Goal: Task Accomplishment & Management: Use online tool/utility

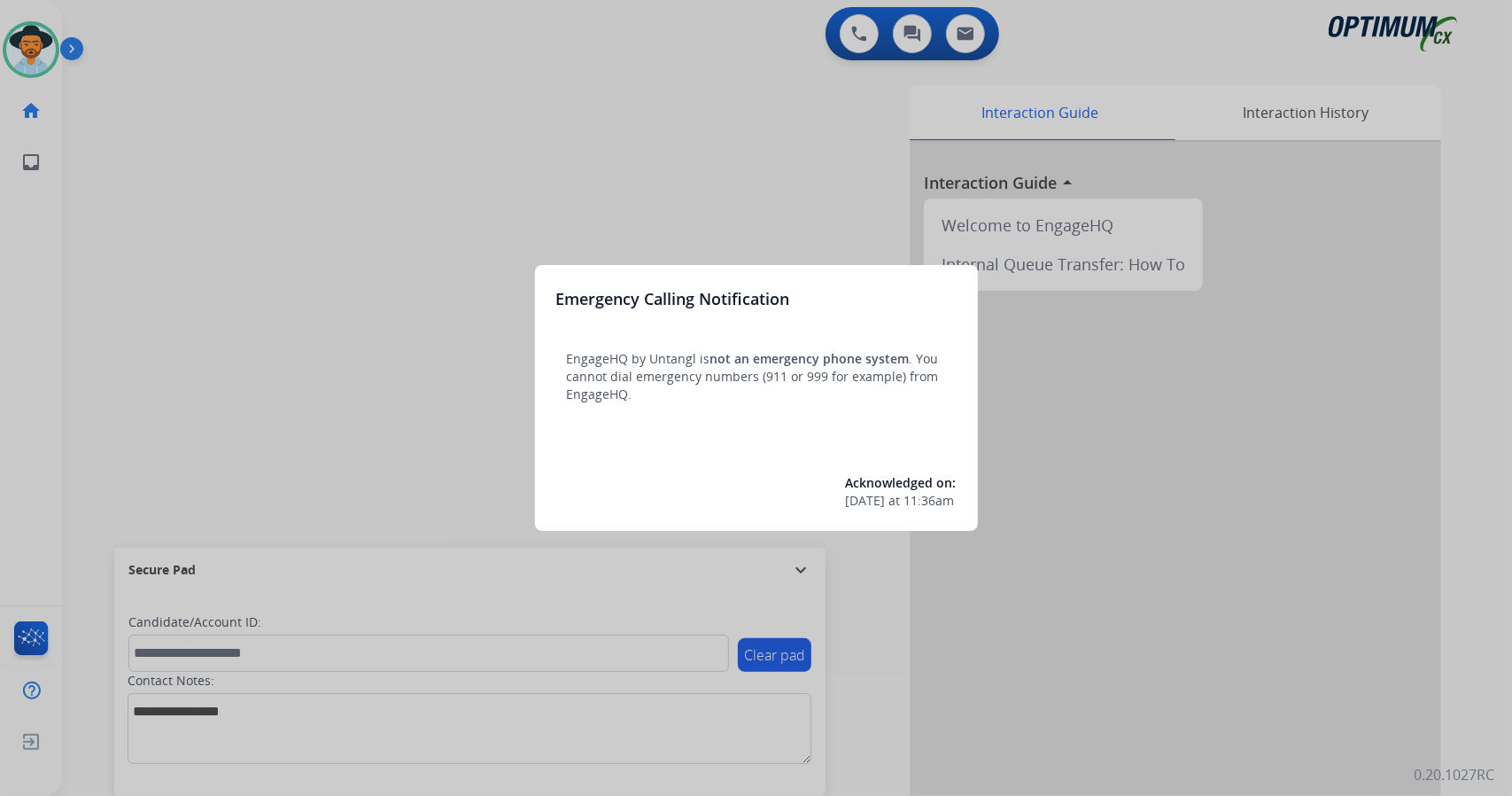
click at [142, 416] on div at bounding box center [756, 398] width 1512 height 796
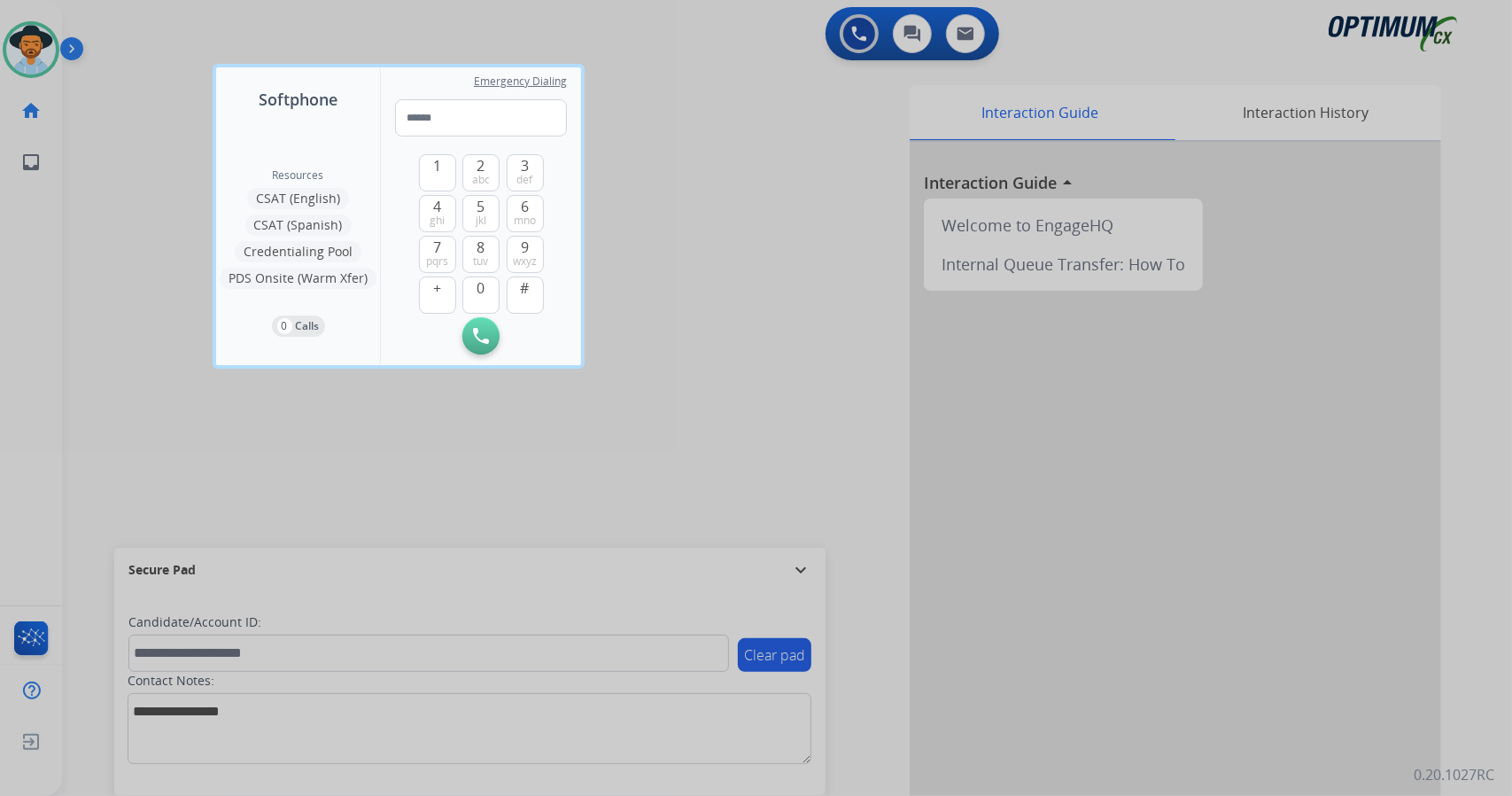
click at [140, 272] on div at bounding box center [756, 398] width 1512 height 796
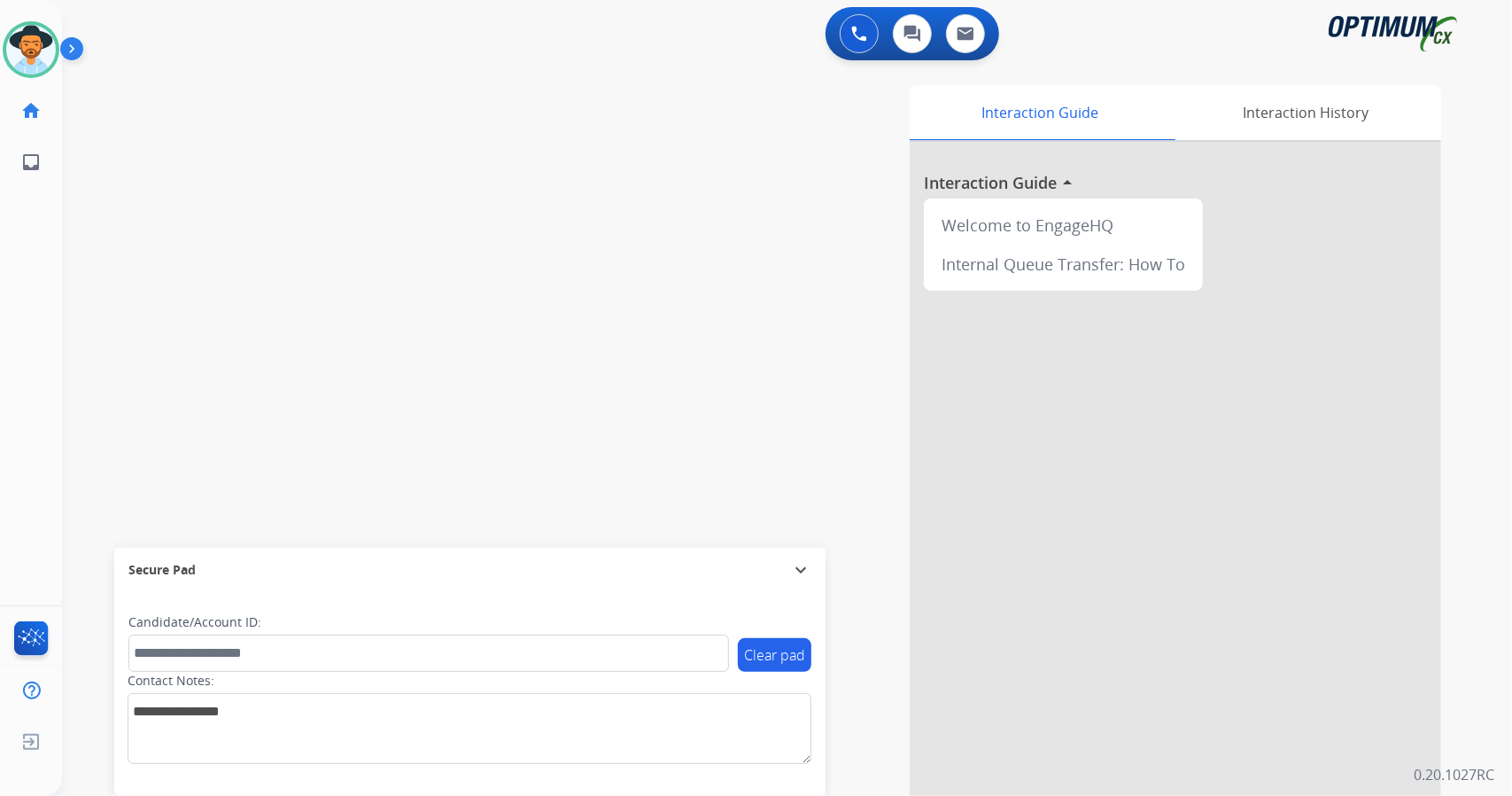
click at [116, 460] on div "swap_horiz Break voice bridge close_fullscreen Connect 3-Way Call merge_type Se…" at bounding box center [766, 432] width 1408 height 739
click at [124, 337] on div "swap_horiz Break voice bridge close_fullscreen Connect 3-Way Call merge_type Se…" at bounding box center [766, 432] width 1408 height 739
click at [131, 387] on div "swap_horiz Break voice bridge close_fullscreen Connect 3-Way Call merge_type Se…" at bounding box center [766, 432] width 1408 height 739
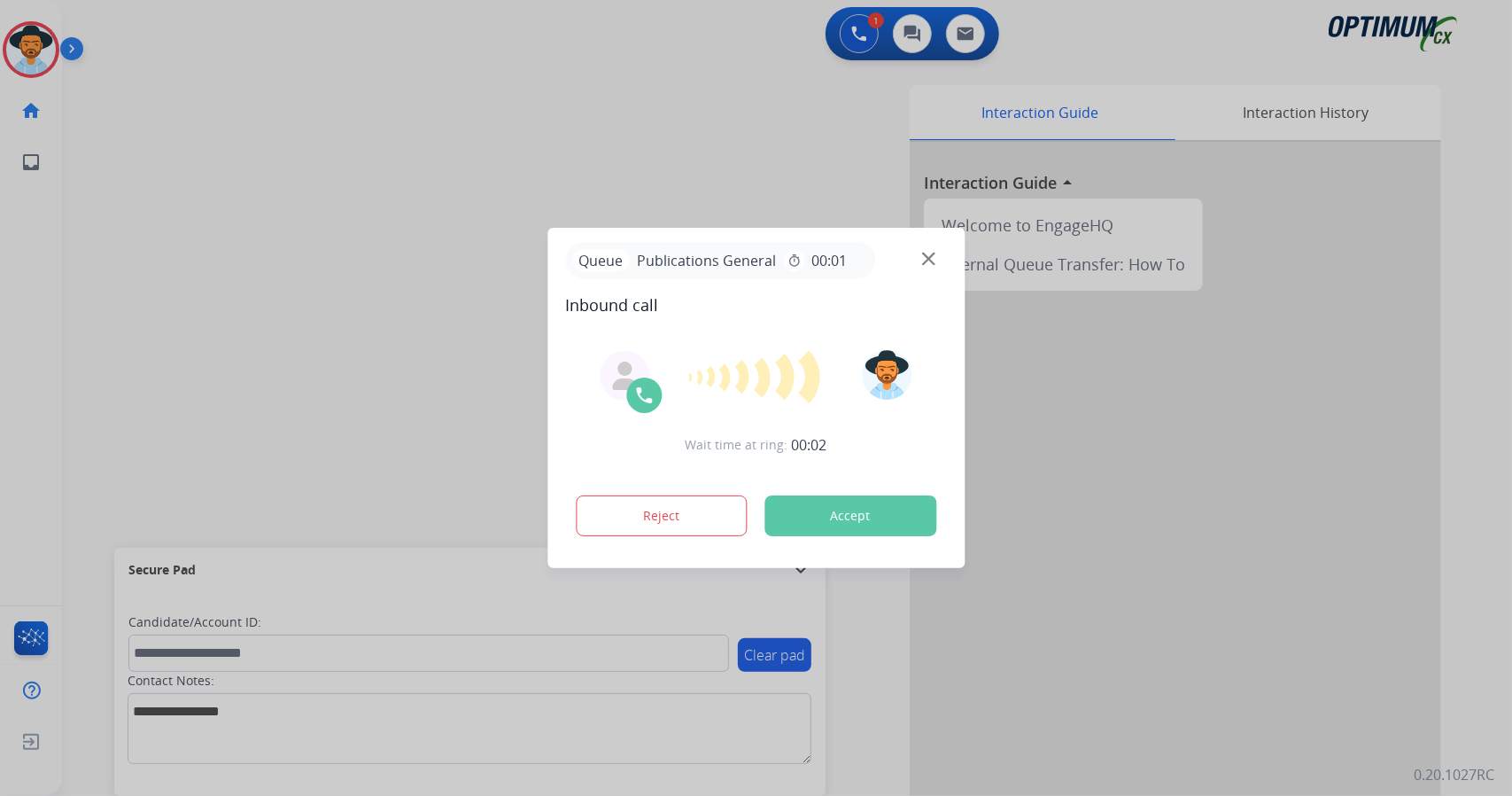
click at [118, 424] on div at bounding box center [756, 398] width 1512 height 796
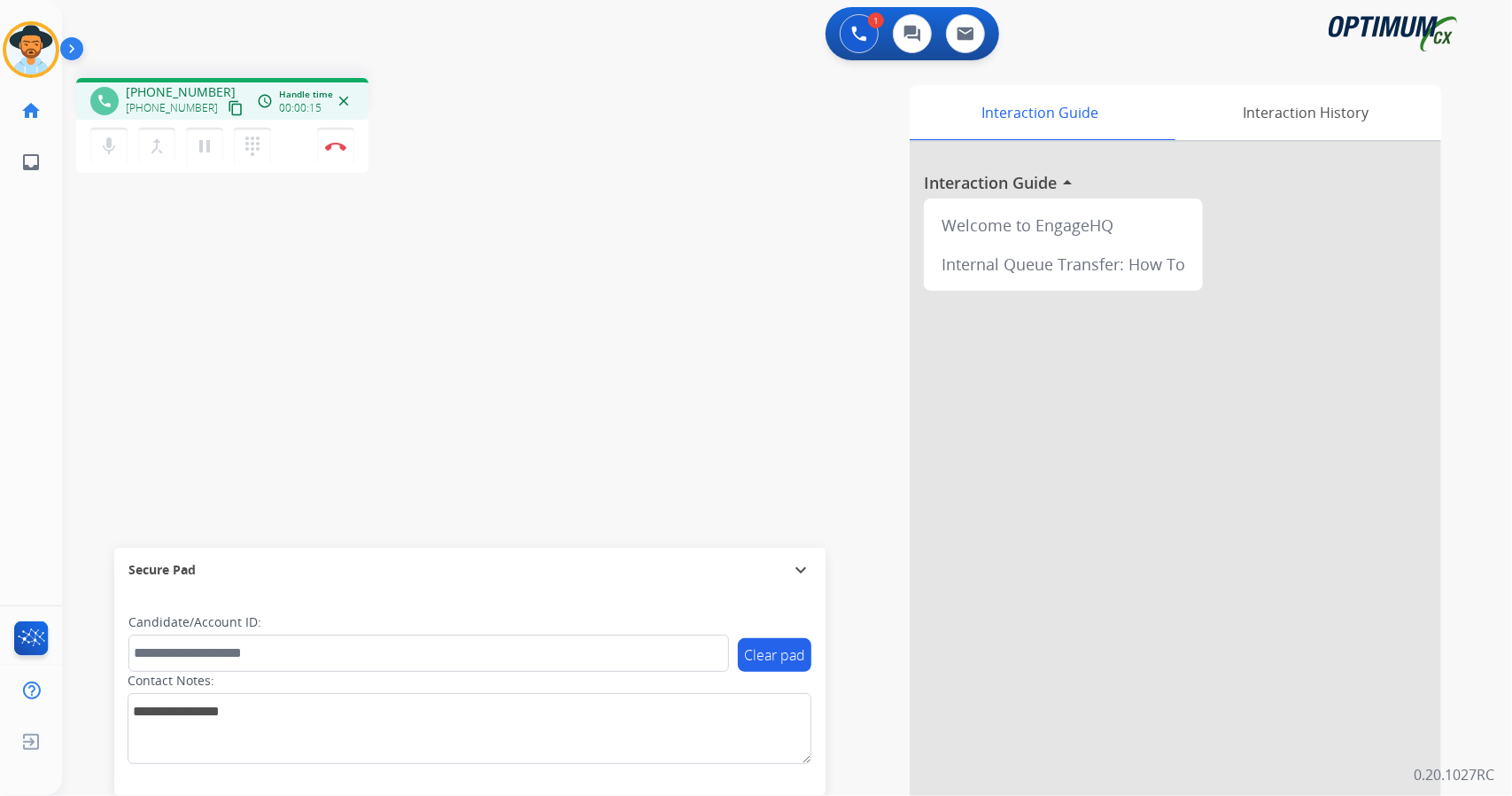
click at [195, 398] on div "phone [PHONE_NUMBER] [PHONE_NUMBER] content_copy access_time Call metrics Queue…" at bounding box center [766, 432] width 1408 height 739
click at [347, 160] on button "Disconnect" at bounding box center [335, 146] width 37 height 37
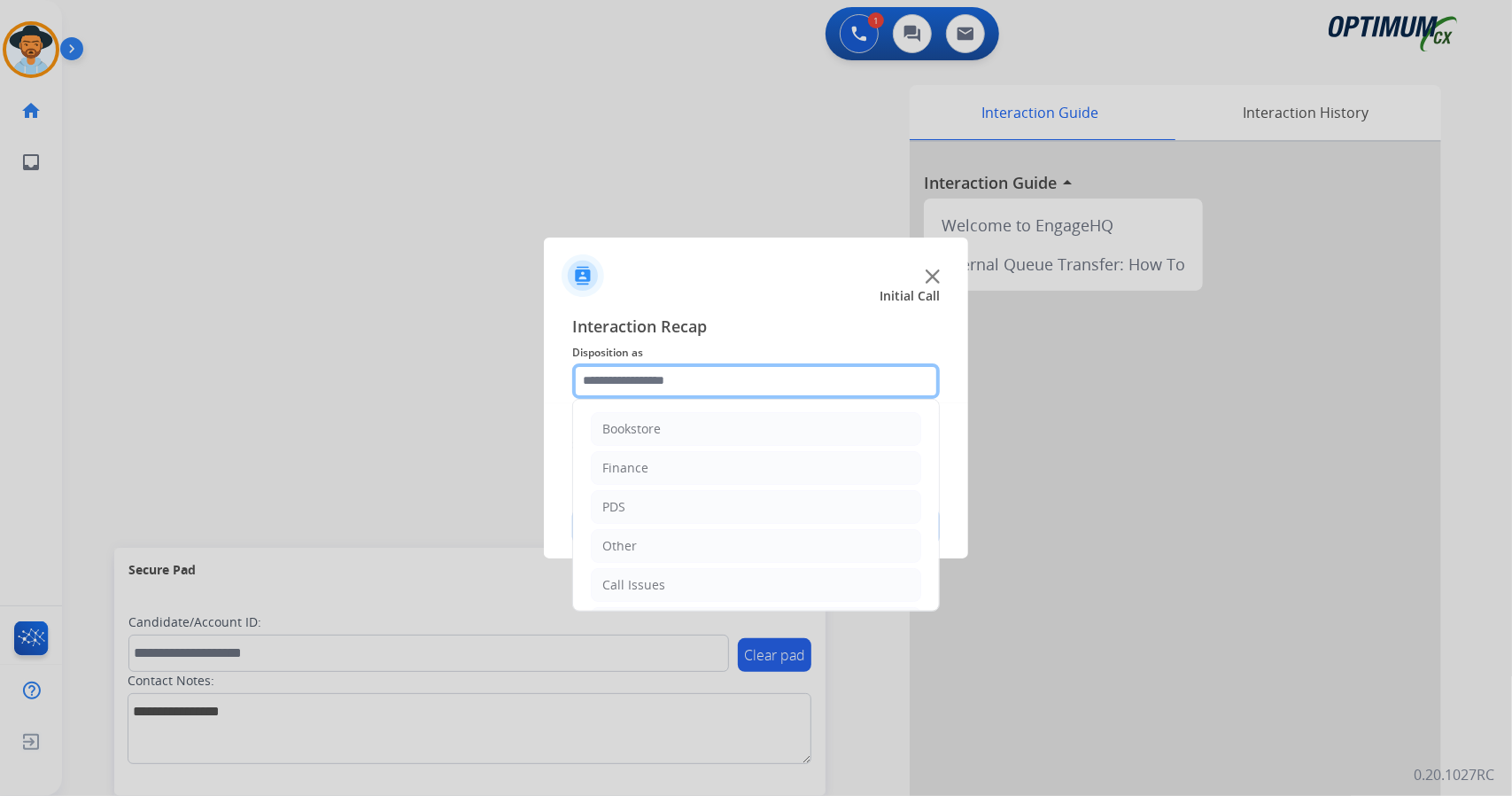
click at [696, 376] on input "text" at bounding box center [756, 381] width 368 height 35
click at [691, 428] on li "Bookstore" at bounding box center [756, 429] width 331 height 34
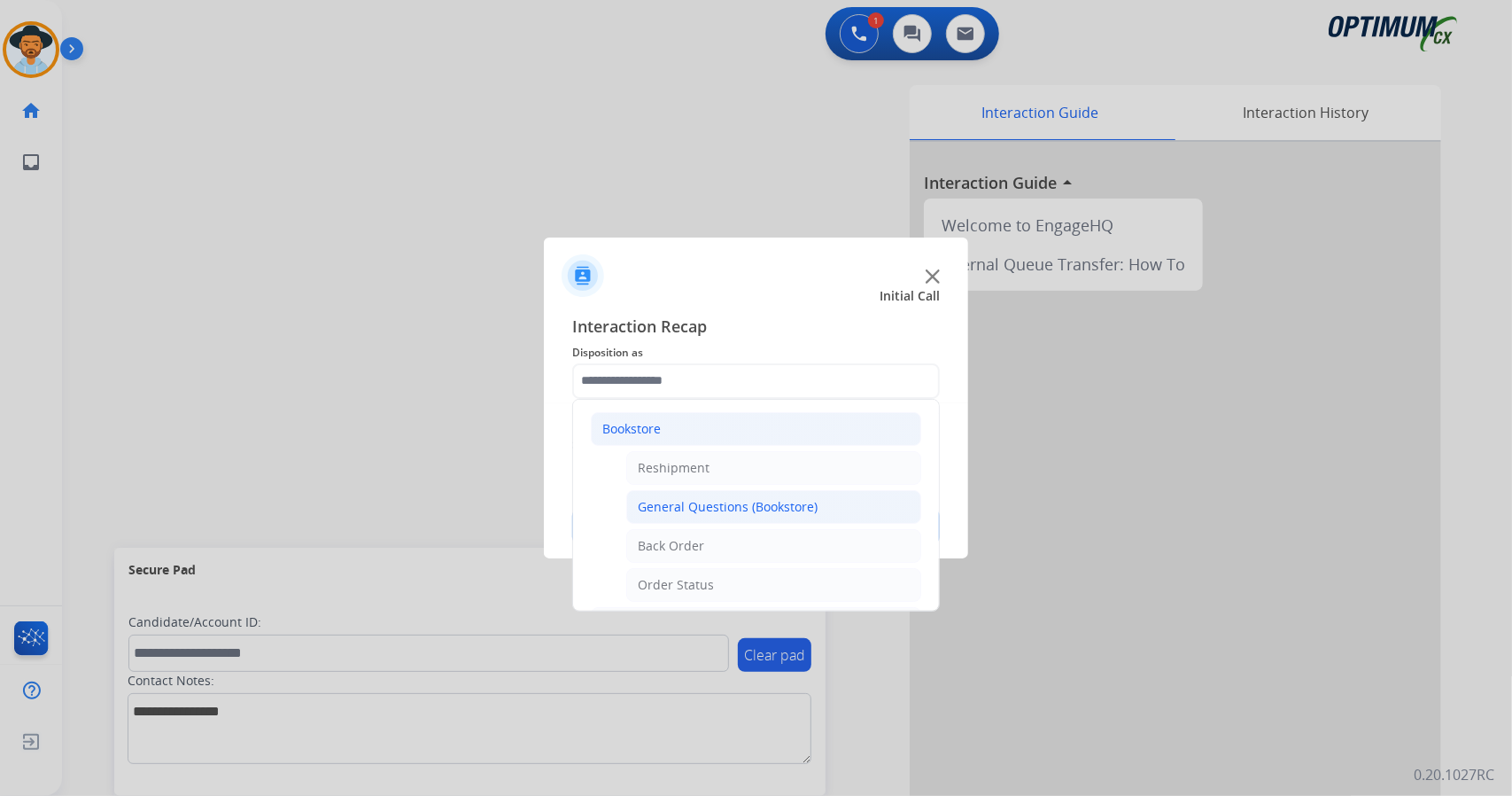
click at [700, 513] on div "General Questions (Bookstore)" at bounding box center [728, 506] width 180 height 18
type input "**********"
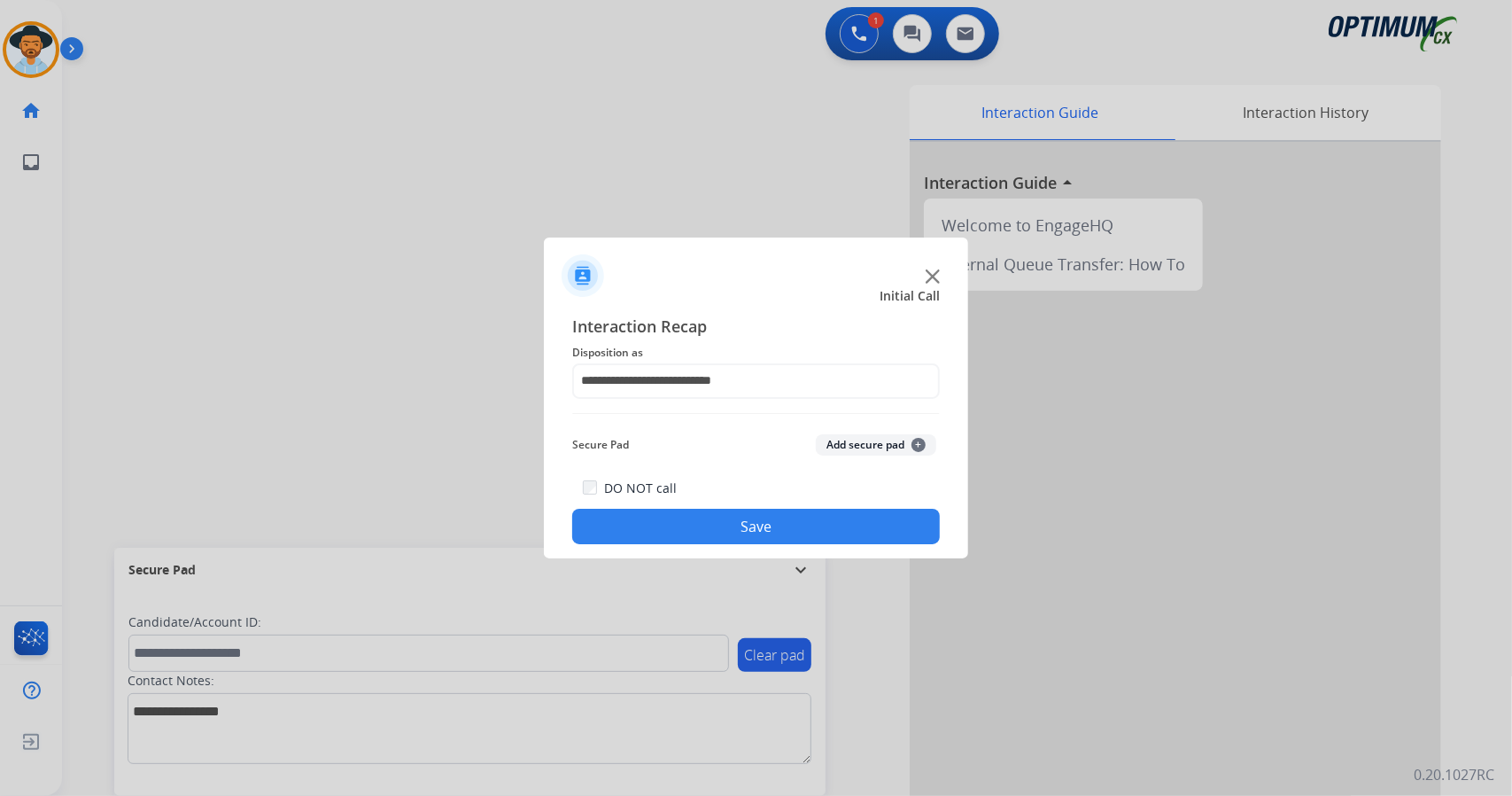
click at [700, 513] on button "Save" at bounding box center [756, 527] width 368 height 35
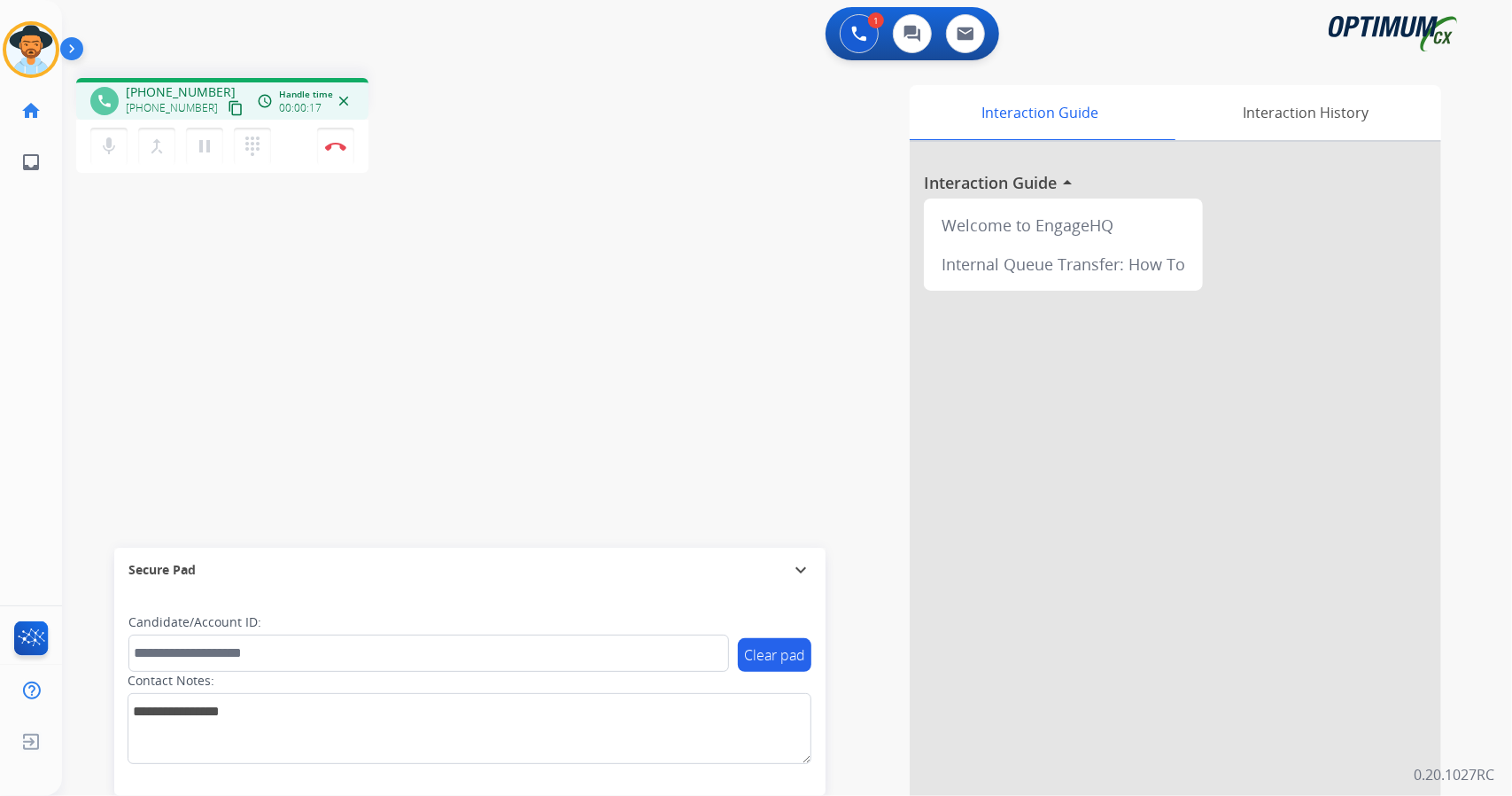
click at [1511, 289] on div "1 Voice Interactions 0 Chat Interactions 0 Email Interactions phone [PHONE_NUMB…" at bounding box center [787, 398] width 1451 height 796
click at [343, 144] on img at bounding box center [335, 146] width 21 height 9
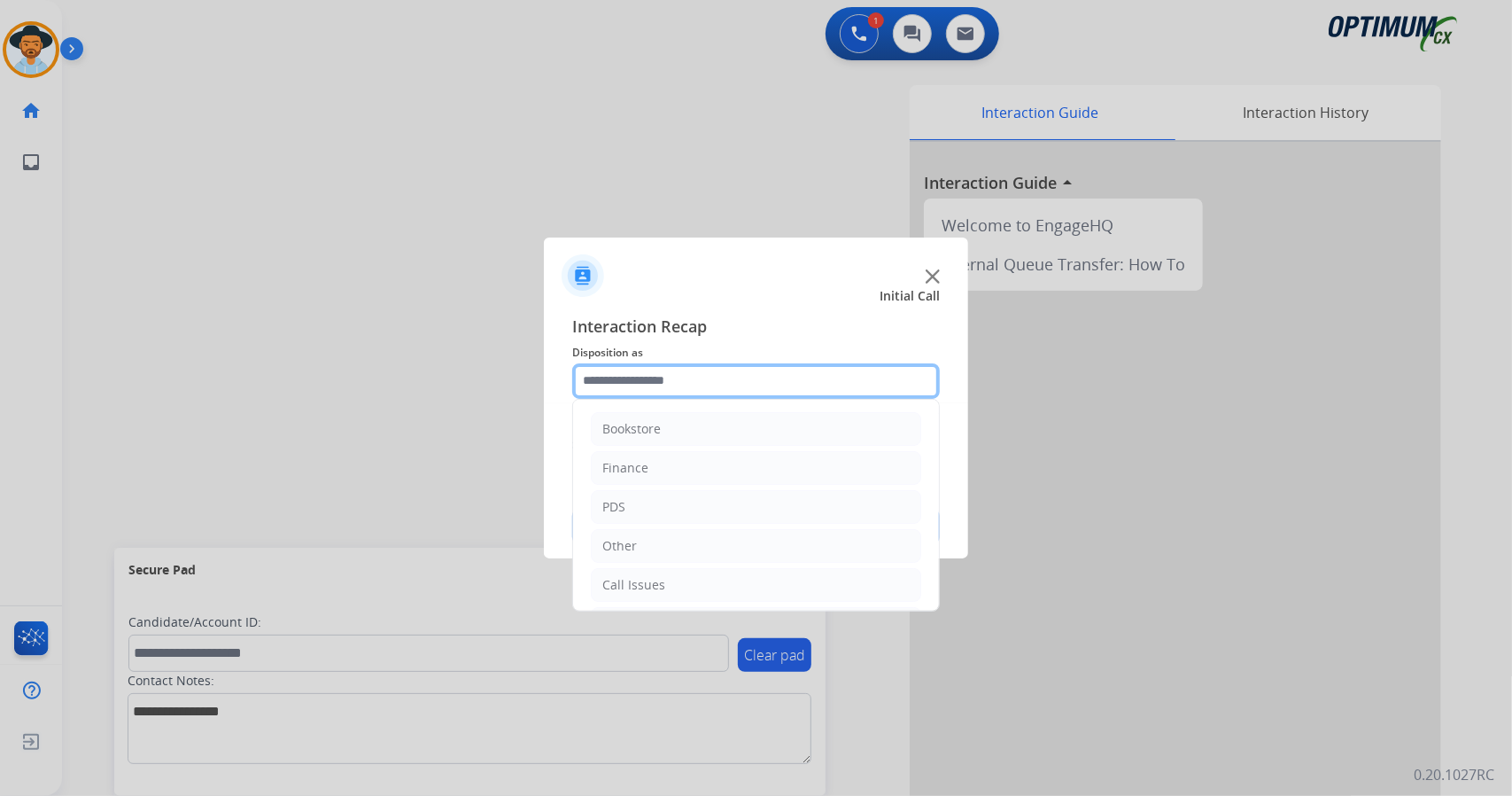
click at [610, 364] on input "text" at bounding box center [756, 381] width 368 height 35
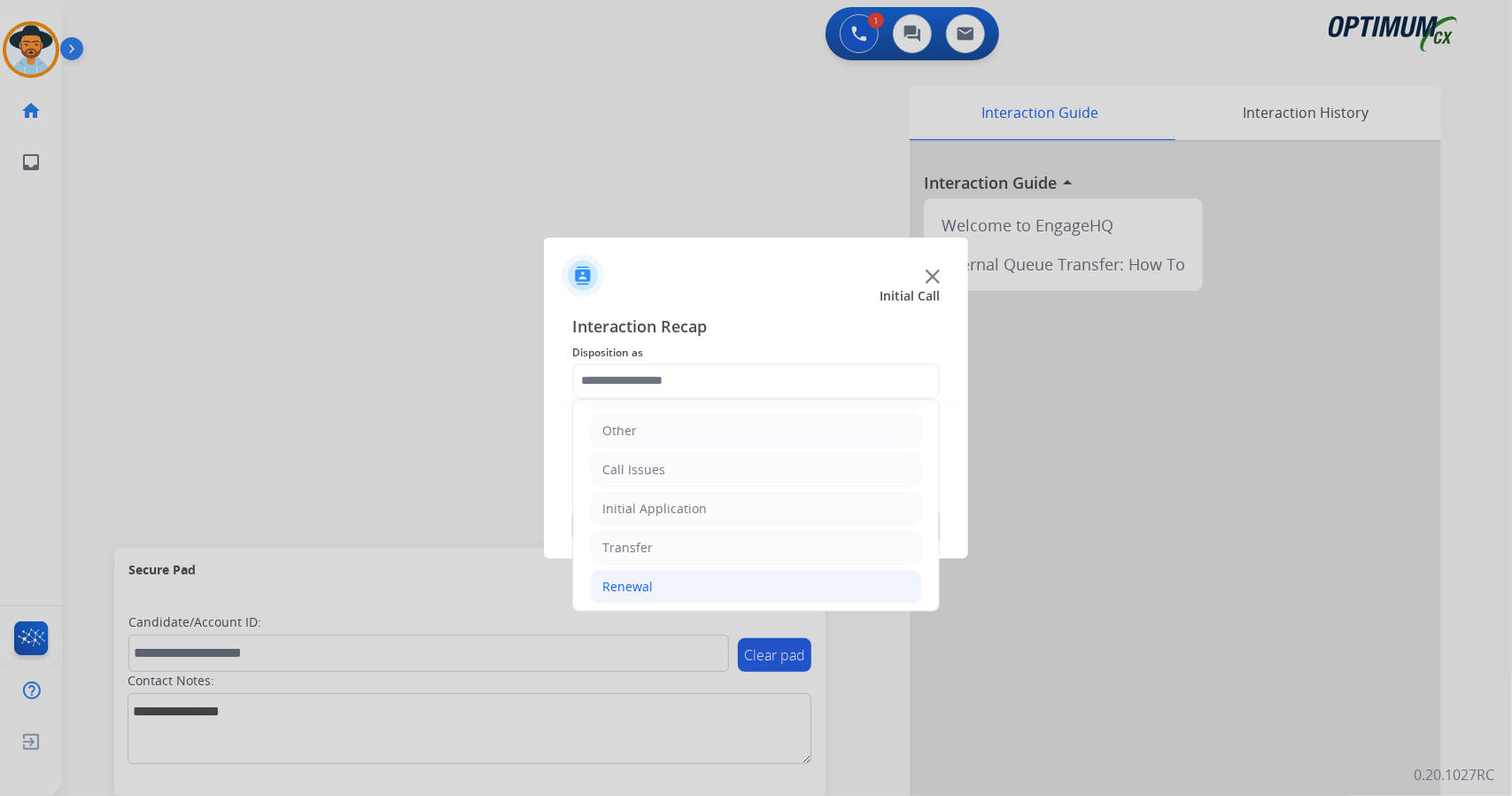
click at [646, 578] on div "Renewal" at bounding box center [628, 586] width 50 height 18
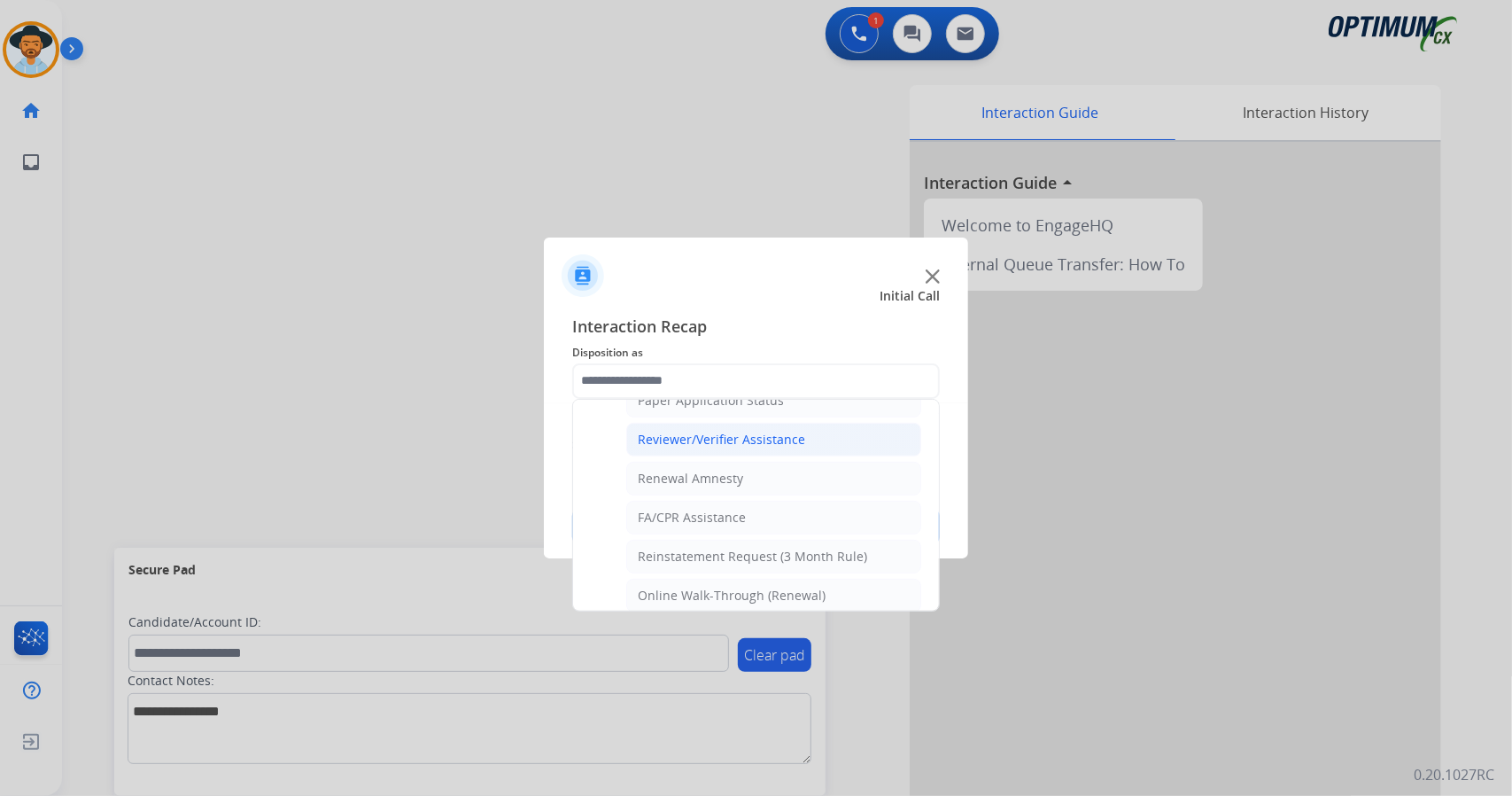
click at [722, 423] on li "Reviewer/Verifier Assistance" at bounding box center [773, 440] width 295 height 34
type input "**********"
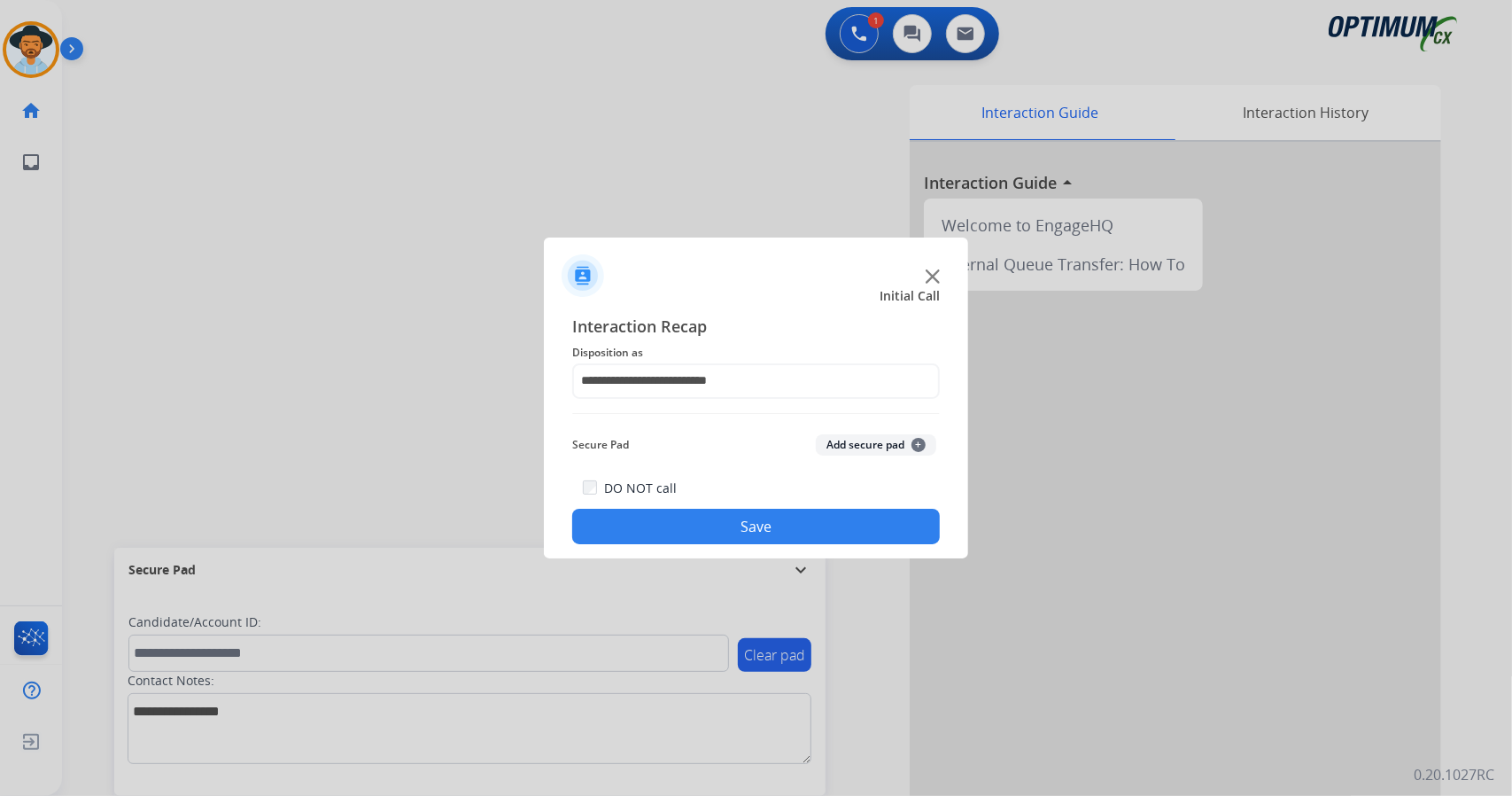
click at [710, 515] on button "Save" at bounding box center [756, 527] width 368 height 35
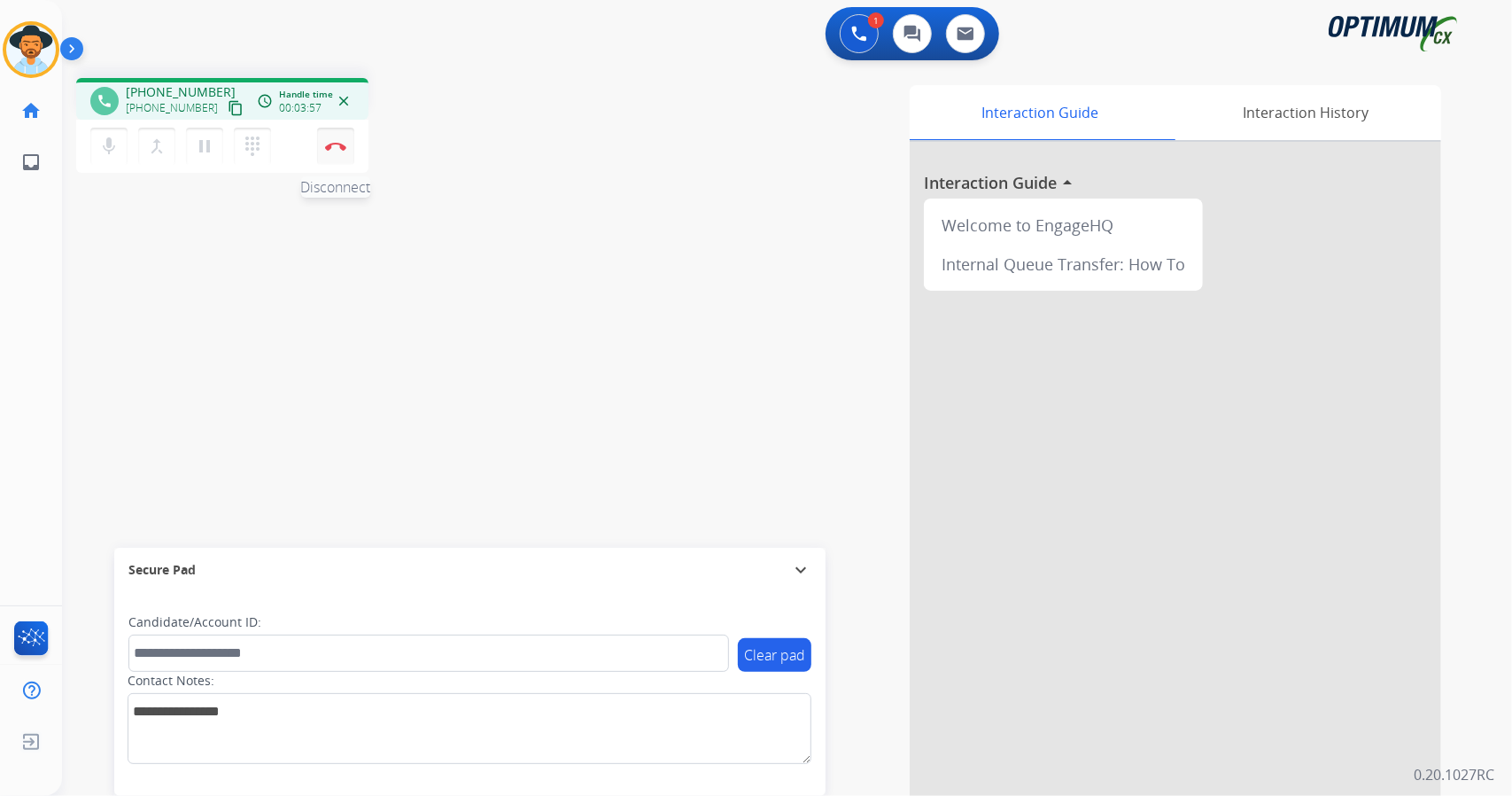
click at [335, 142] on img at bounding box center [335, 146] width 21 height 9
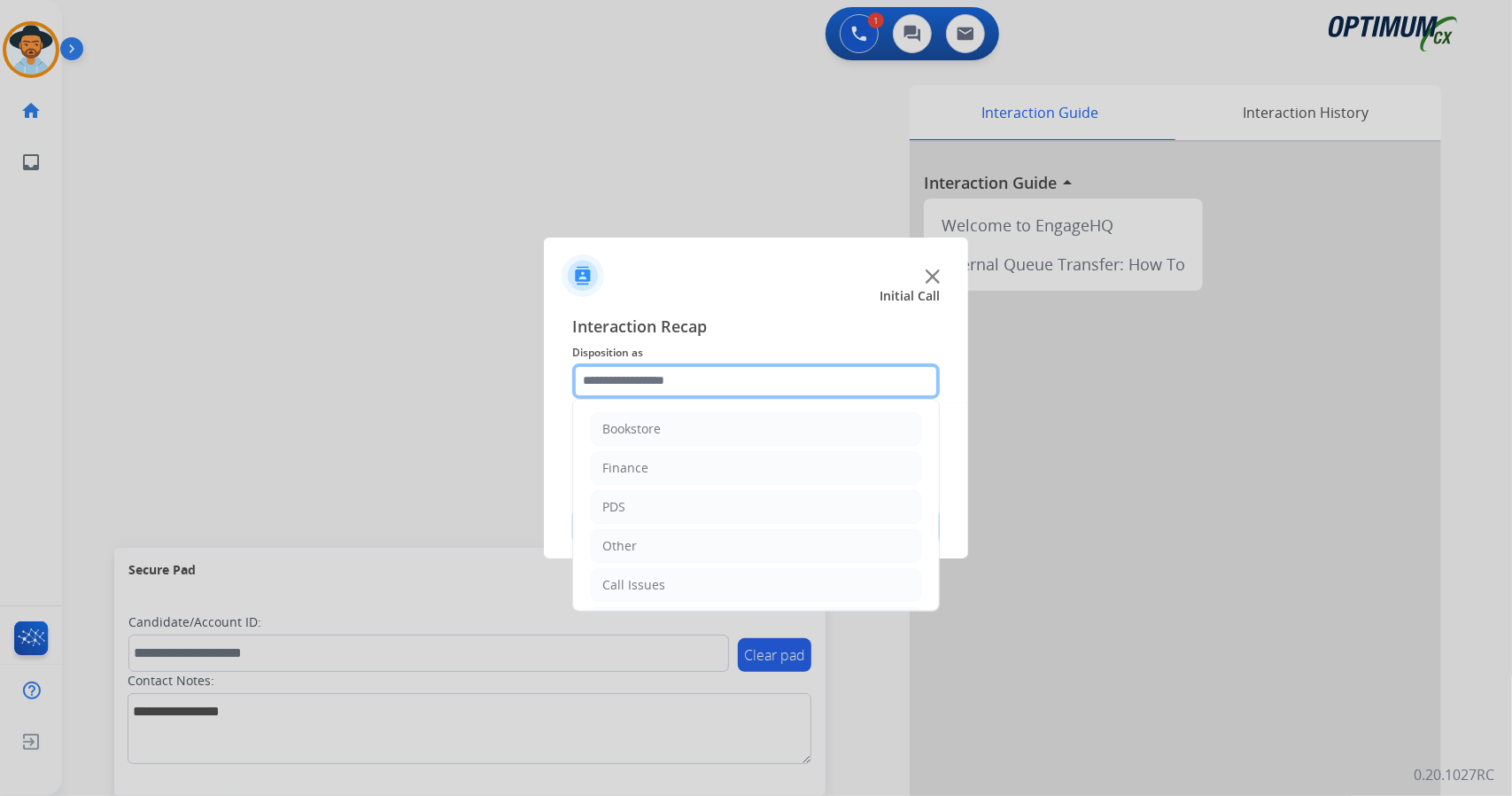
click at [661, 397] on input "text" at bounding box center [756, 381] width 368 height 35
click at [721, 514] on li "Initial Application" at bounding box center [756, 509] width 331 height 34
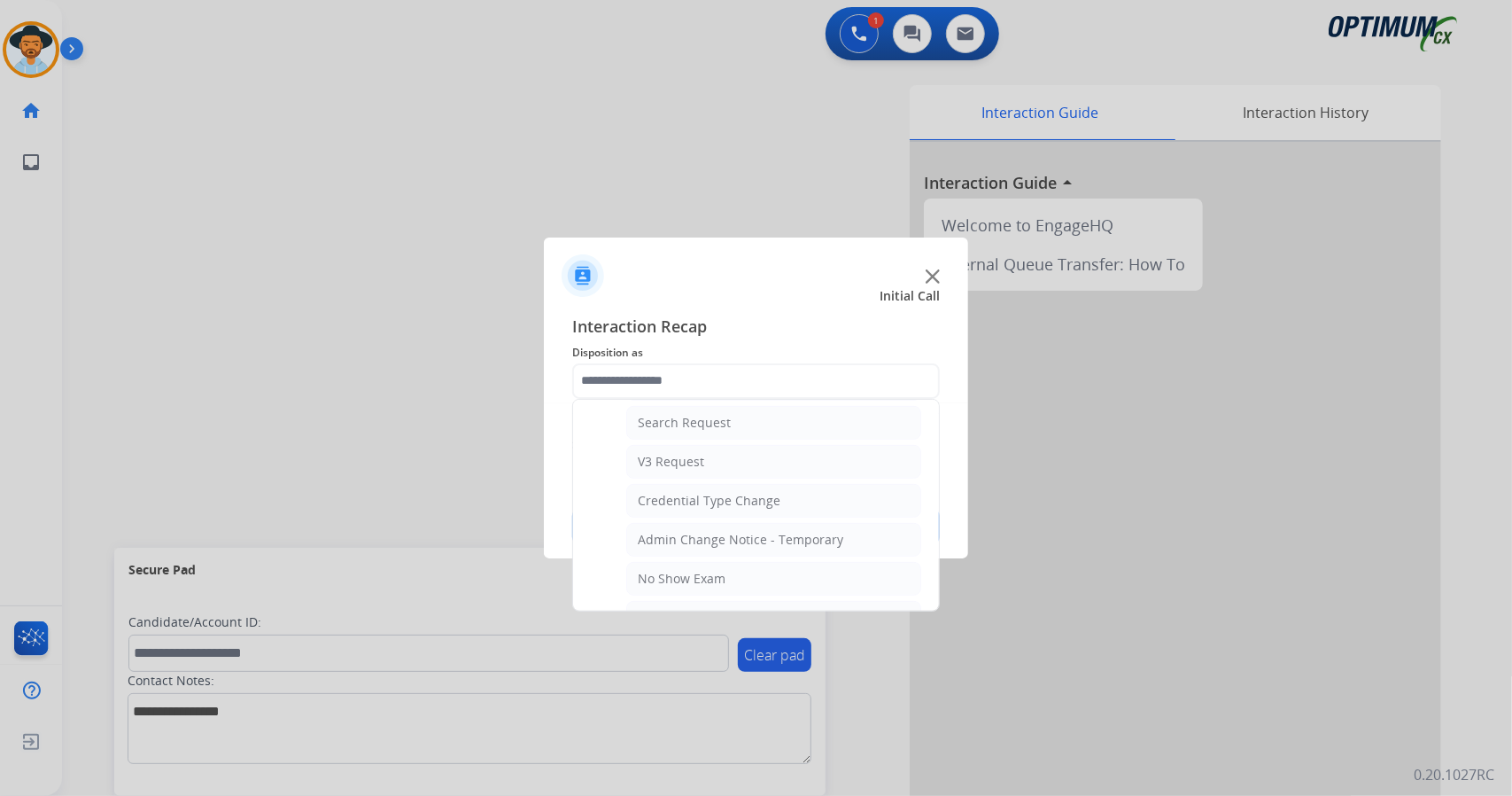
click at [715, 497] on div "Credential Type Change" at bounding box center [709, 501] width 143 height 18
type input "**********"
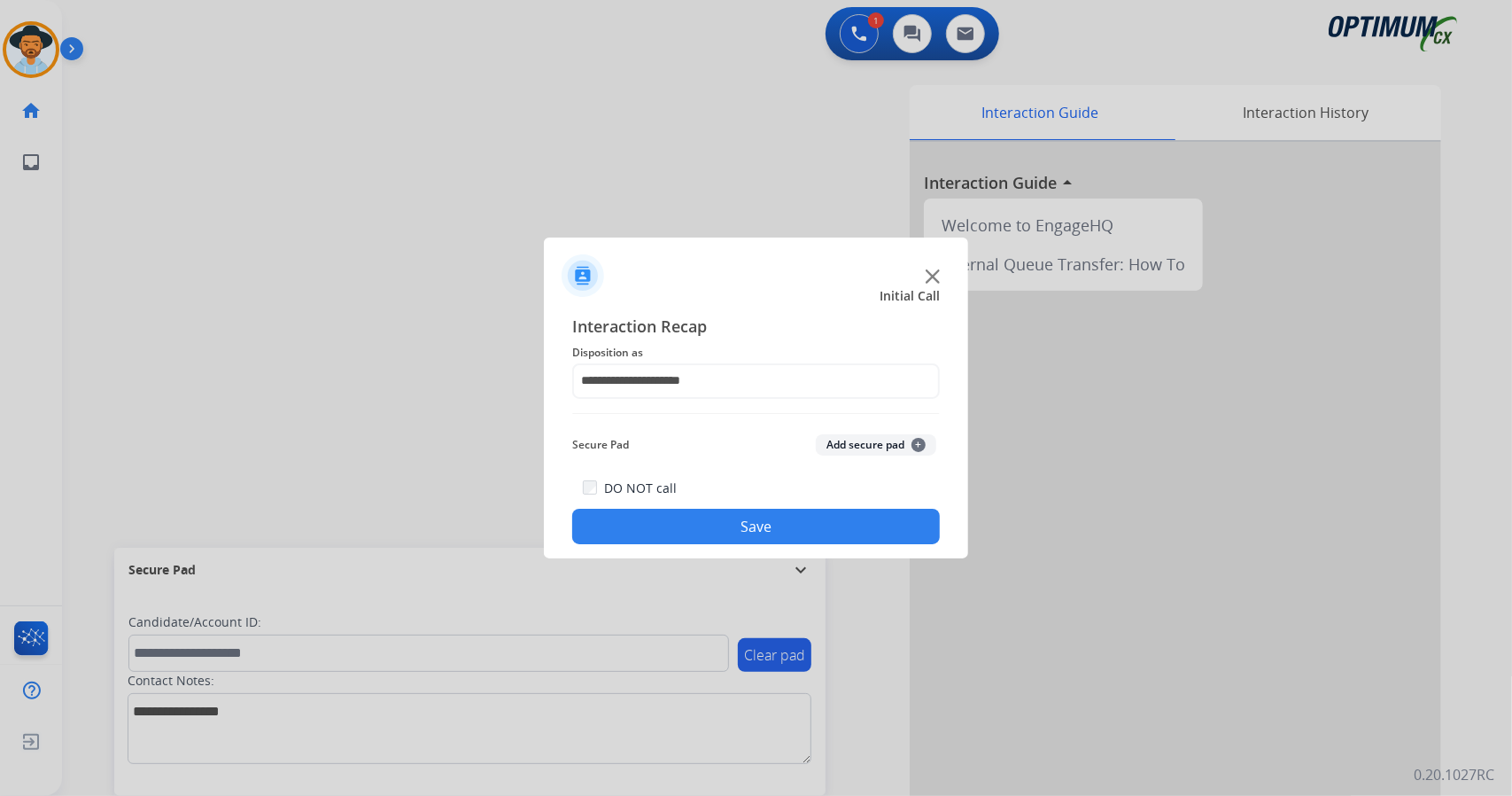
click at [718, 514] on button "Save" at bounding box center [756, 527] width 368 height 35
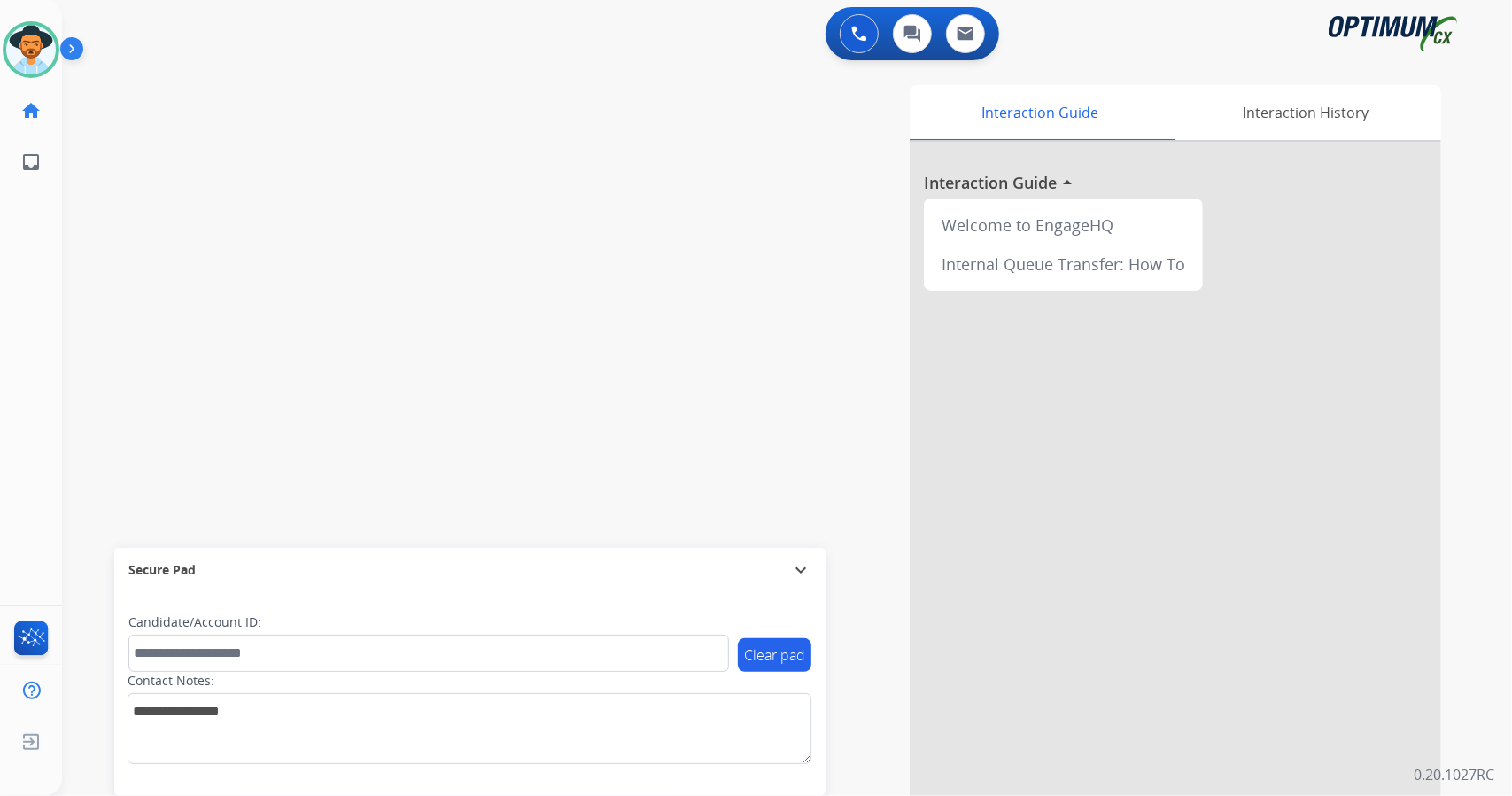
click at [116, 328] on div "swap_horiz Break voice bridge close_fullscreen Connect 3-Way Call merge_type Se…" at bounding box center [766, 432] width 1408 height 739
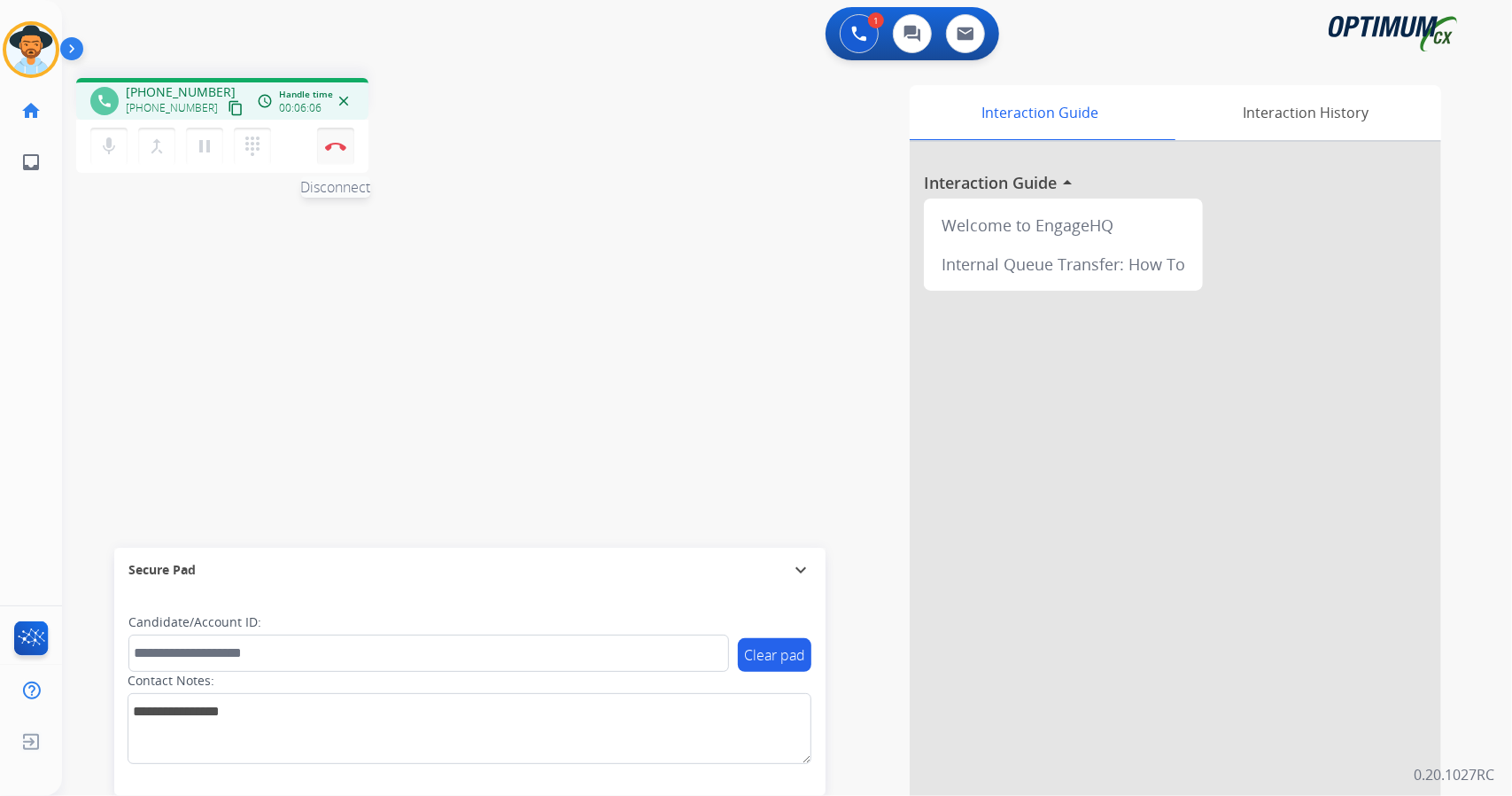
click at [337, 144] on img at bounding box center [335, 146] width 21 height 9
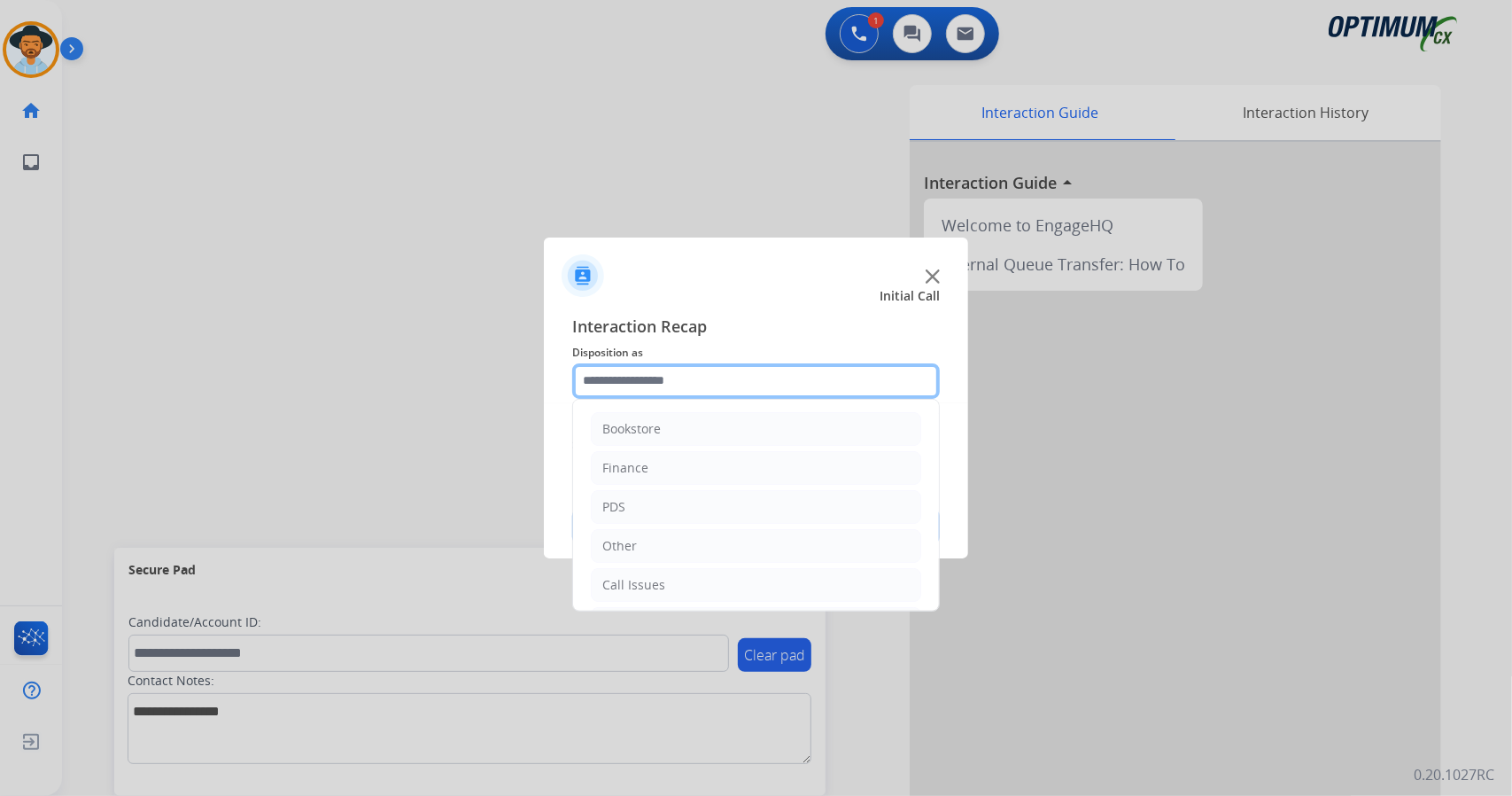
click at [653, 386] on input "text" at bounding box center [756, 381] width 368 height 35
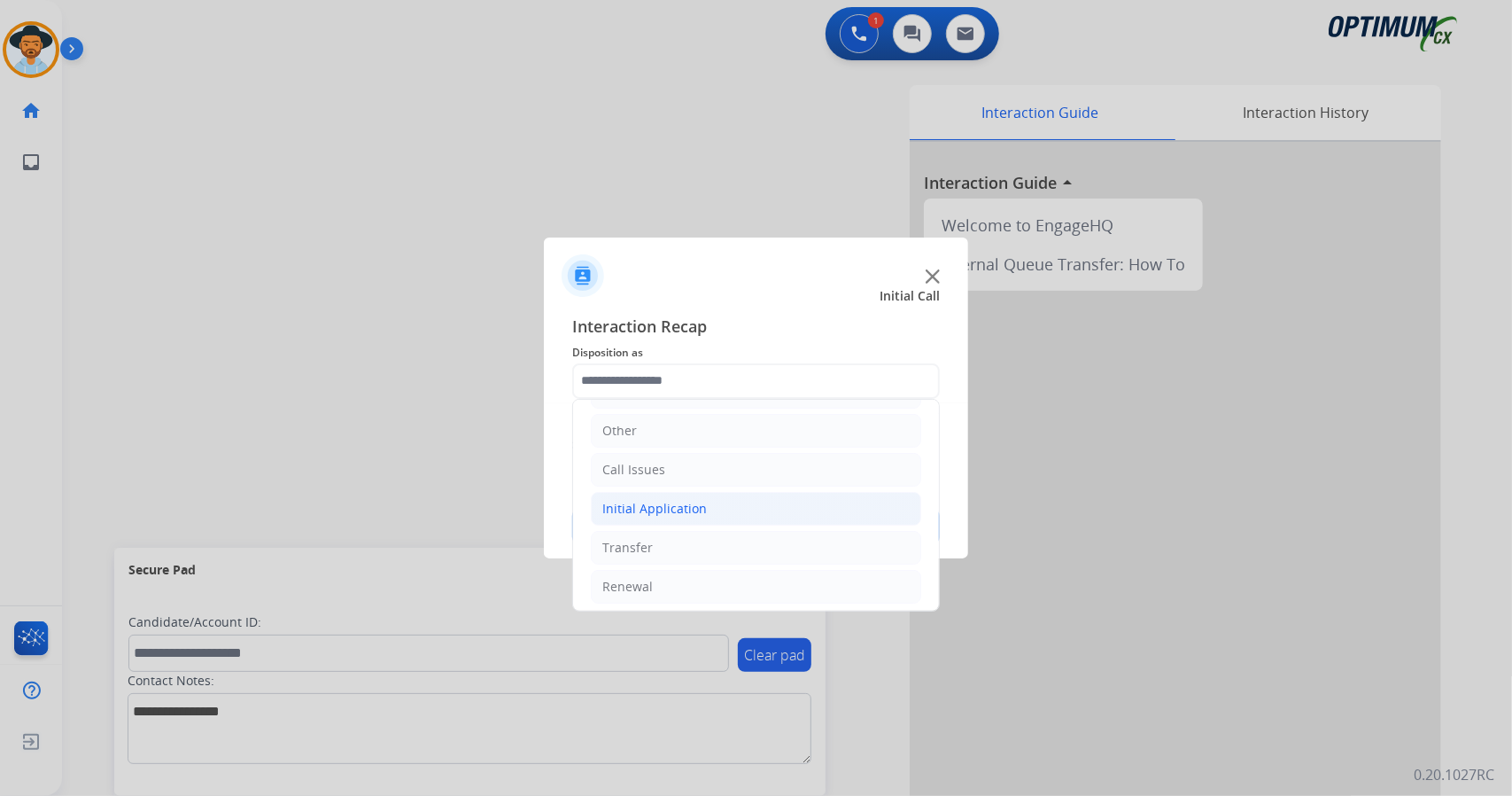
click at [658, 504] on div "Initial Application" at bounding box center [655, 508] width 104 height 18
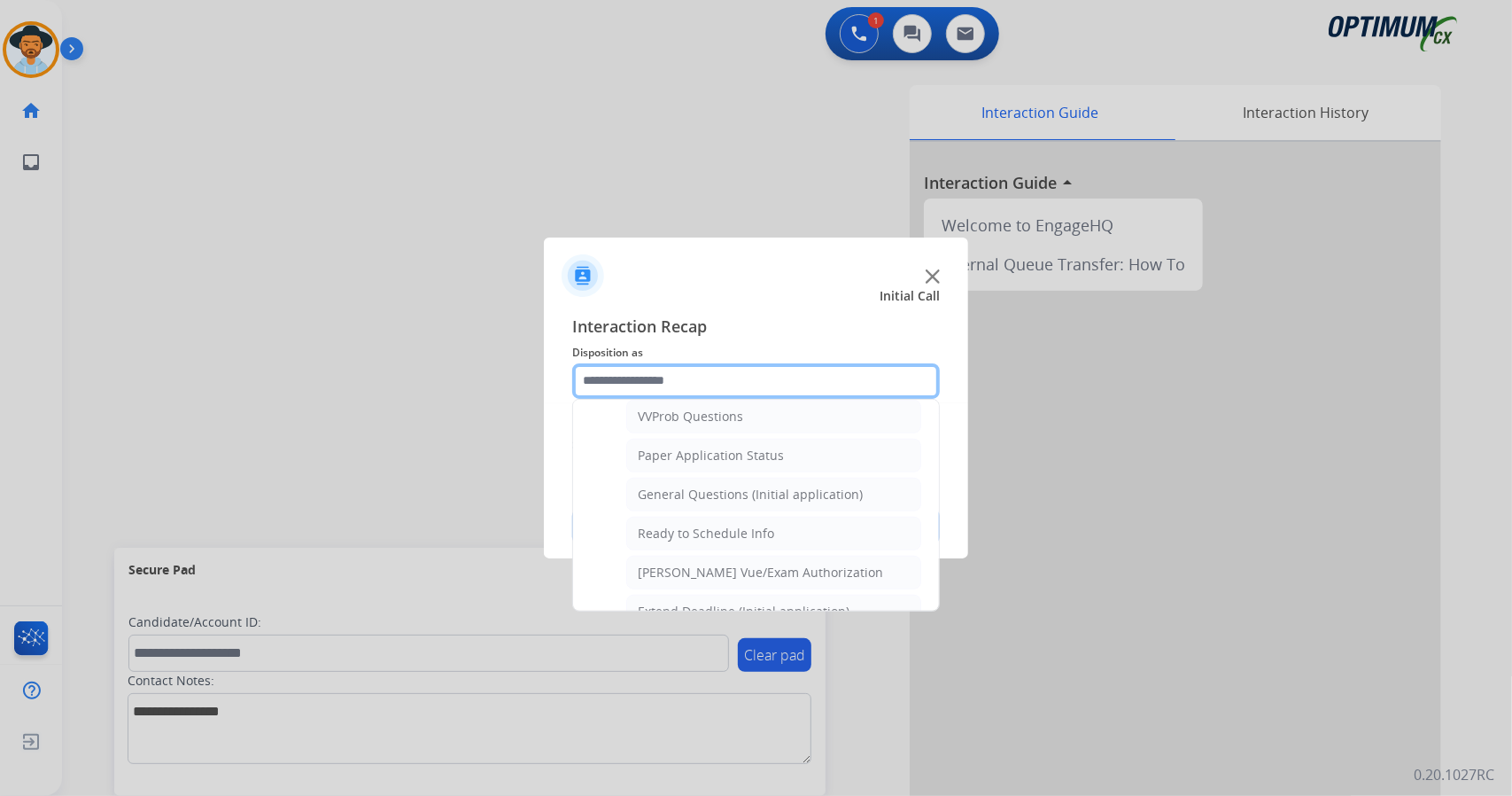
scroll to position [967, 0]
click at [678, 485] on div "General Questions (Initial application)" at bounding box center [751, 493] width 225 height 18
type input "**********"
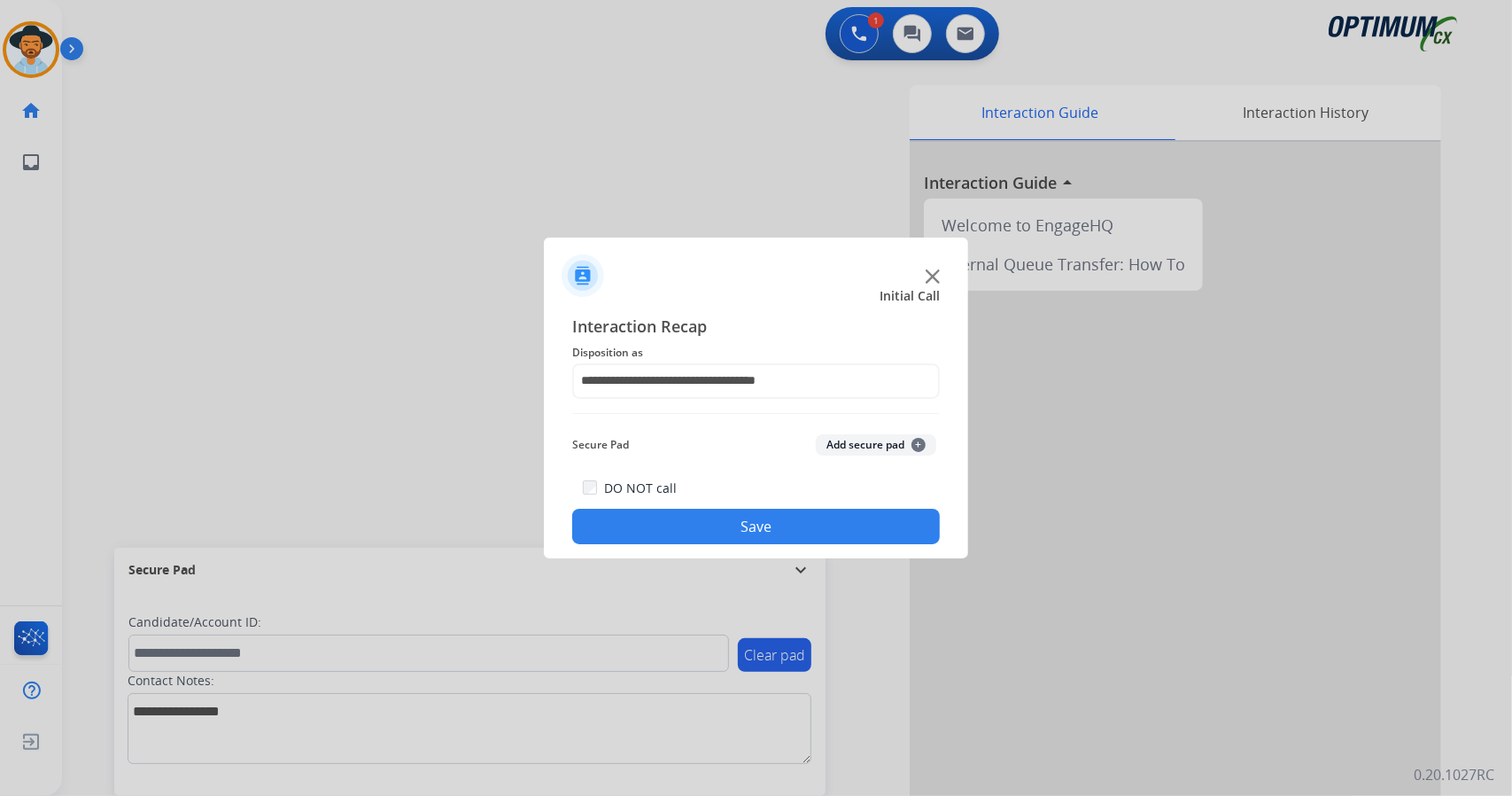
click at [706, 521] on button "Save" at bounding box center [756, 527] width 368 height 35
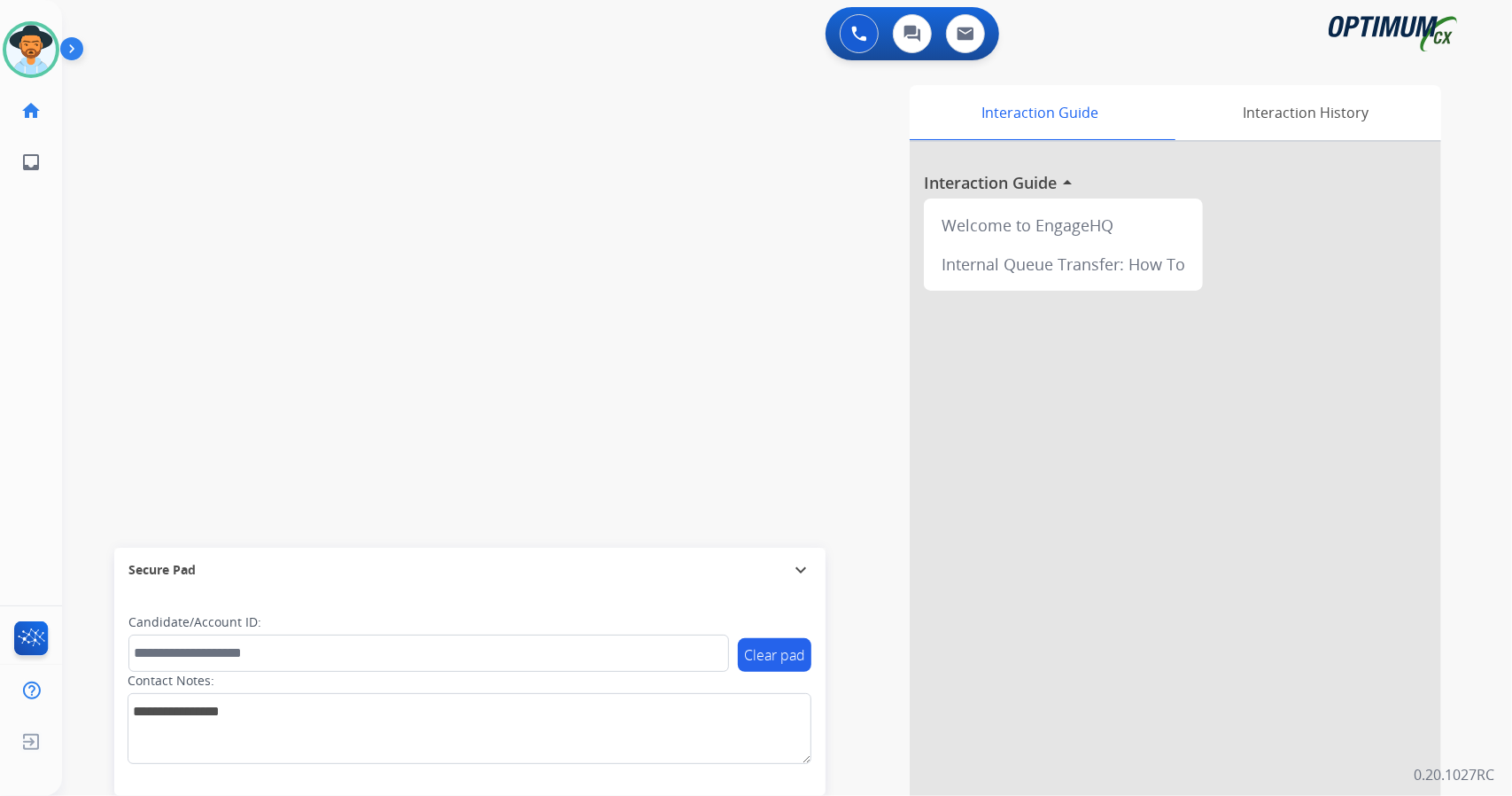
click at [706, 521] on div "Interaction Guide Interaction History Interaction Guide arrow_drop_up Welcome t…" at bounding box center [1002, 444] width 877 height 718
click at [39, 53] on img at bounding box center [31, 49] width 49 height 49
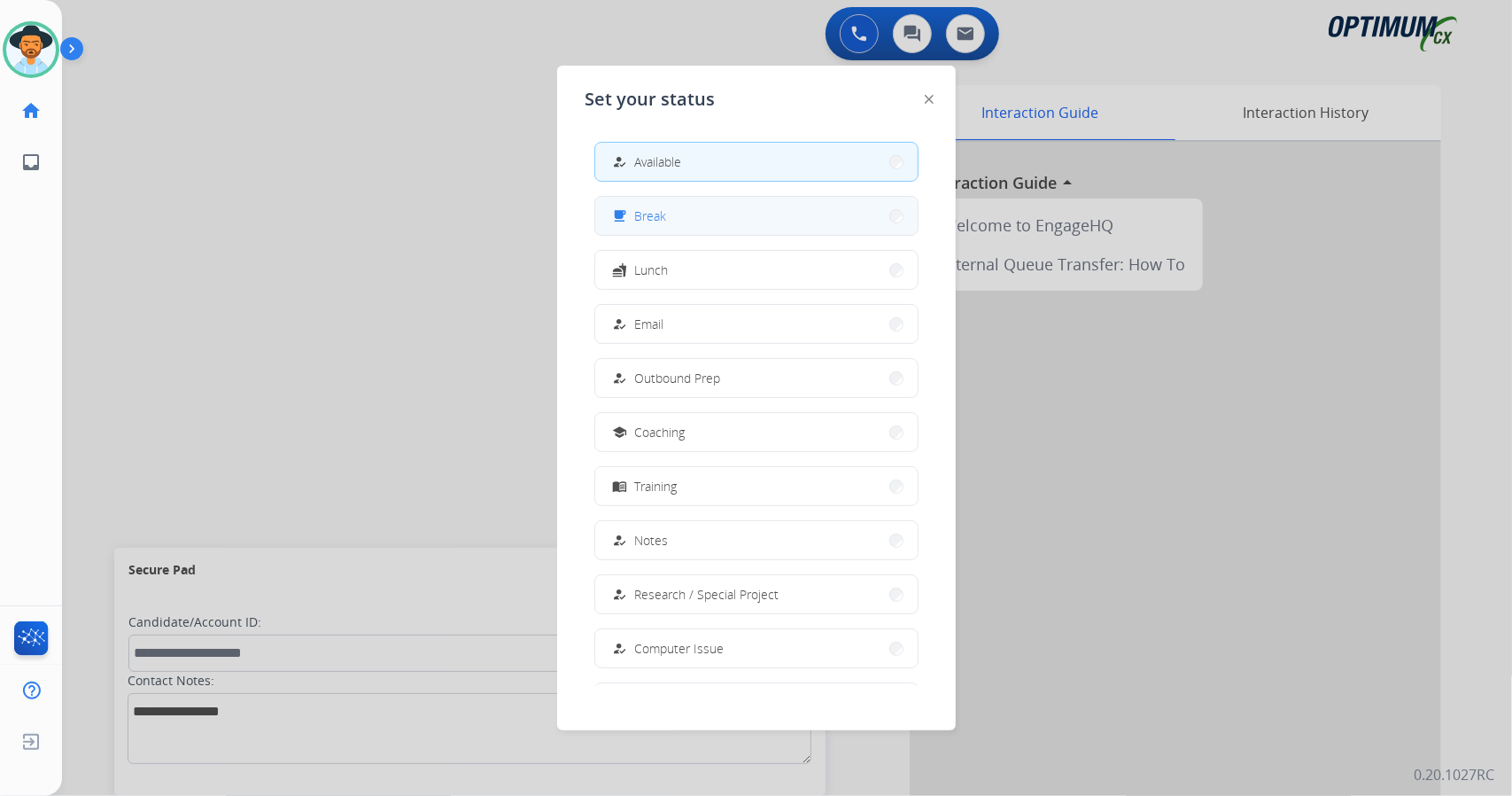
click at [729, 214] on button "free_breakfast Break" at bounding box center [756, 215] width 322 height 38
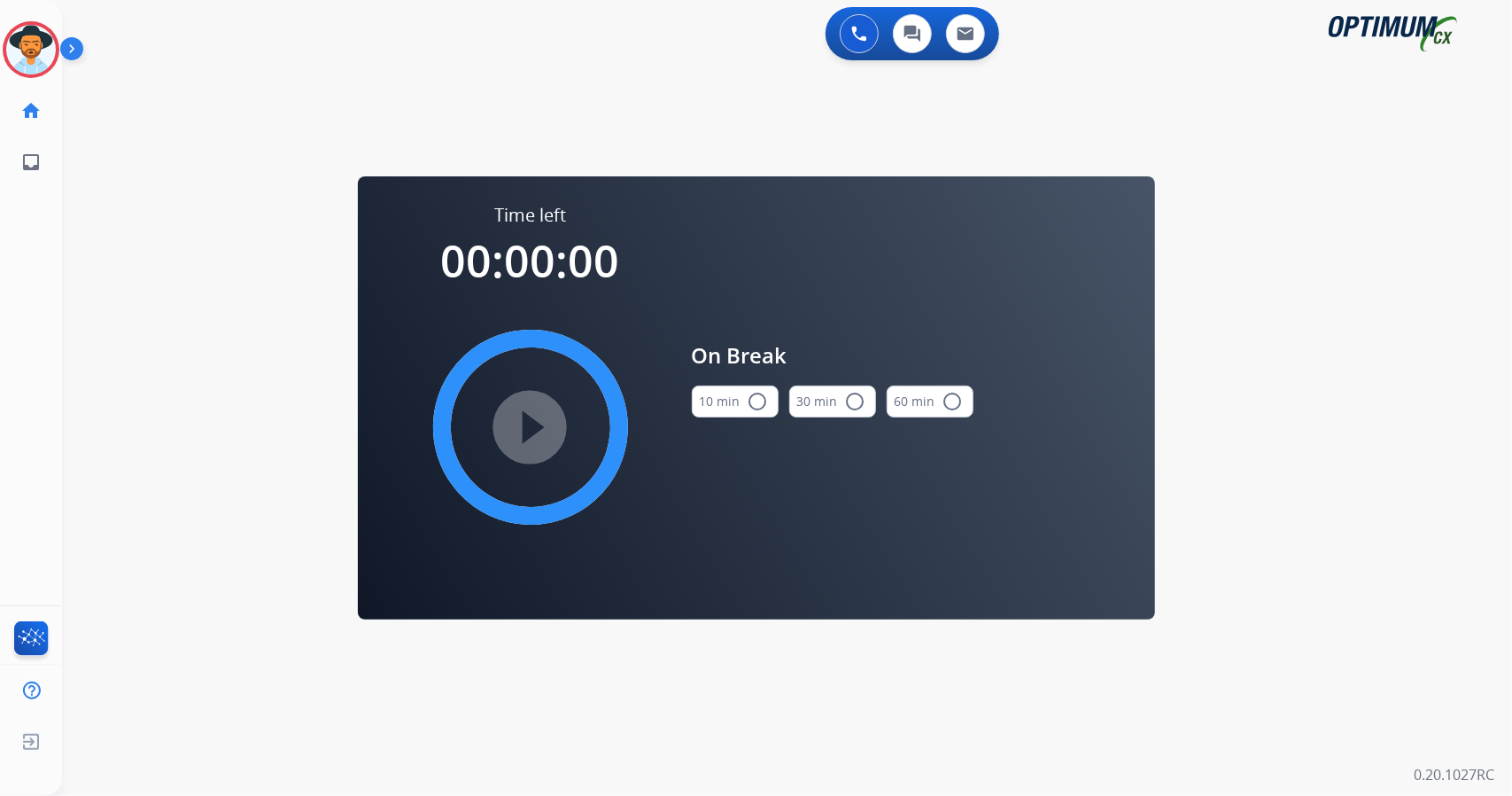
click at [1475, 518] on div "0 Voice Interactions 0 Chat Interactions 0 Email Interactions swap_horiz Break …" at bounding box center [787, 398] width 1451 height 796
click at [28, 62] on img at bounding box center [31, 49] width 49 height 49
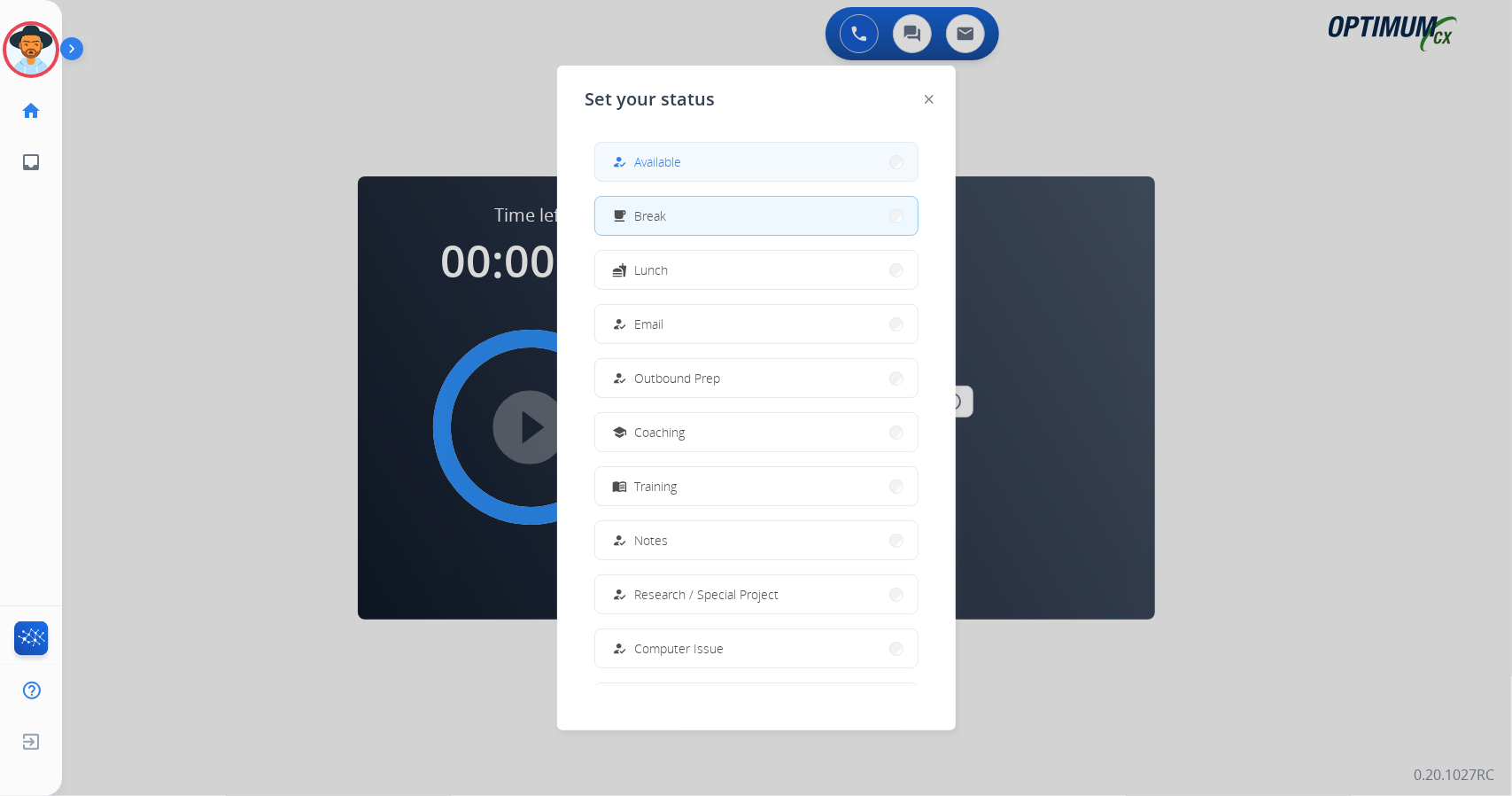
click at [792, 173] on button "how_to_reg Available" at bounding box center [756, 161] width 322 height 38
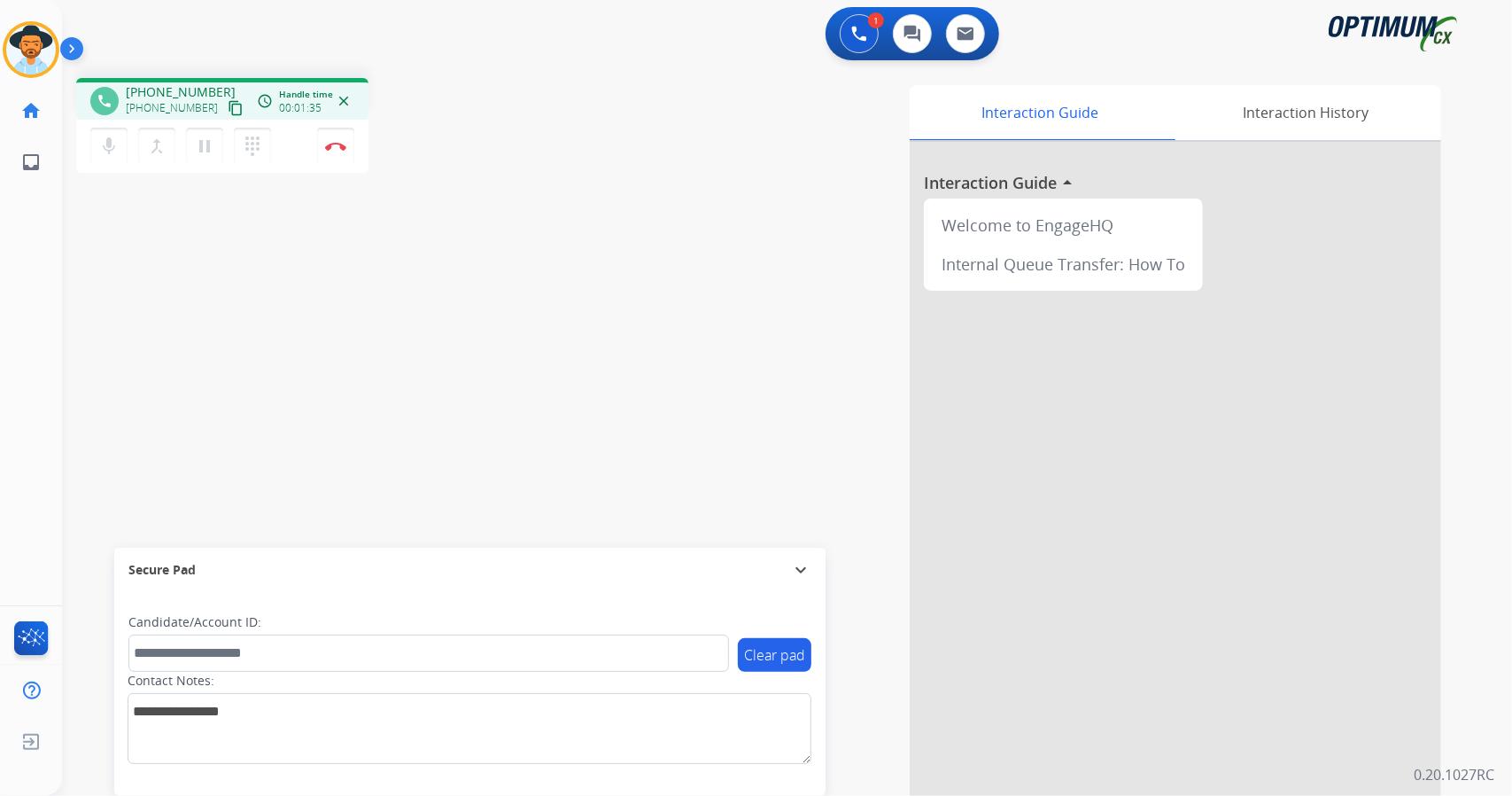
click at [227, 100] on mat-icon "content_copy" at bounding box center [235, 107] width 16 height 16
click at [331, 144] on img at bounding box center [335, 146] width 21 height 9
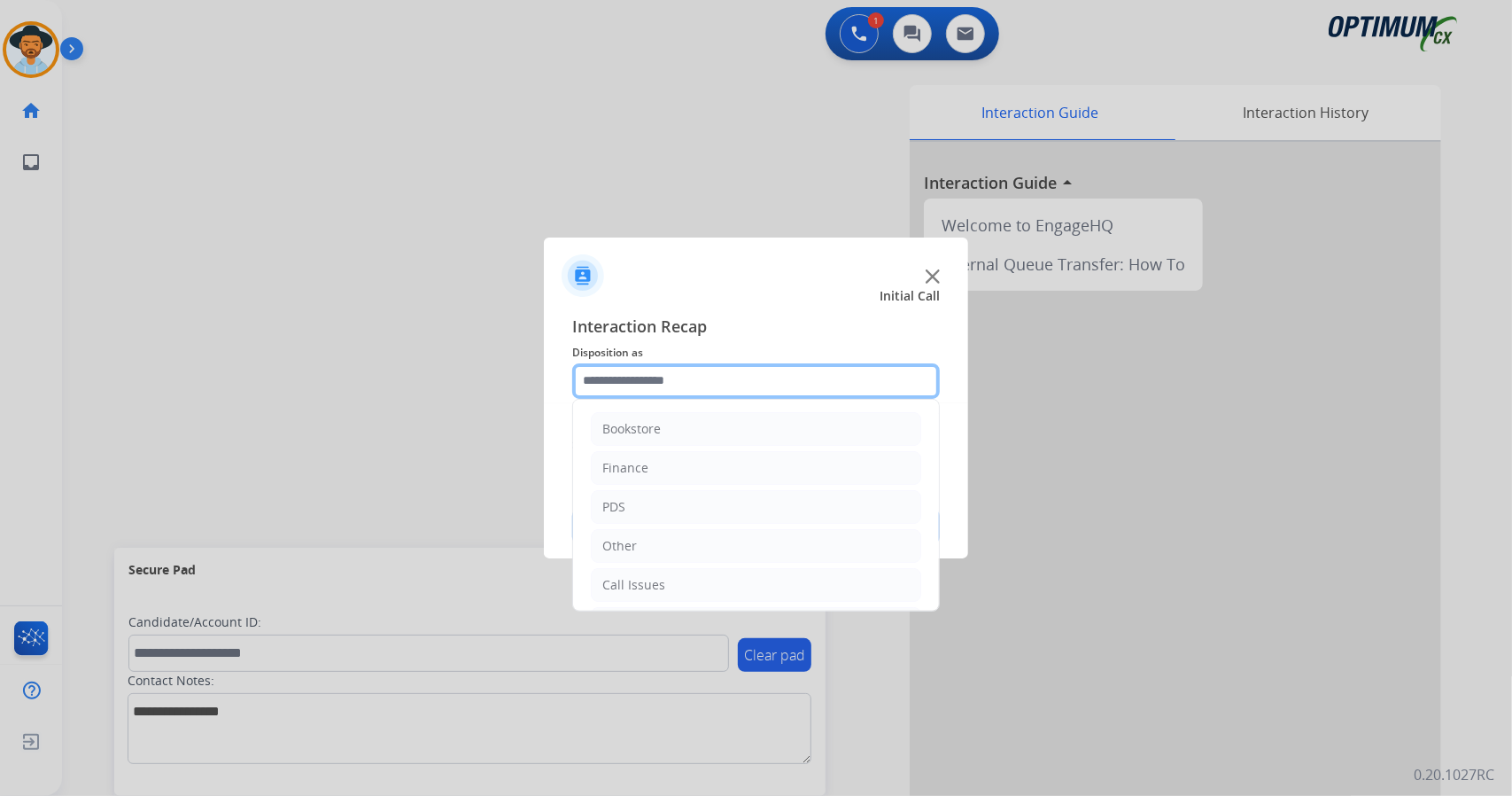
click at [652, 389] on input "text" at bounding box center [756, 381] width 368 height 35
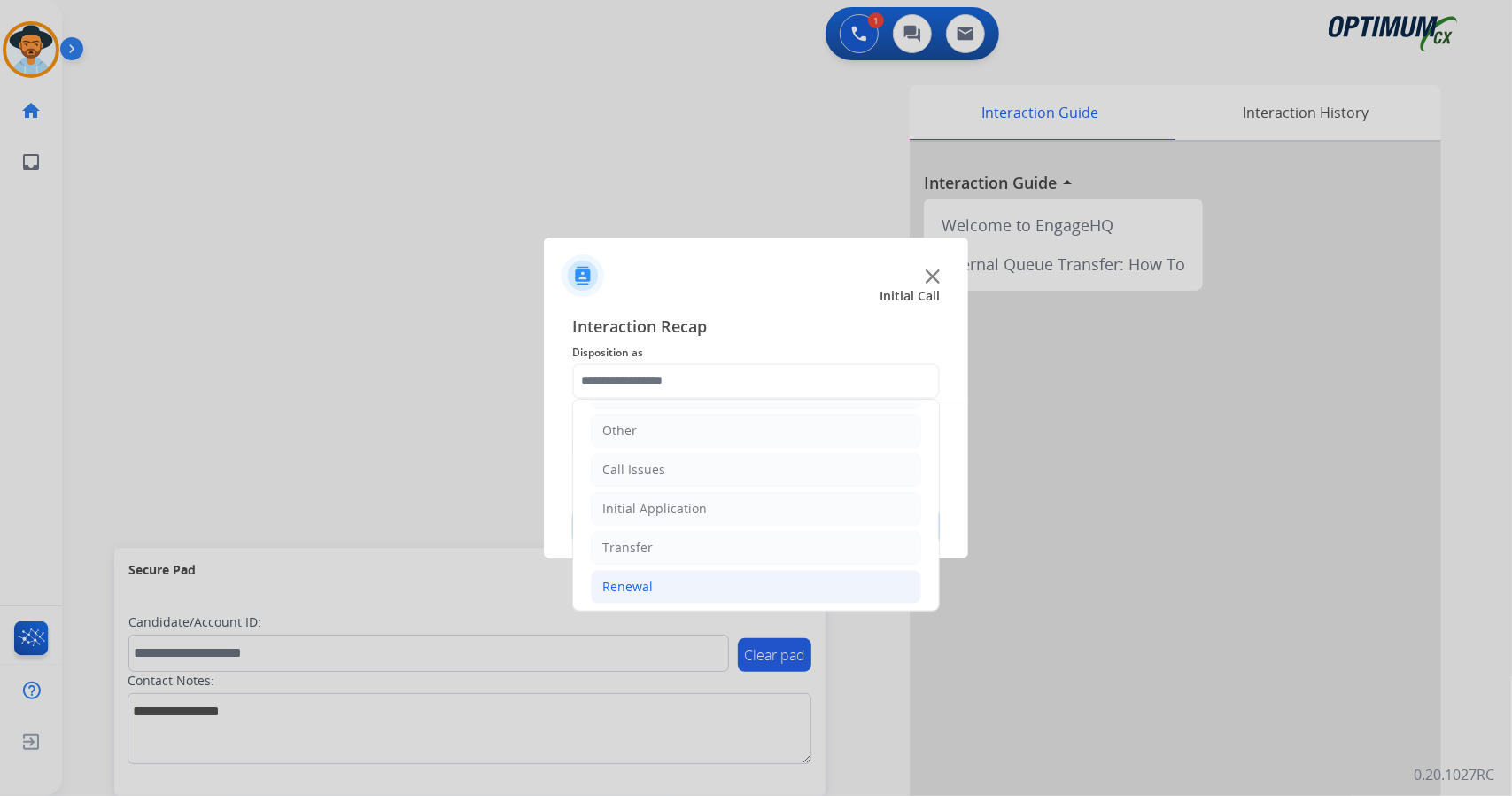
click at [674, 581] on li "Renewal" at bounding box center [756, 586] width 331 height 34
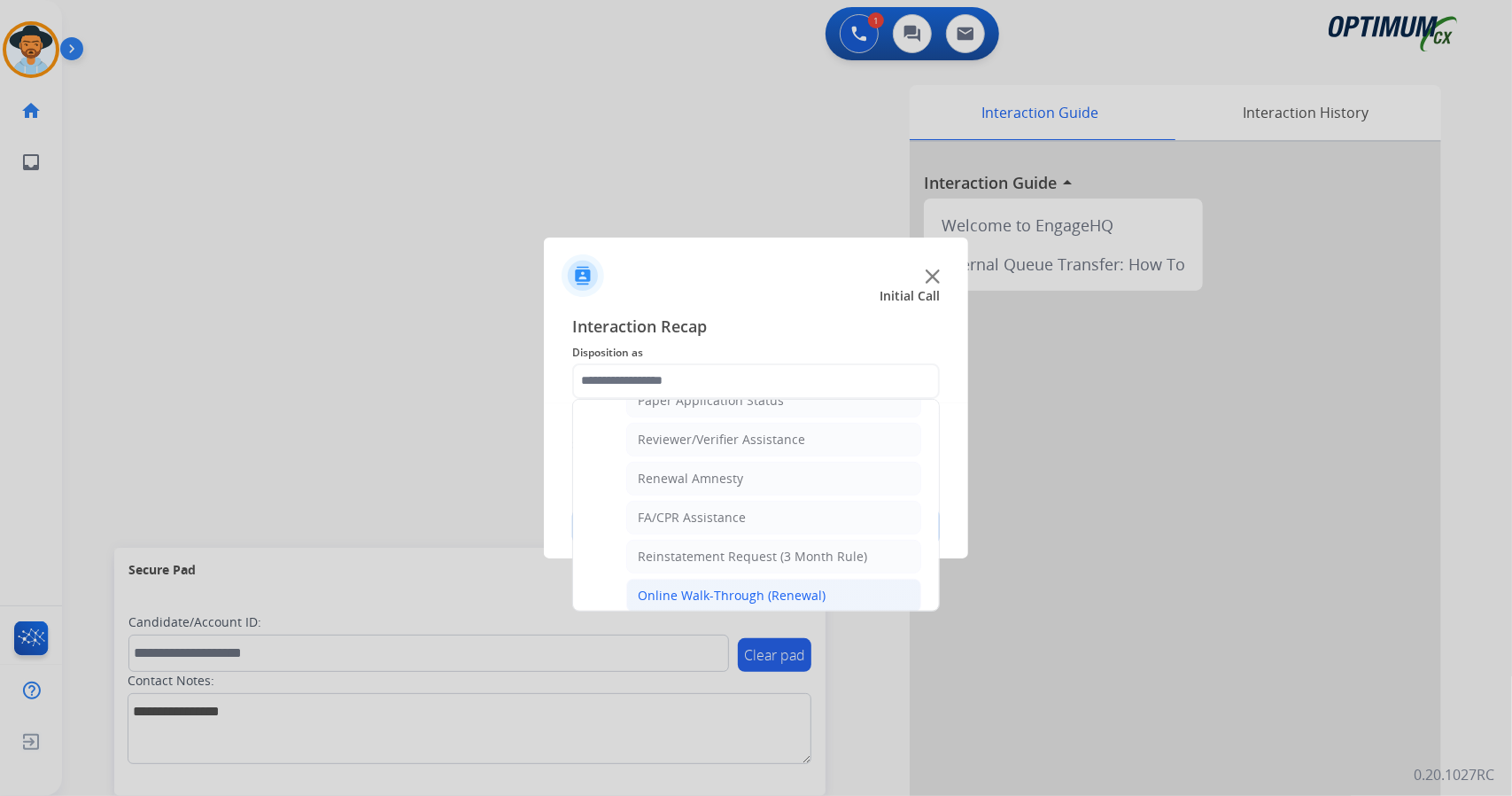
click at [694, 586] on div "Online Walk-Through (Renewal)" at bounding box center [732, 595] width 188 height 18
type input "**********"
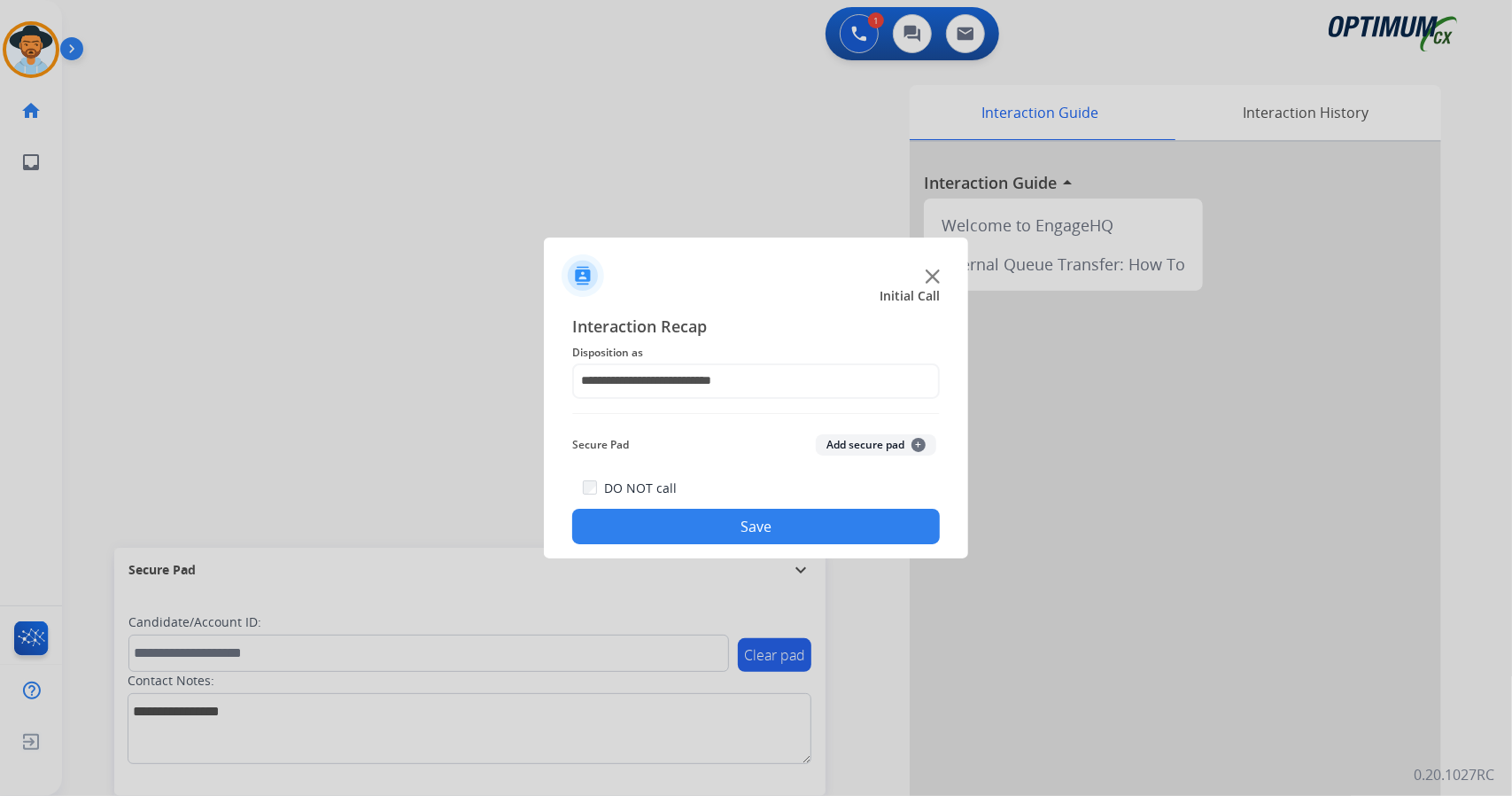
click at [721, 527] on button "Save" at bounding box center [756, 527] width 368 height 35
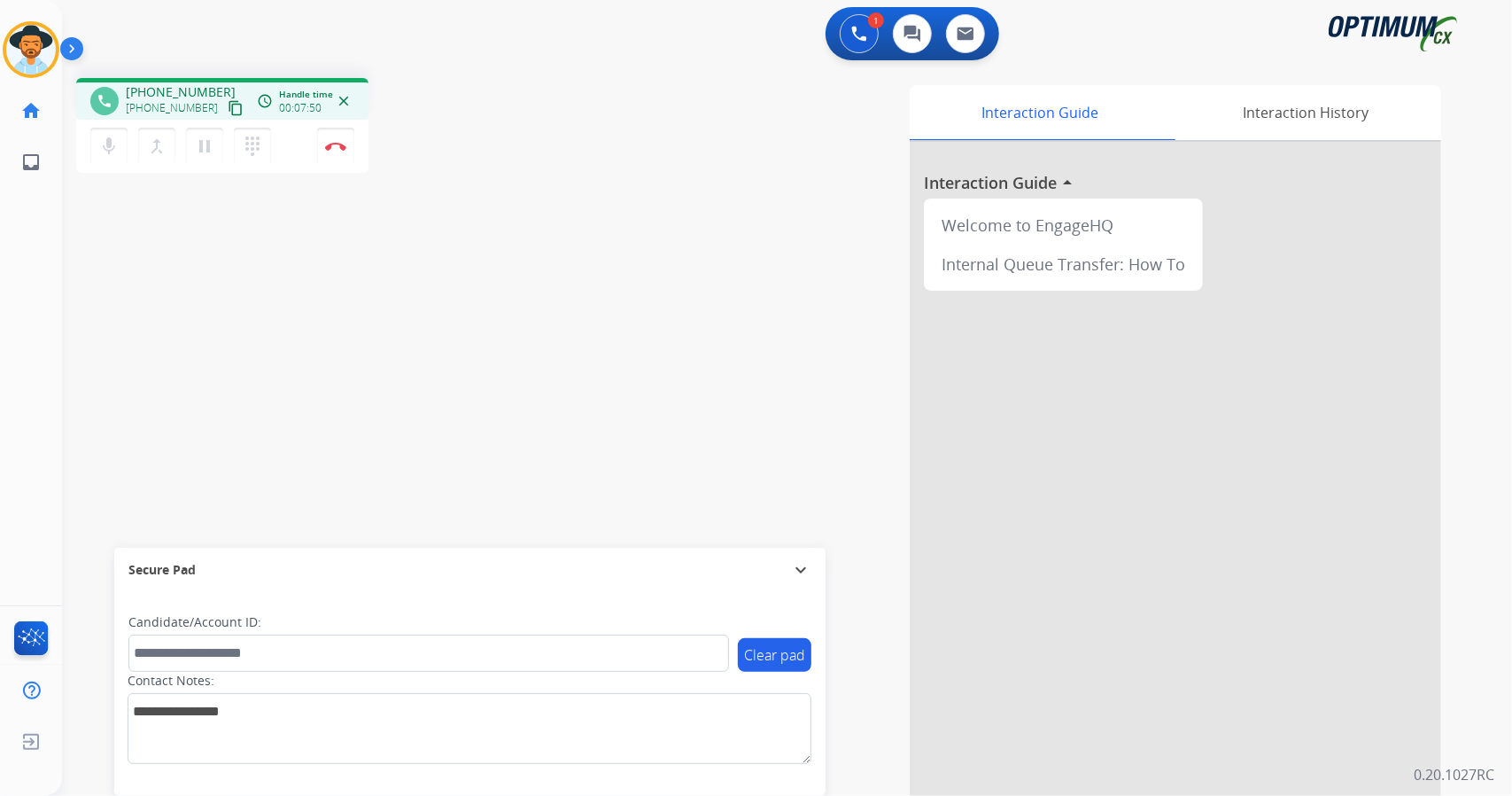
click at [413, 143] on div "phone [PHONE_NUMBER] [PHONE_NUMBER] content_copy access_time Call metrics Queue…" at bounding box center [317, 128] width 481 height 100
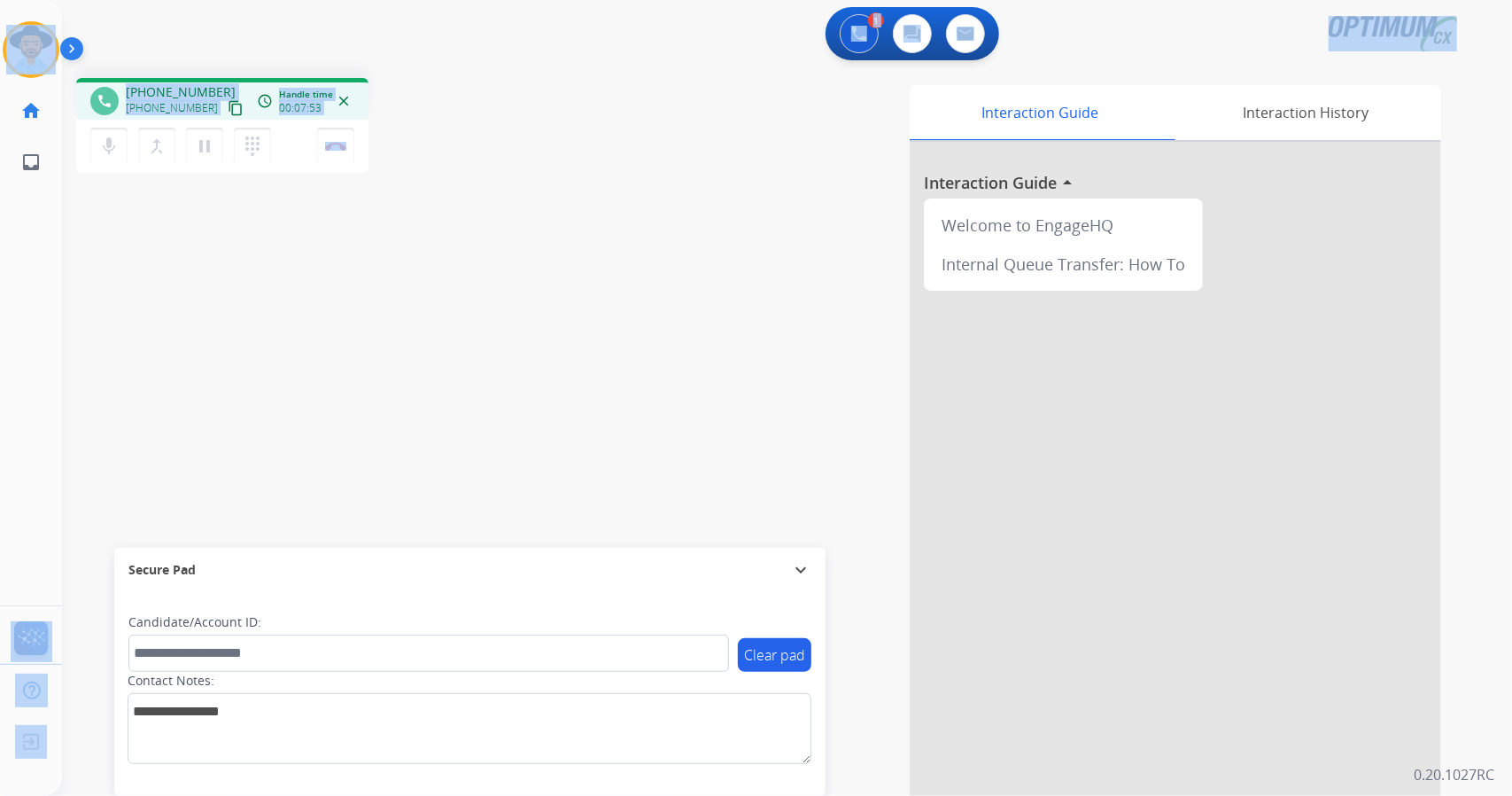
drag, startPoint x: 416, startPoint y: 161, endPoint x: 0, endPoint y: -34, distance: 459.4
click at [0, 0] on html "Outbound call Quit Outbound call Quit Schedule interaction + Add to my list Cus…" at bounding box center [756, 398] width 1512 height 796
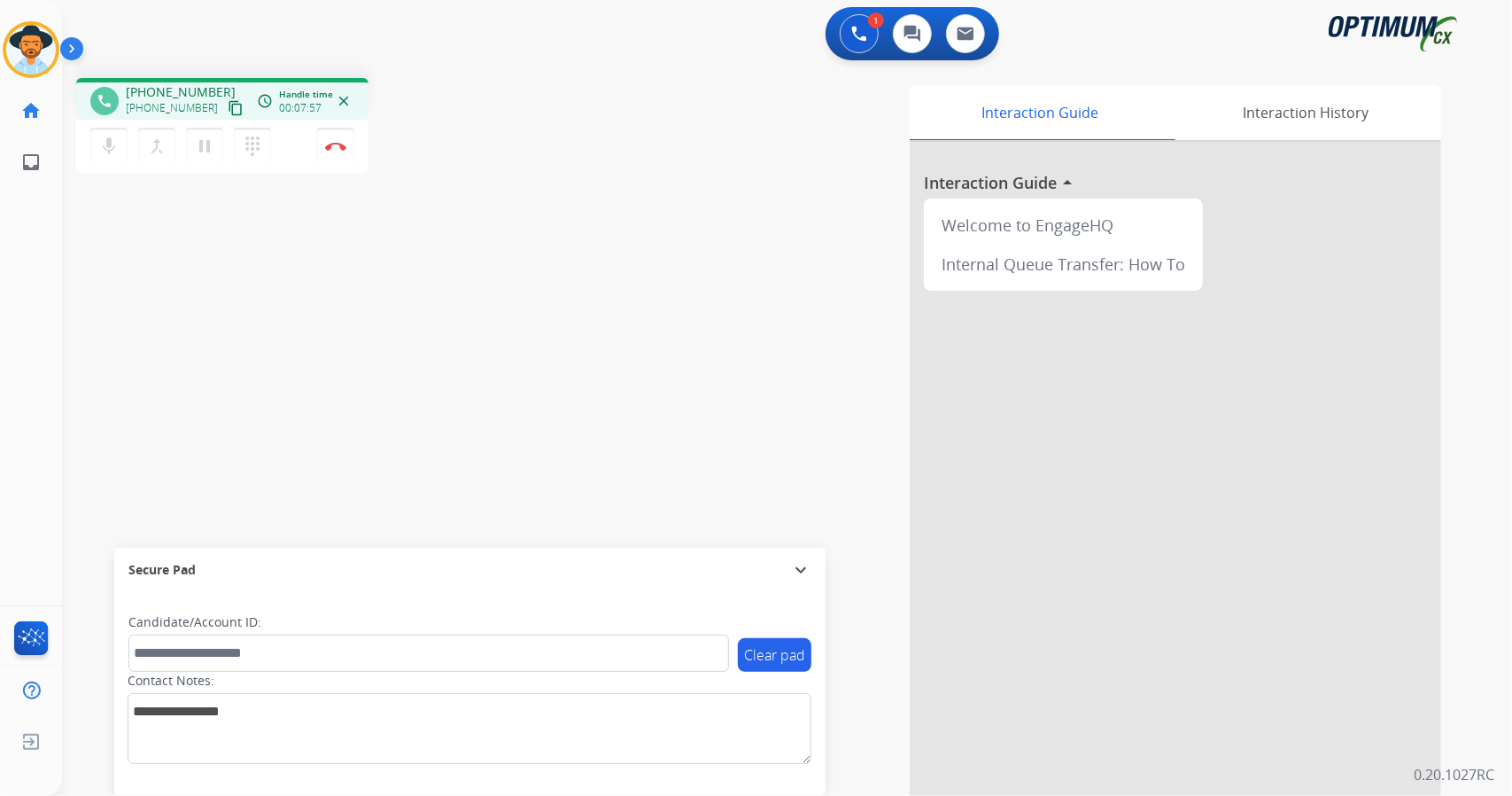
drag, startPoint x: 914, startPoint y: 85, endPoint x: 902, endPoint y: 81, distance: 12.6
click at [902, 81] on div "Interaction Guide Interaction History Interaction Guide arrow_drop_up Welcome t…" at bounding box center [1017, 441] width 906 height 725
click at [392, 62] on div "Outbound call Quit Outbound call Quit Schedule interaction + Add to my list Cus…" at bounding box center [756, 398] width 1512 height 796
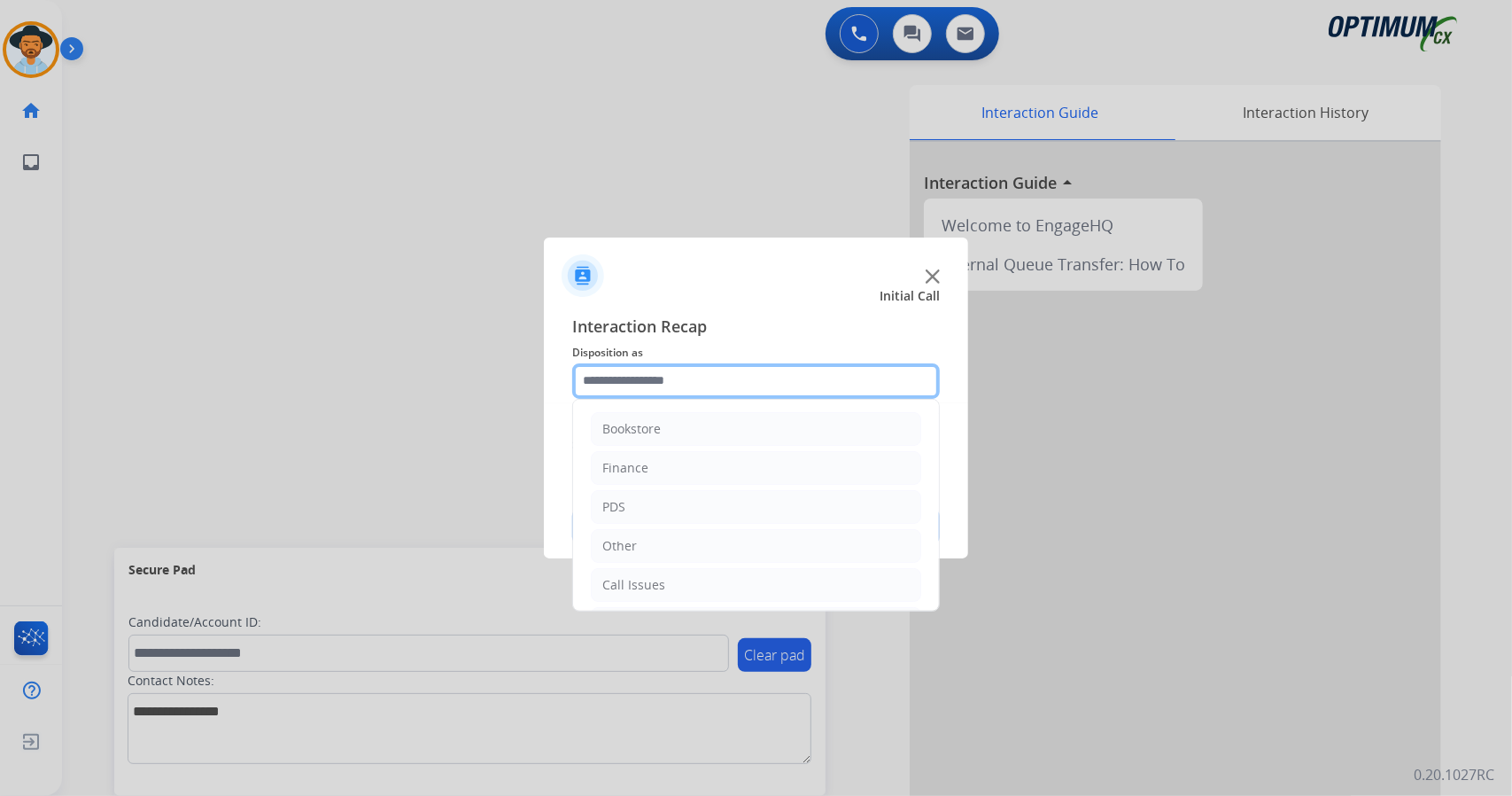
click at [615, 381] on input "text" at bounding box center [756, 381] width 368 height 35
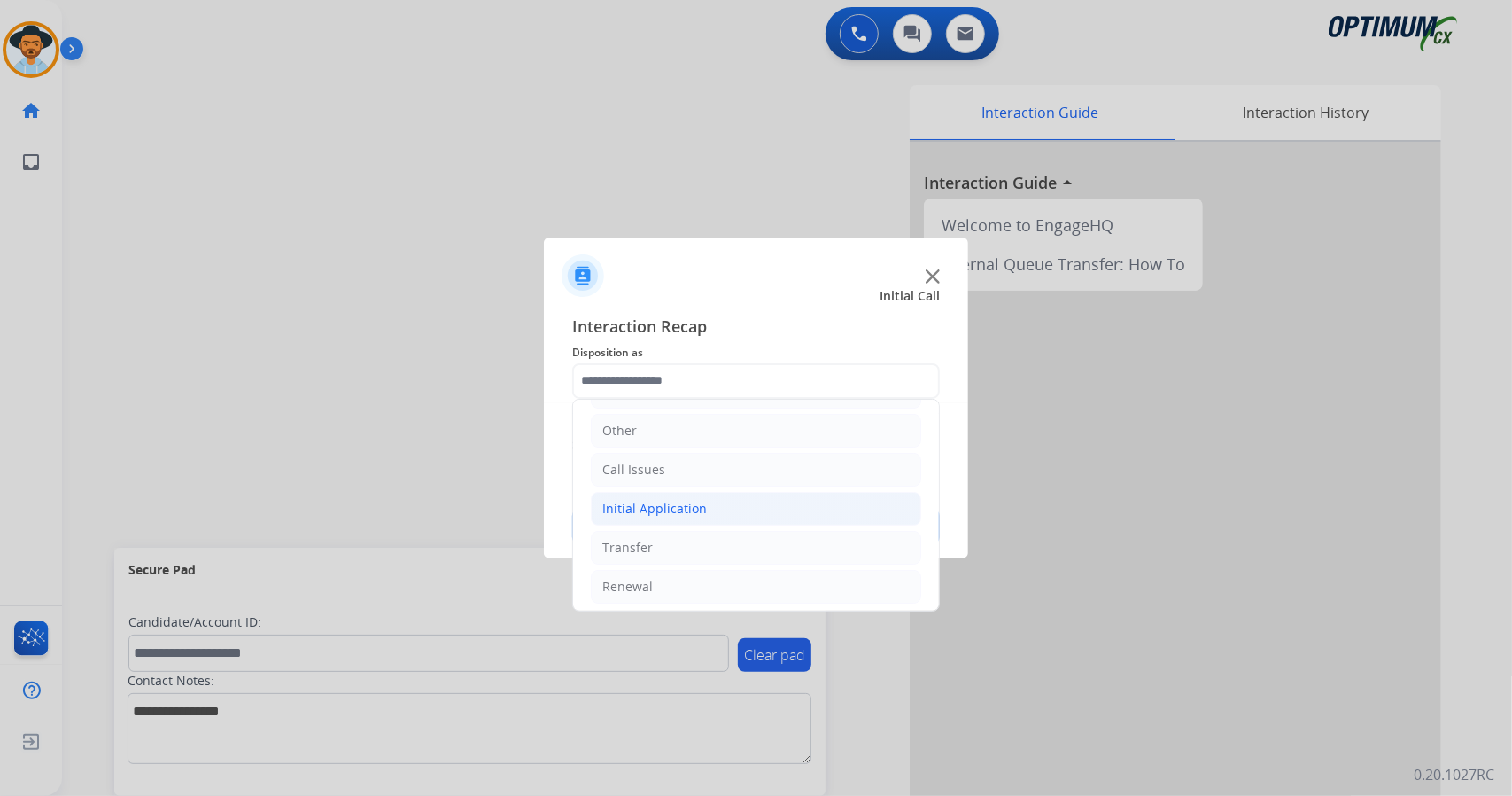
click at [727, 514] on li "Initial Application" at bounding box center [756, 509] width 331 height 34
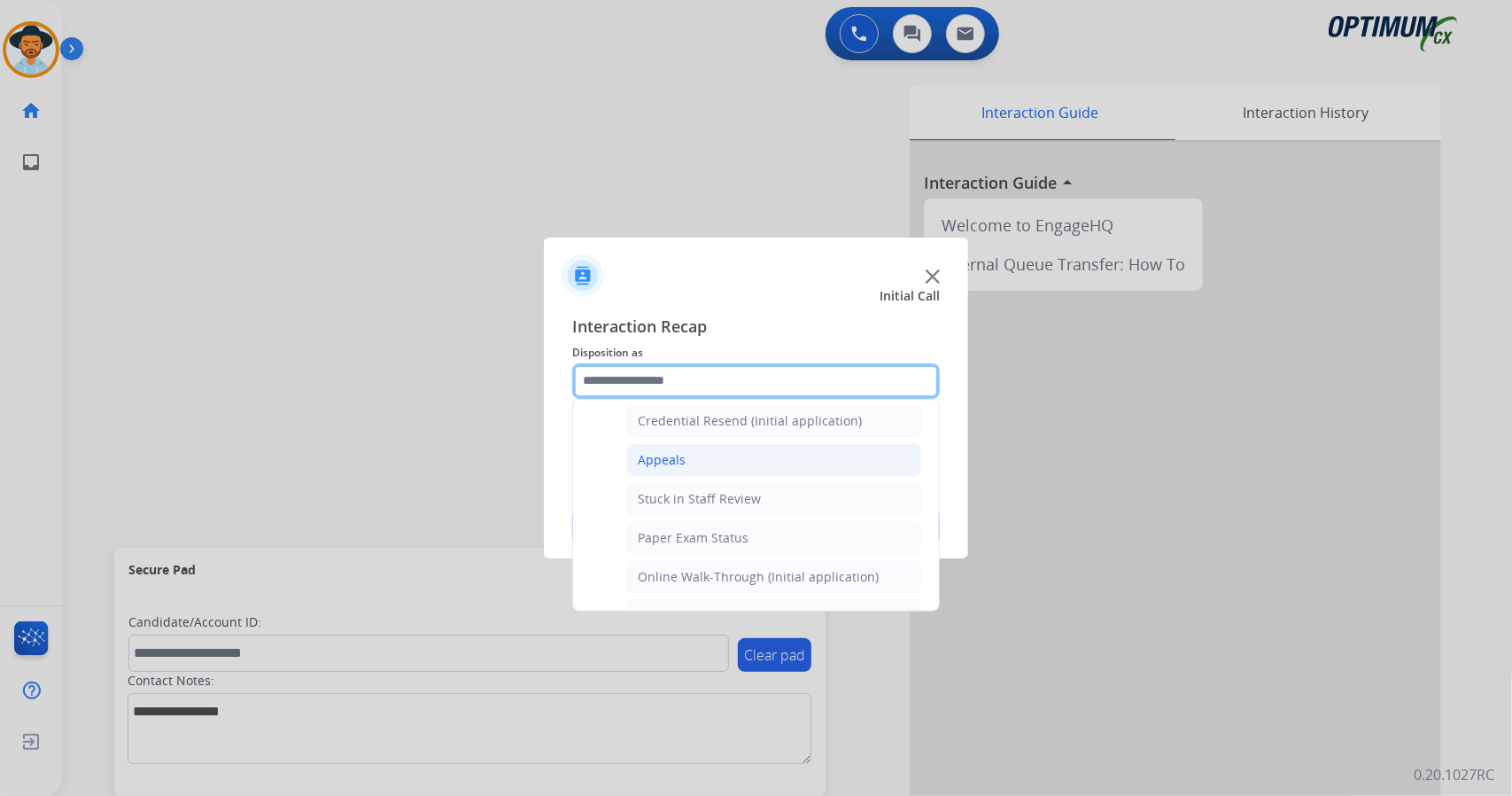
scroll to position [238, 0]
click at [749, 572] on div "Online Walk-Through (Initial application)" at bounding box center [758, 581] width 241 height 18
type input "**********"
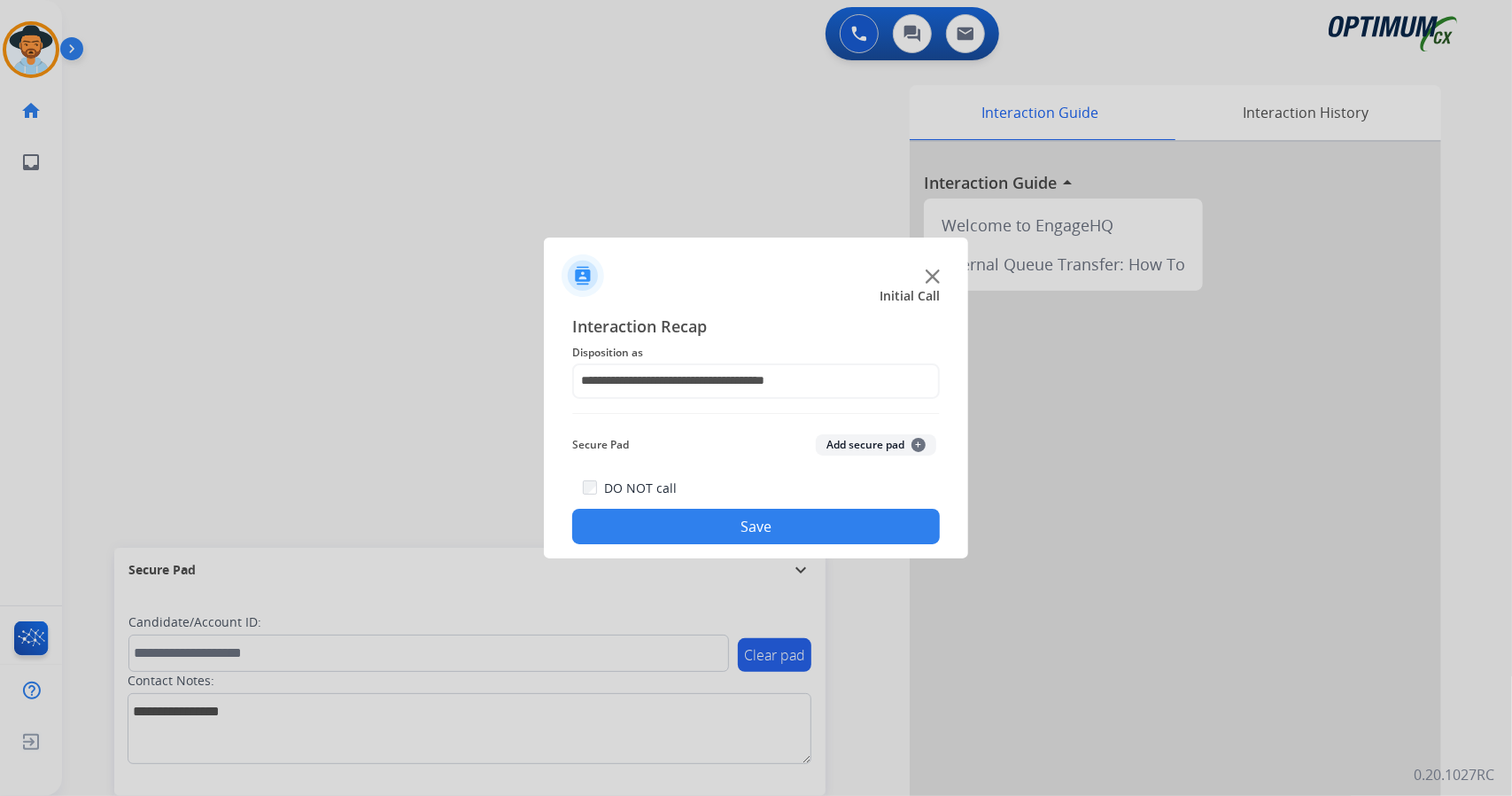
click at [735, 525] on button "Save" at bounding box center [756, 527] width 368 height 35
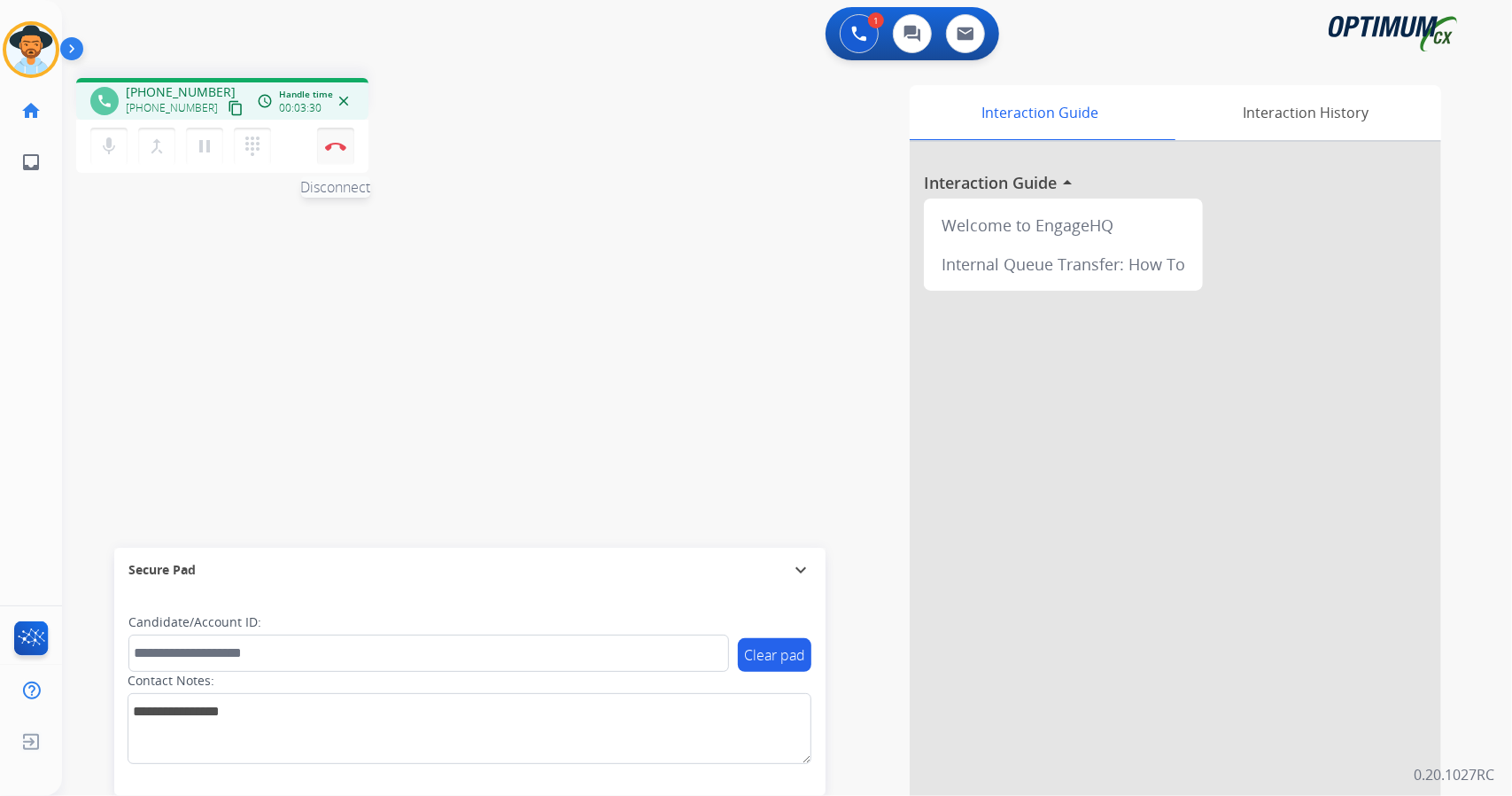
click at [345, 148] on img at bounding box center [335, 146] width 21 height 9
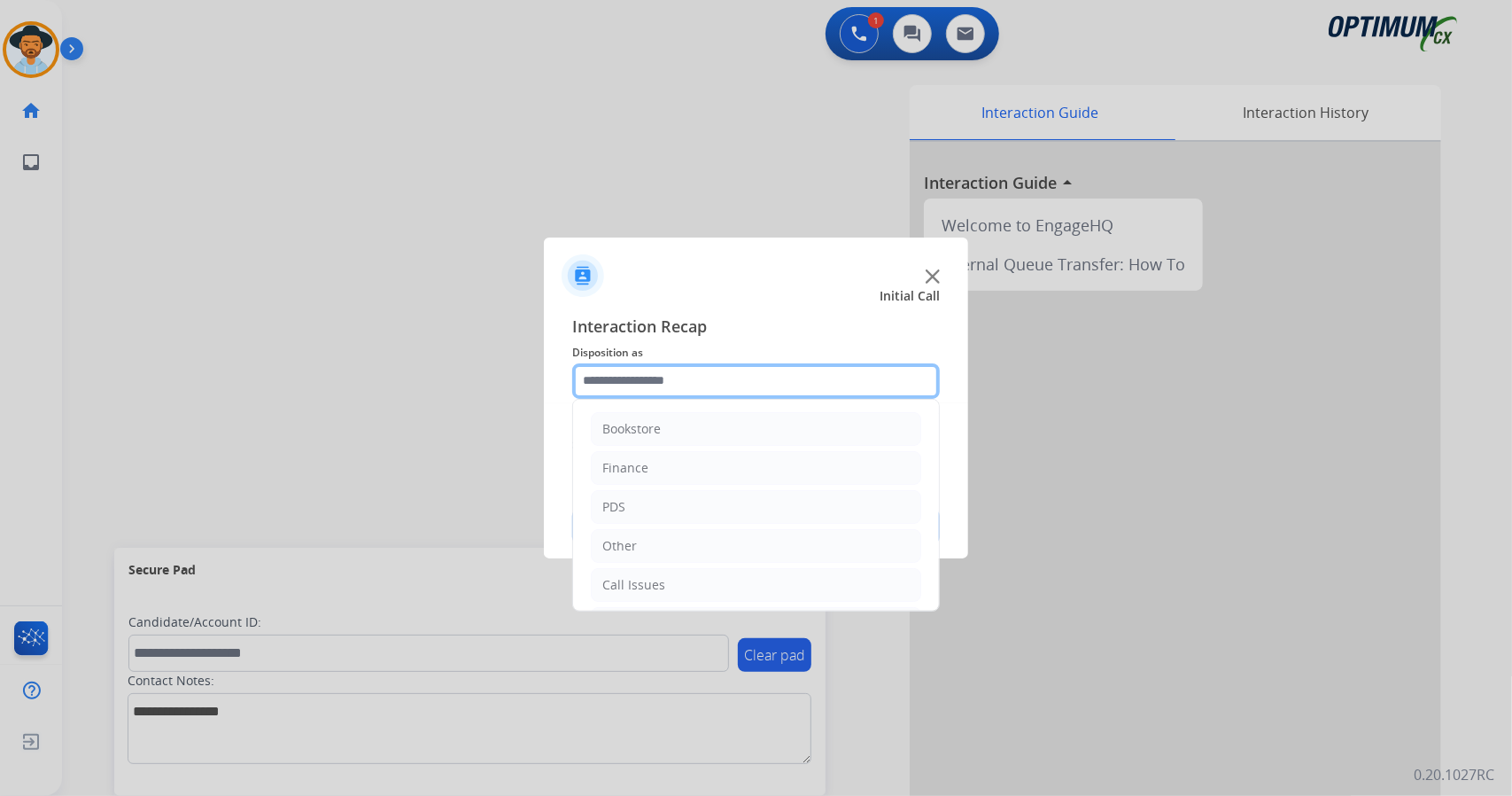
click at [614, 371] on input "text" at bounding box center [756, 381] width 368 height 35
click at [671, 419] on li "Bookstore" at bounding box center [756, 429] width 331 height 34
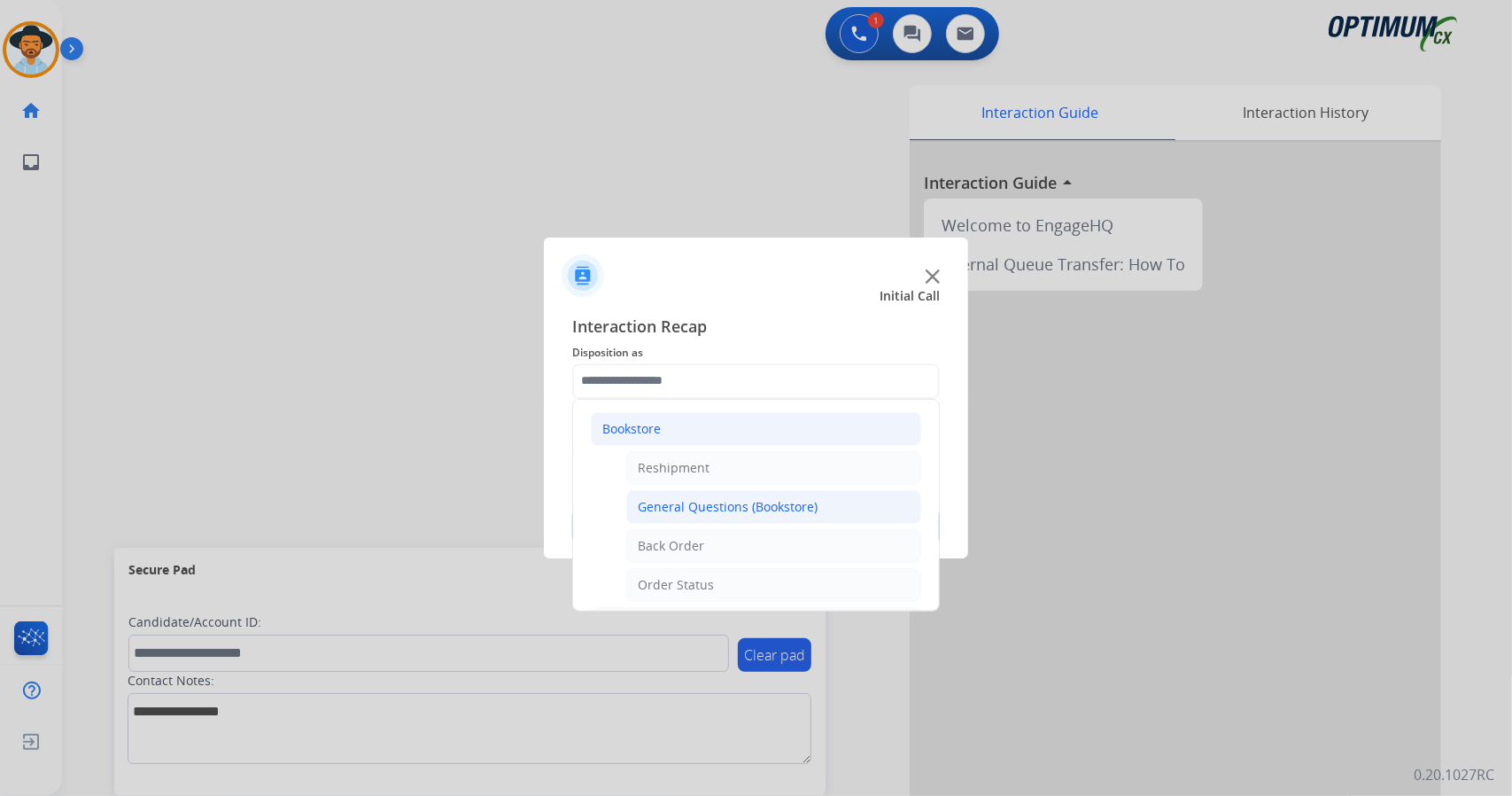
click at [682, 515] on li "General Questions (Bookstore)" at bounding box center [773, 507] width 295 height 34
type input "**********"
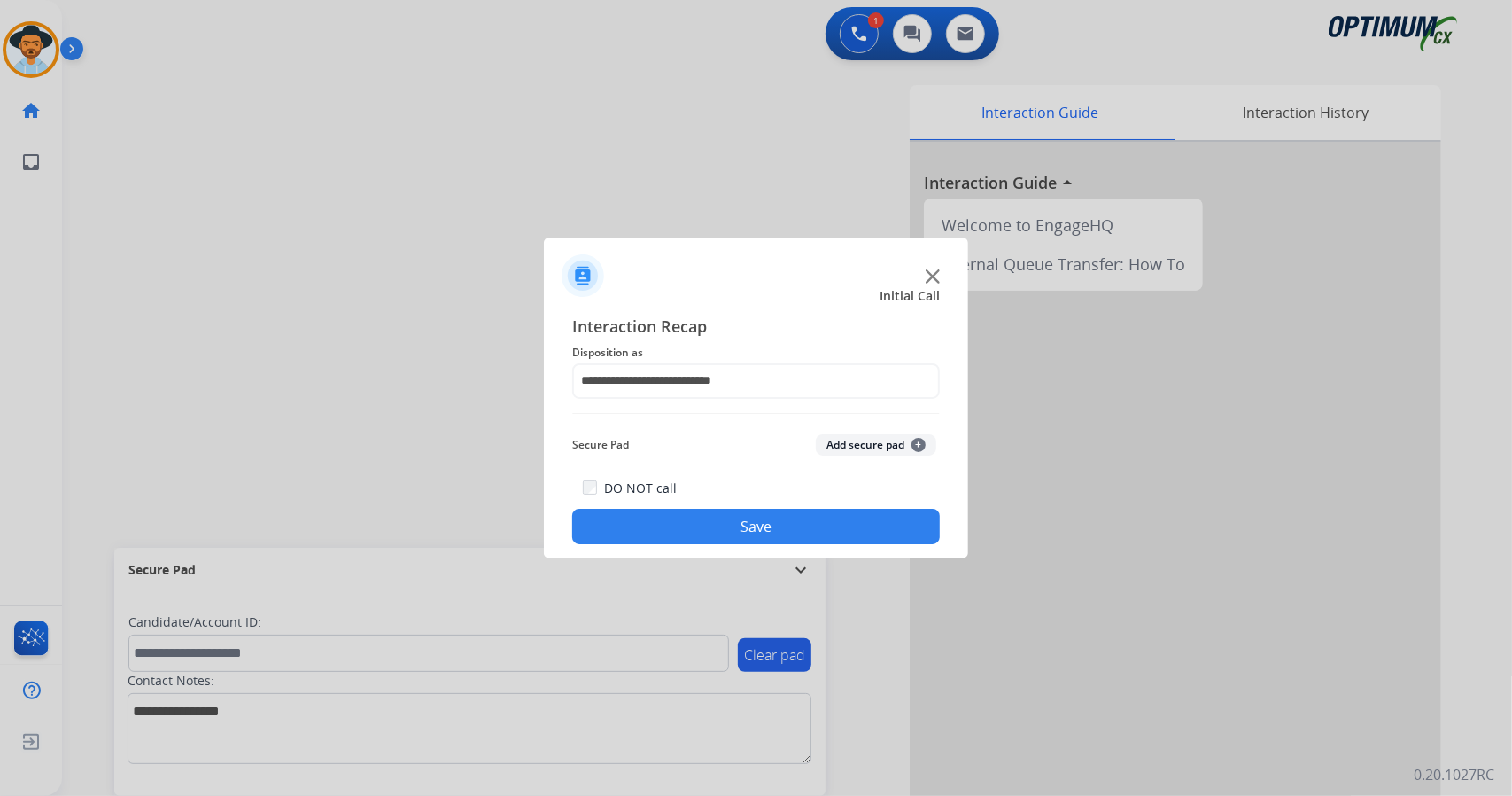
click at [682, 515] on button "Save" at bounding box center [756, 527] width 368 height 35
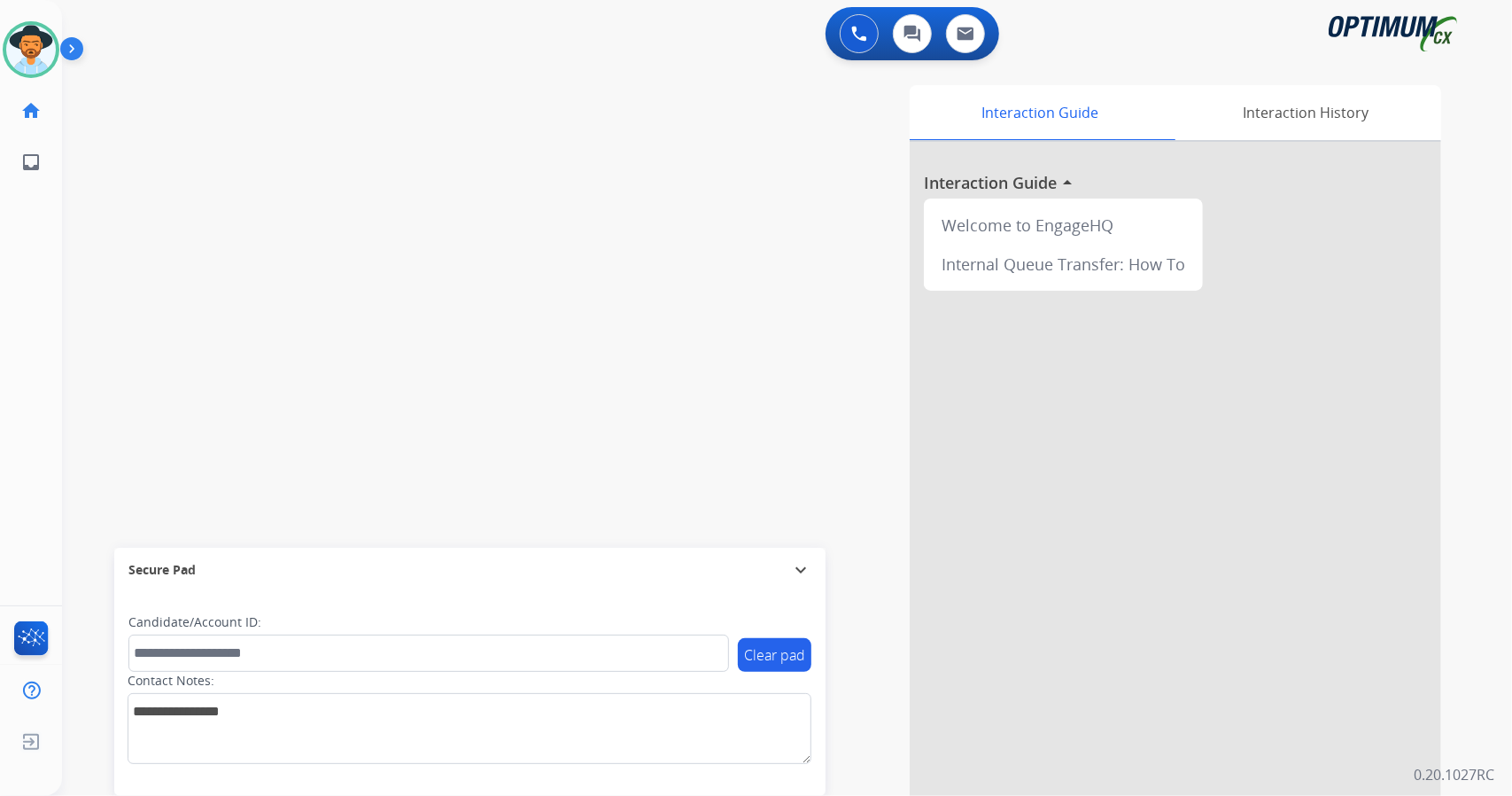
click at [338, 141] on div "swap_horiz Break voice bridge close_fullscreen Connect 3-Way Call merge_type Se…" at bounding box center [766, 432] width 1408 height 739
click at [103, 329] on div "swap_horiz Break voice bridge close_fullscreen Connect 3-Way Call merge_type Se…" at bounding box center [766, 432] width 1408 height 739
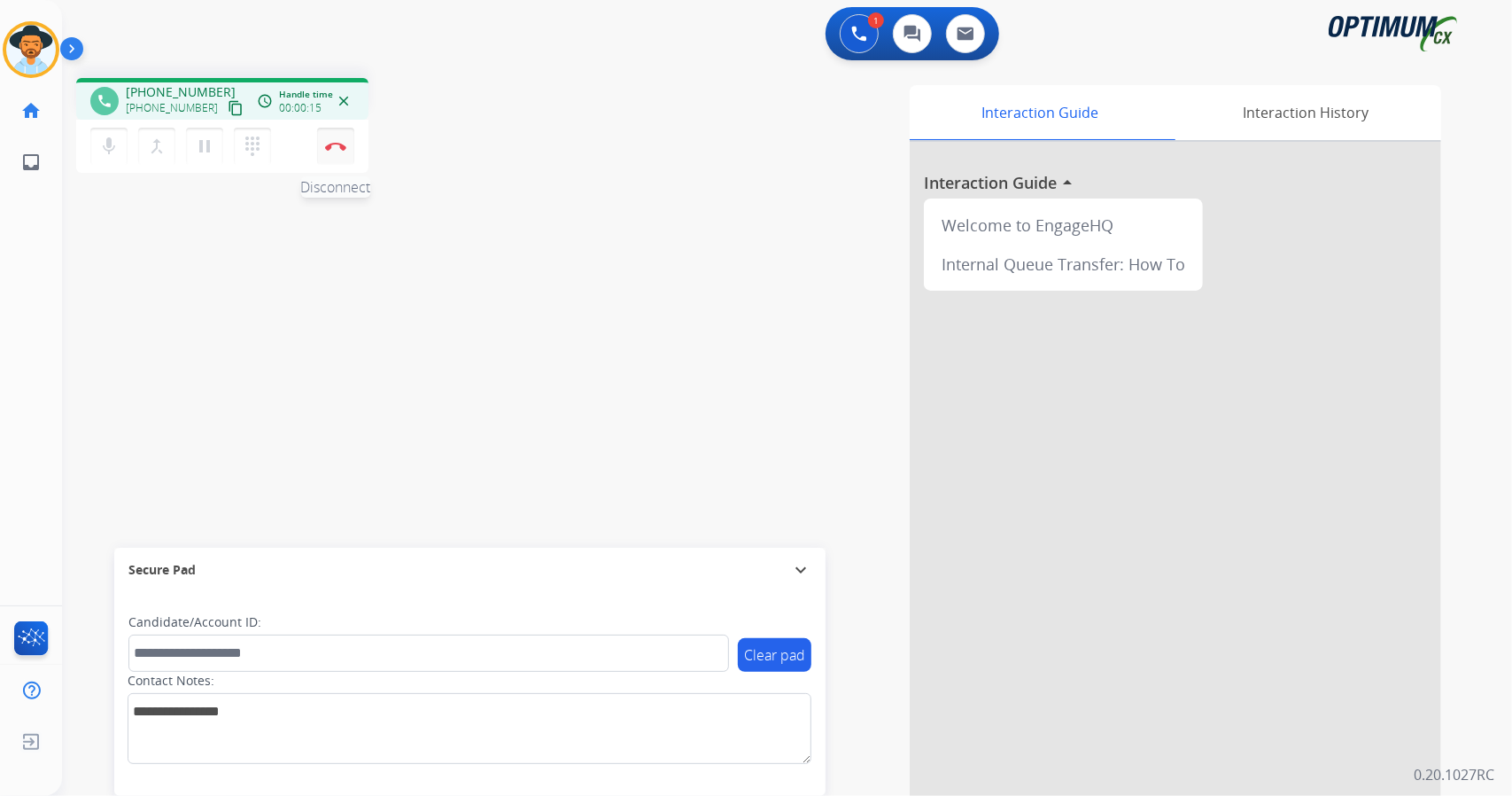
click at [340, 154] on button "Disconnect" at bounding box center [335, 146] width 37 height 37
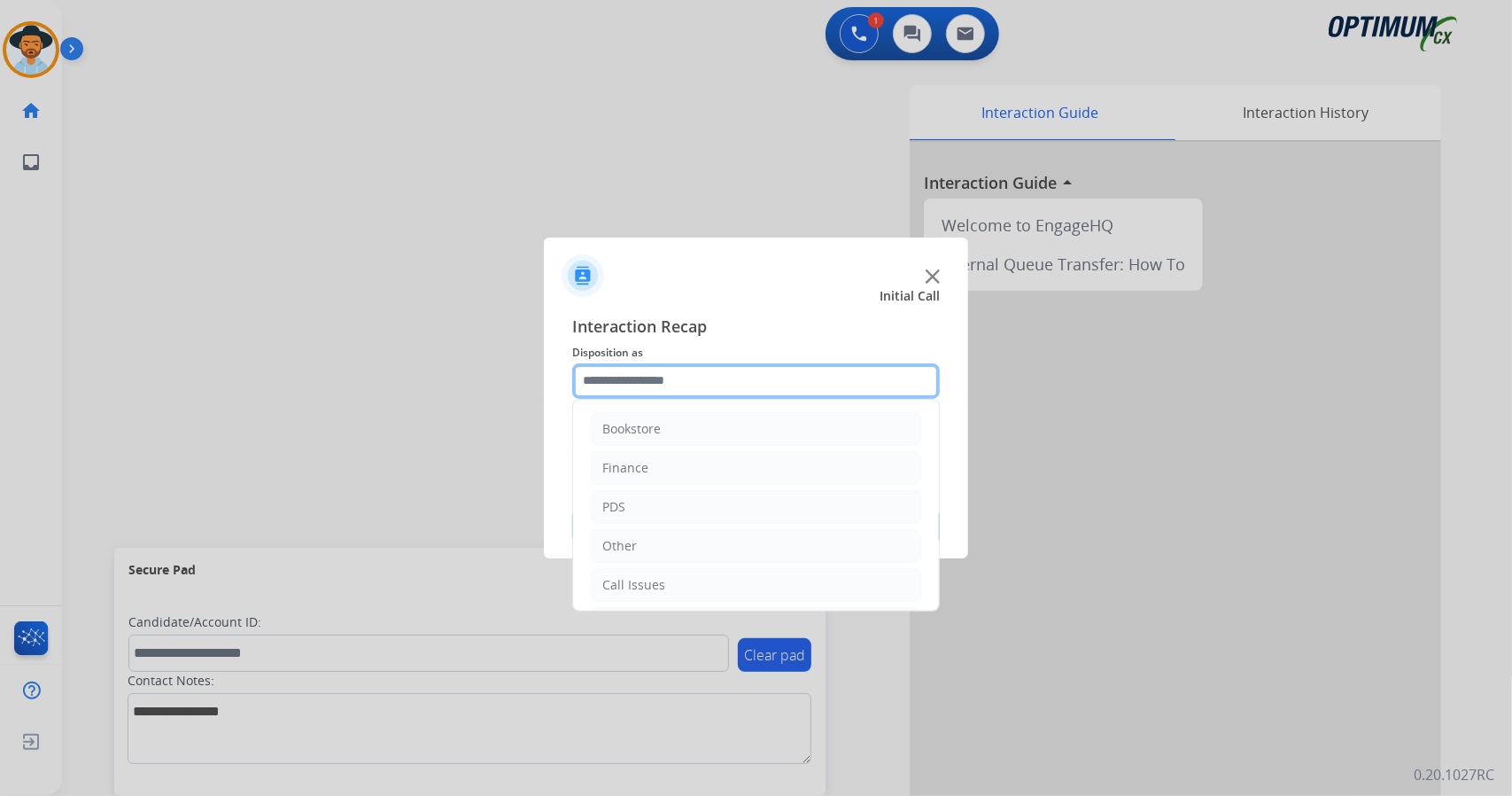
click at [859, 370] on input "text" at bounding box center [756, 381] width 368 height 35
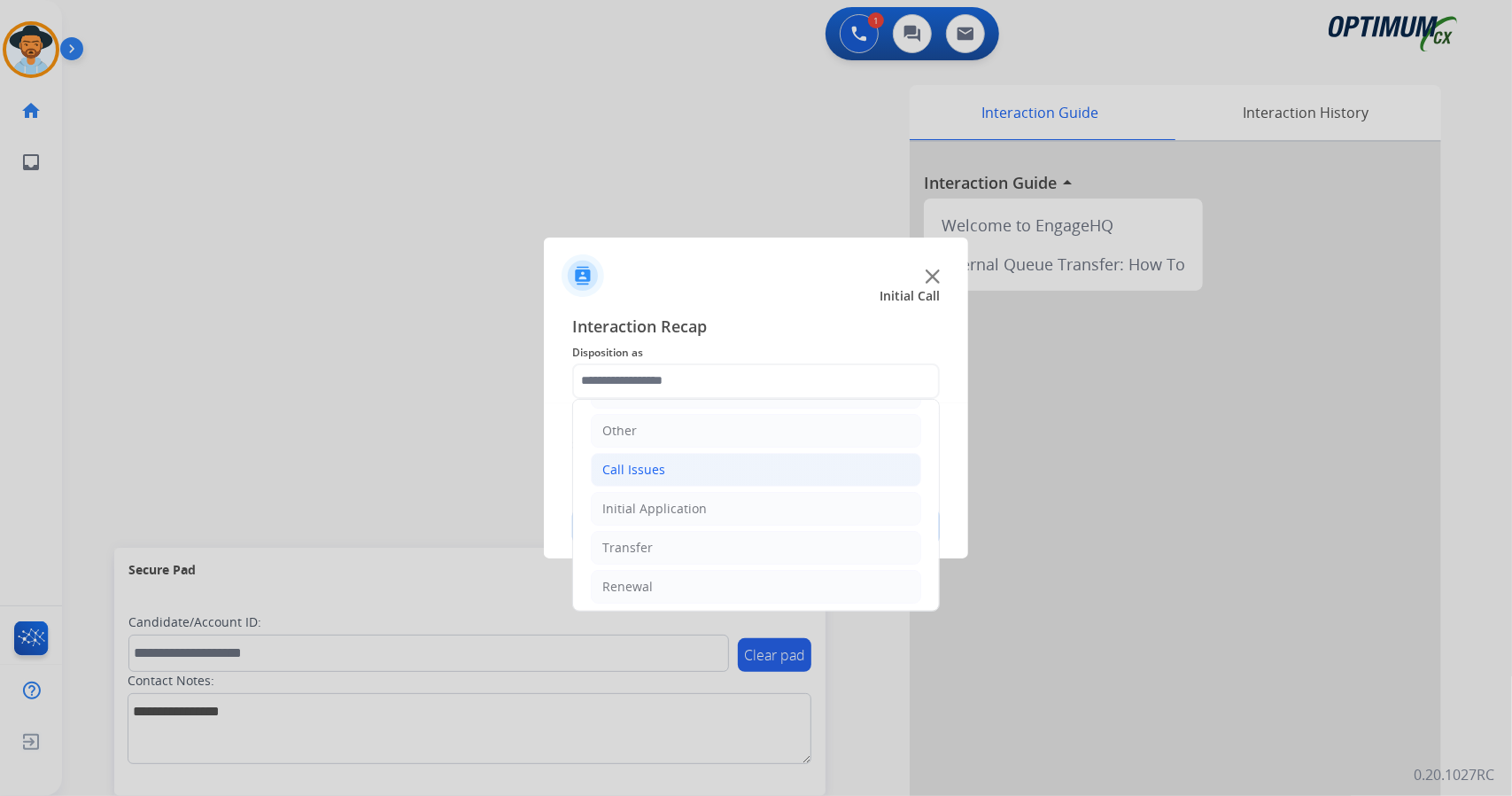
click at [641, 460] on div "Call Issues" at bounding box center [634, 469] width 63 height 18
click at [684, 570] on li "Dropped Call" at bounding box center [773, 586] width 295 height 34
type input "**********"
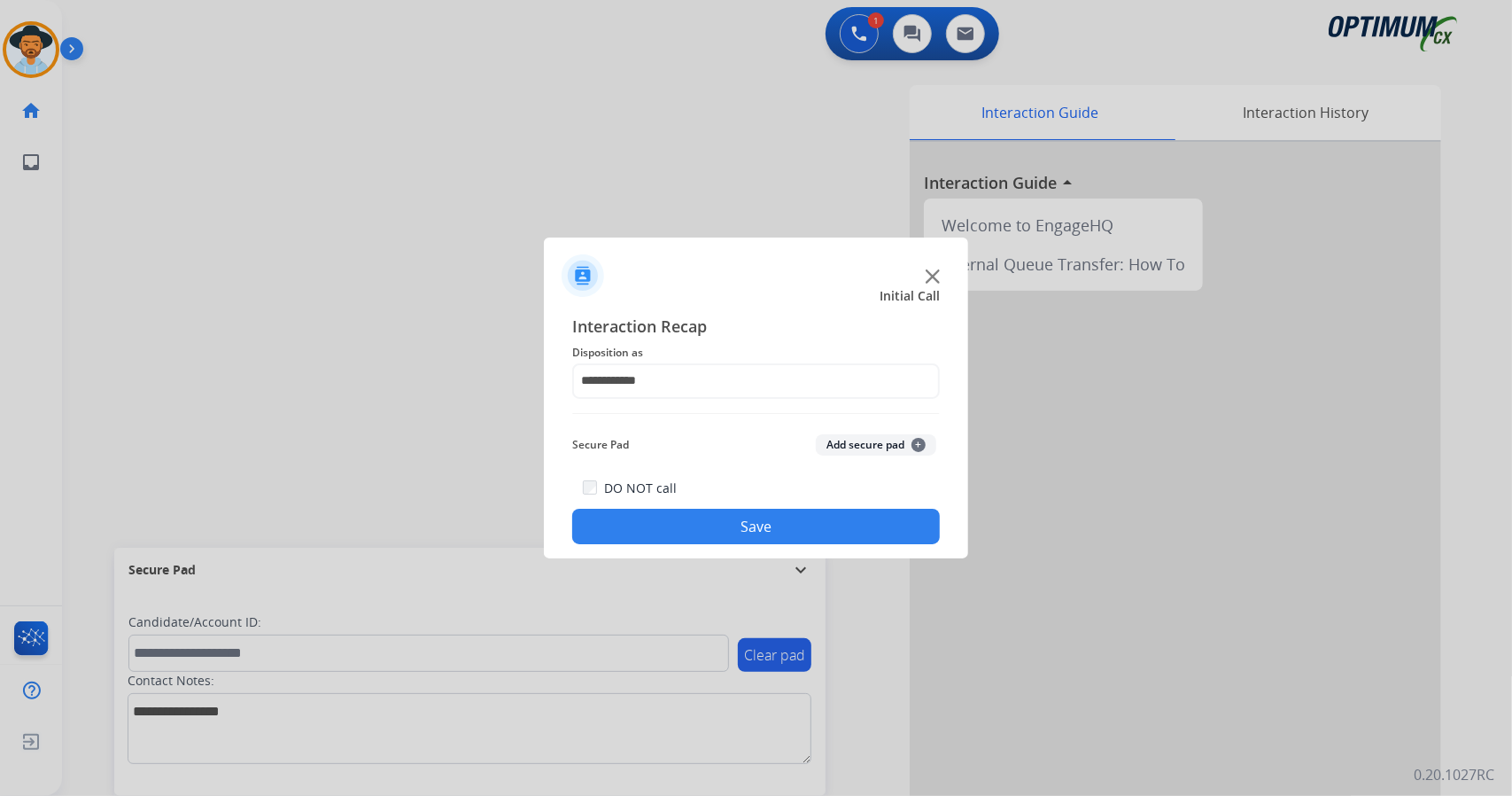
click at [658, 531] on button "Save" at bounding box center [756, 527] width 368 height 35
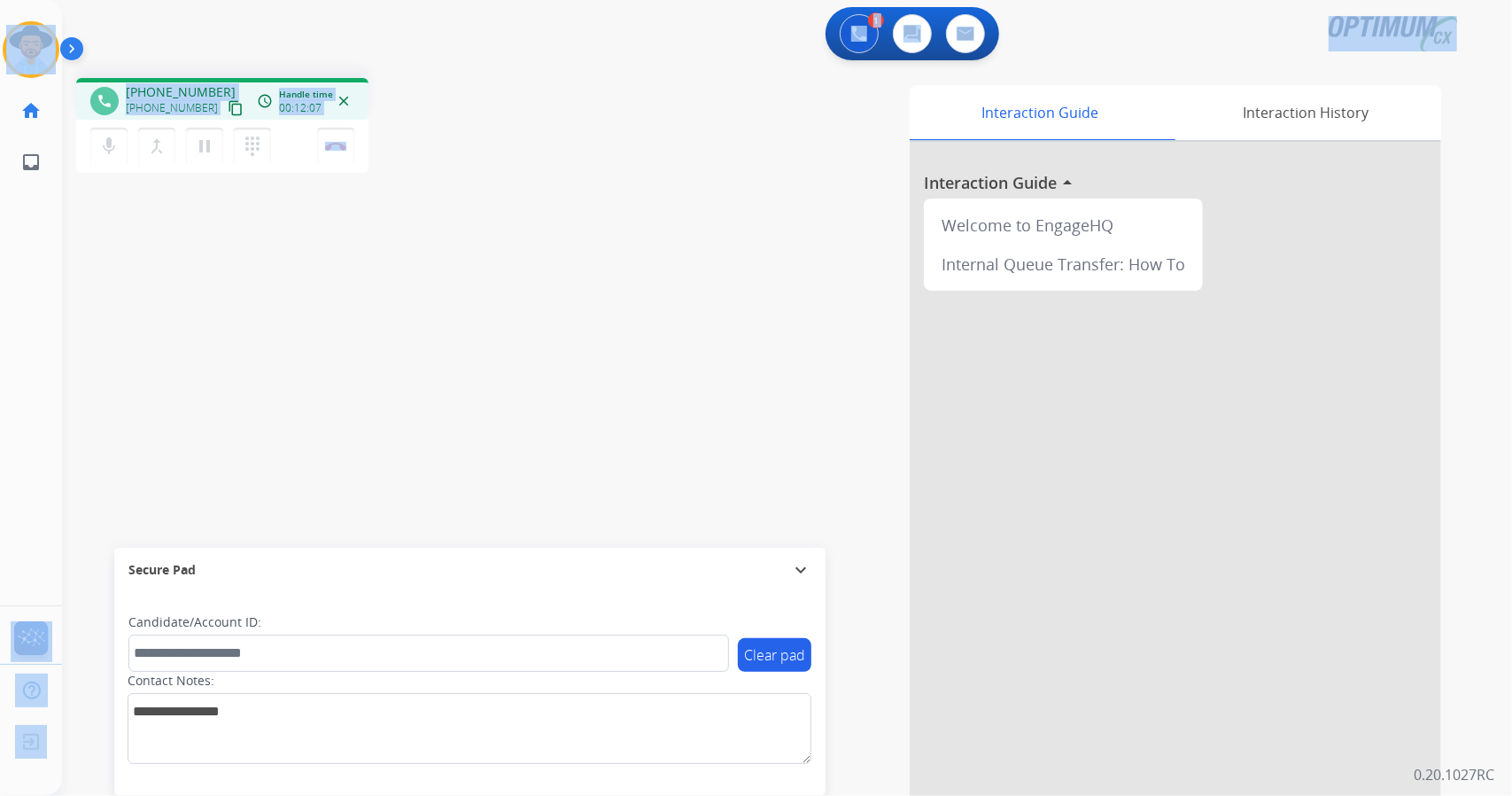
drag, startPoint x: 438, startPoint y: 146, endPoint x: 0, endPoint y: 6, distance: 459.8
click at [0, 6] on div "Outbound call Quit Outbound call Quit Schedule interaction + Add to my list Cus…" at bounding box center [756, 398] width 1512 height 796
click at [465, 141] on div "phone [PHONE_NUMBER] [PHONE_NUMBER] content_copy access_time Call metrics Queue…" at bounding box center [317, 128] width 481 height 100
drag, startPoint x: 418, startPoint y: 157, endPoint x: 0, endPoint y: 62, distance: 428.7
click at [0, 62] on div "Outbound call Quit Outbound call Quit Schedule interaction + Add to my list Cus…" at bounding box center [756, 398] width 1512 height 796
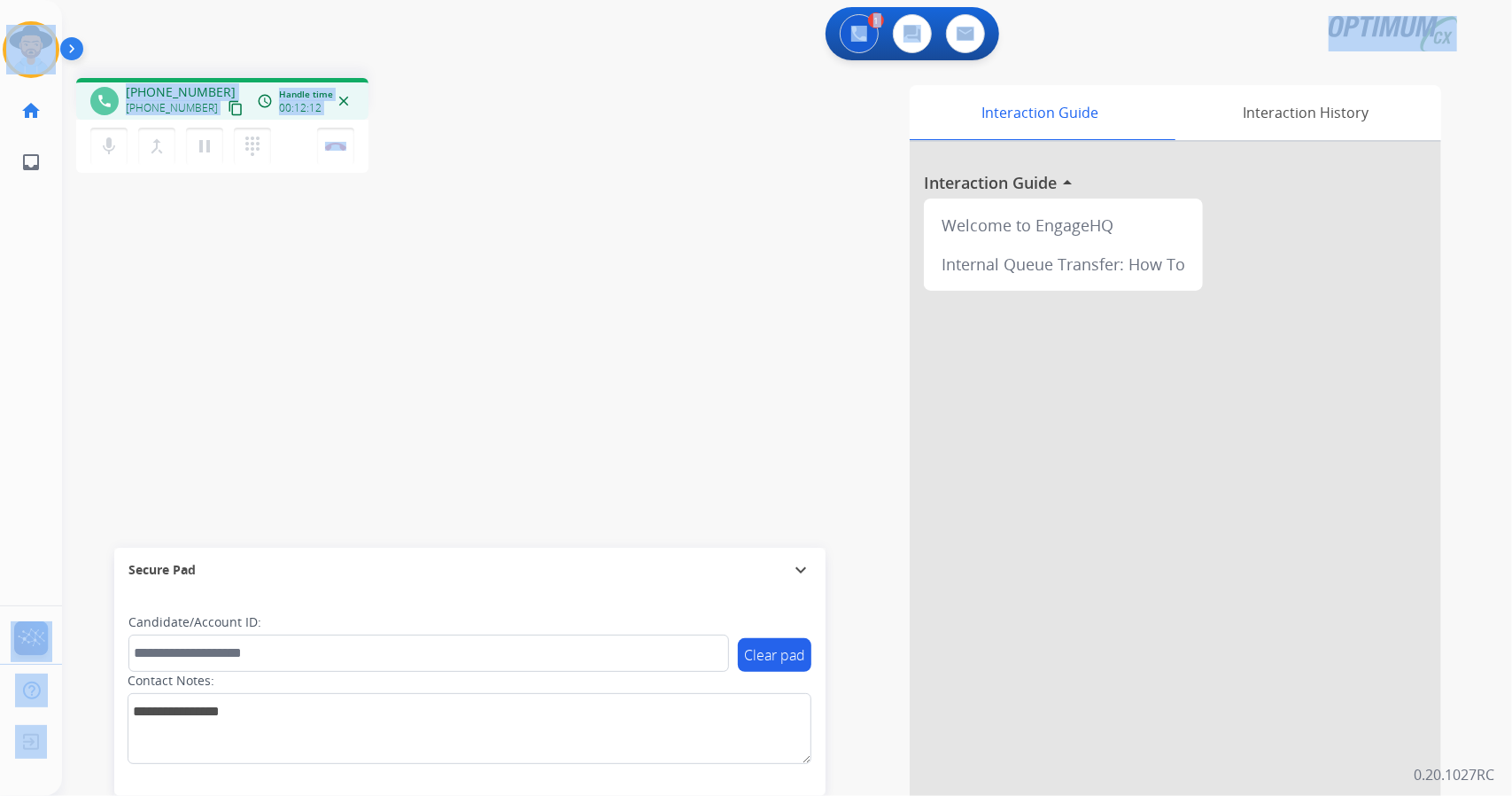
click at [186, 28] on div "1 Voice Interactions 0 Chat Interactions 0 Email Interactions" at bounding box center [776, 35] width 1386 height 57
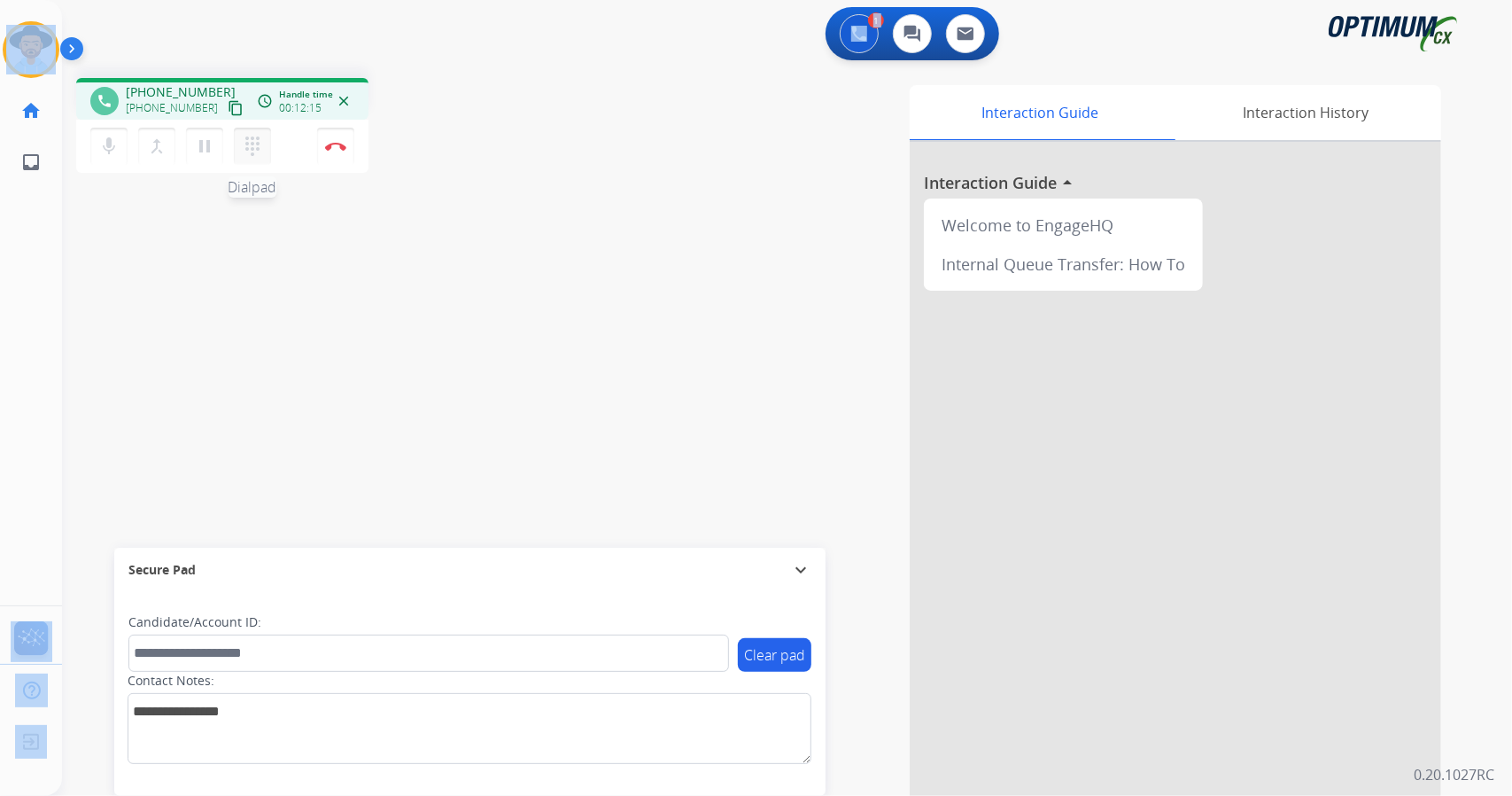
scroll to position [0, 5]
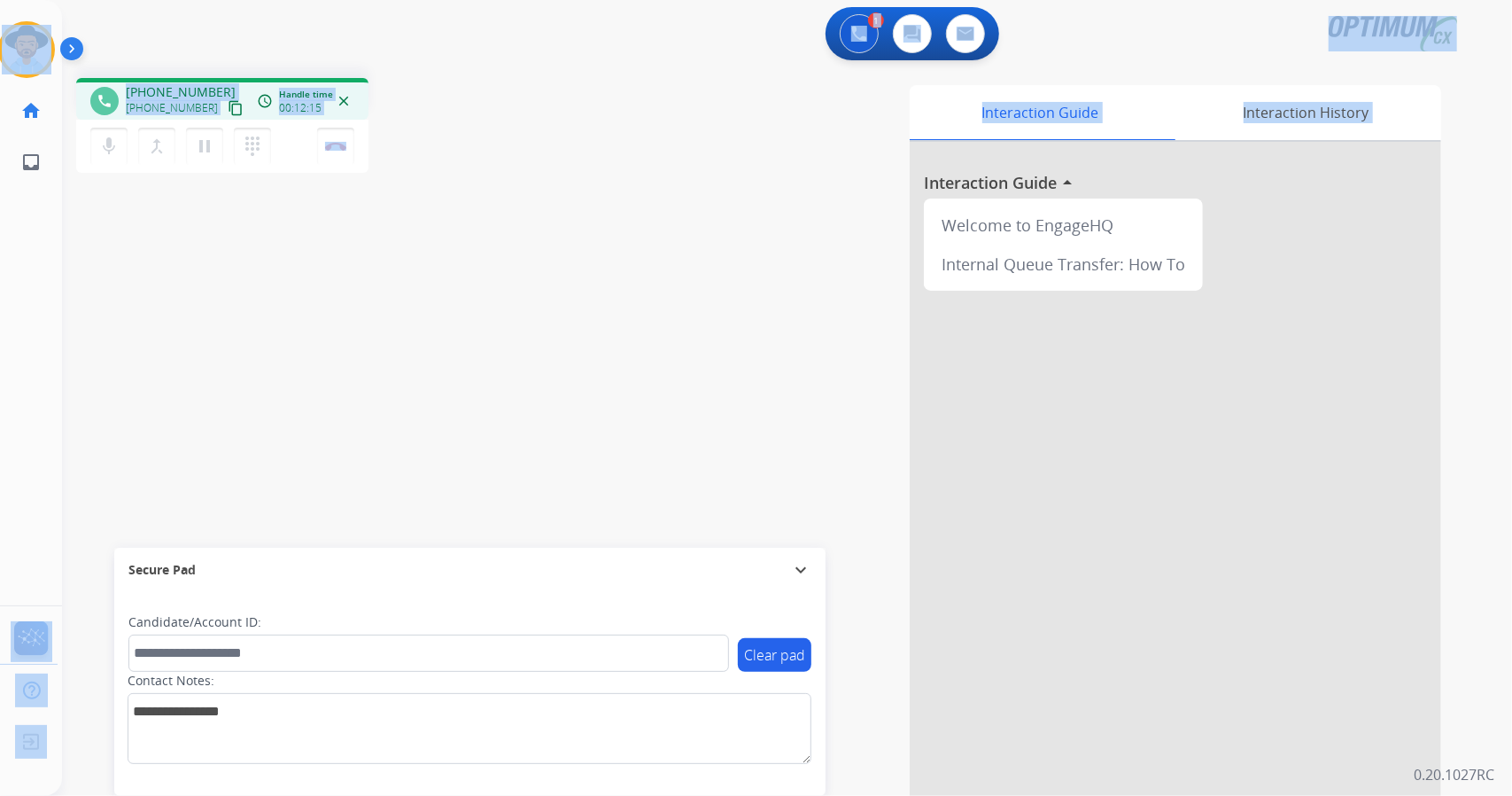
drag, startPoint x: 0, startPoint y: 6, endPoint x: 532, endPoint y: 278, distance: 597.5
click at [532, 278] on div "Outbound call Quit Outbound call Quit Schedule interaction + Add to my list Cus…" at bounding box center [756, 398] width 1512 height 796
click at [532, 278] on div "phone [PHONE_NUMBER] [PHONE_NUMBER] content_copy access_time Call metrics Queue…" at bounding box center [766, 432] width 1408 height 739
drag, startPoint x: 9, startPoint y: 3, endPoint x: 599, endPoint y: 227, distance: 631.1
click at [599, 227] on div "Outbound call Quit Outbound call Quit Schedule interaction + Add to my list Cus…" at bounding box center [756, 398] width 1512 height 796
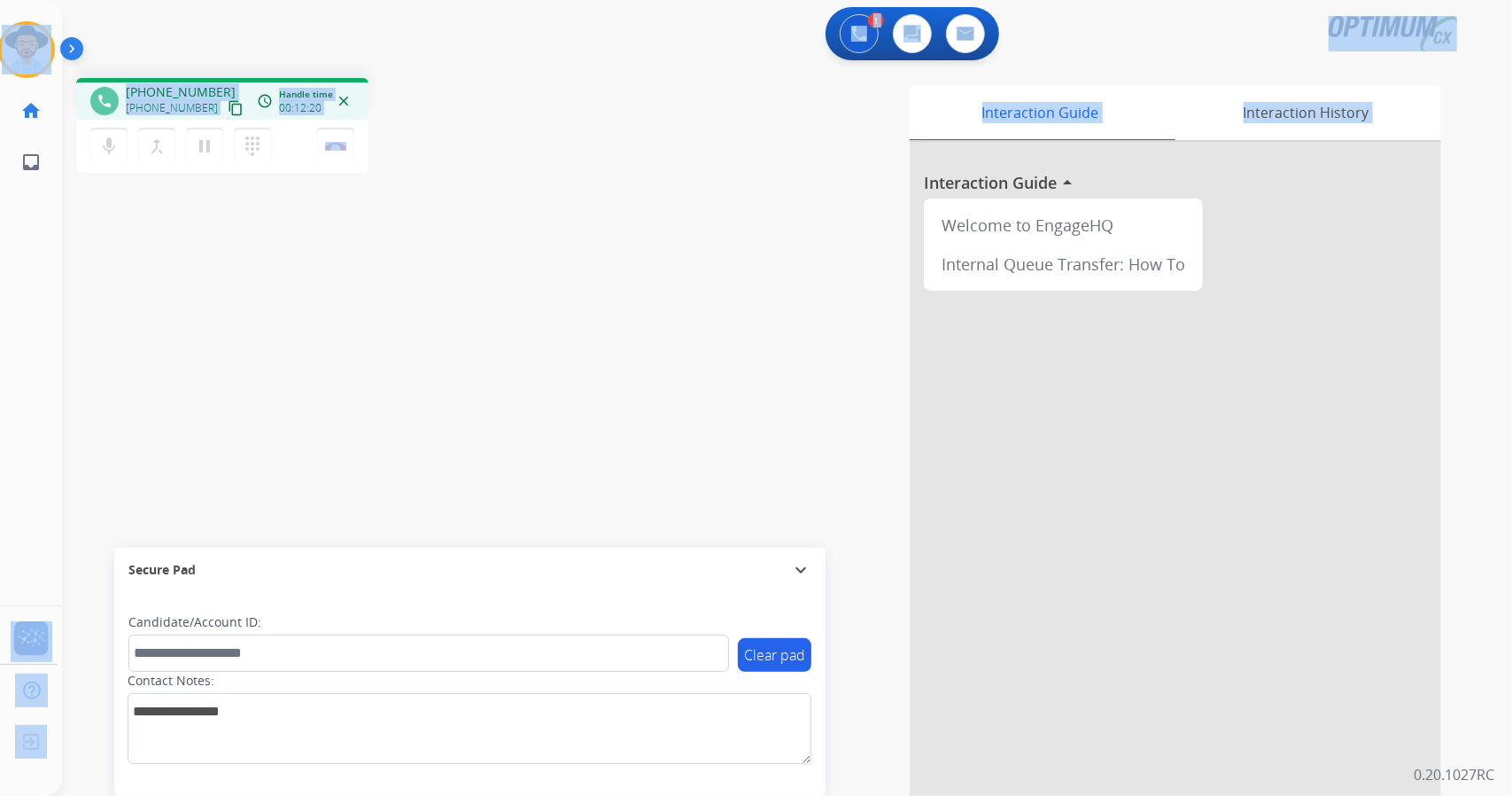
click at [433, 111] on div "phone [PHONE_NUMBER] [PHONE_NUMBER] content_copy access_time Call metrics Queue…" at bounding box center [317, 128] width 481 height 100
drag, startPoint x: 7, startPoint y: 4, endPoint x: 622, endPoint y: 166, distance: 636.0
click at [622, 166] on div "Outbound call Quit Outbound call Quit Schedule interaction + Add to my list Cus…" at bounding box center [756, 398] width 1512 height 796
click at [484, 111] on div "phone [PHONE_NUMBER] [PHONE_NUMBER] content_copy access_time Call metrics Queue…" at bounding box center [317, 128] width 481 height 100
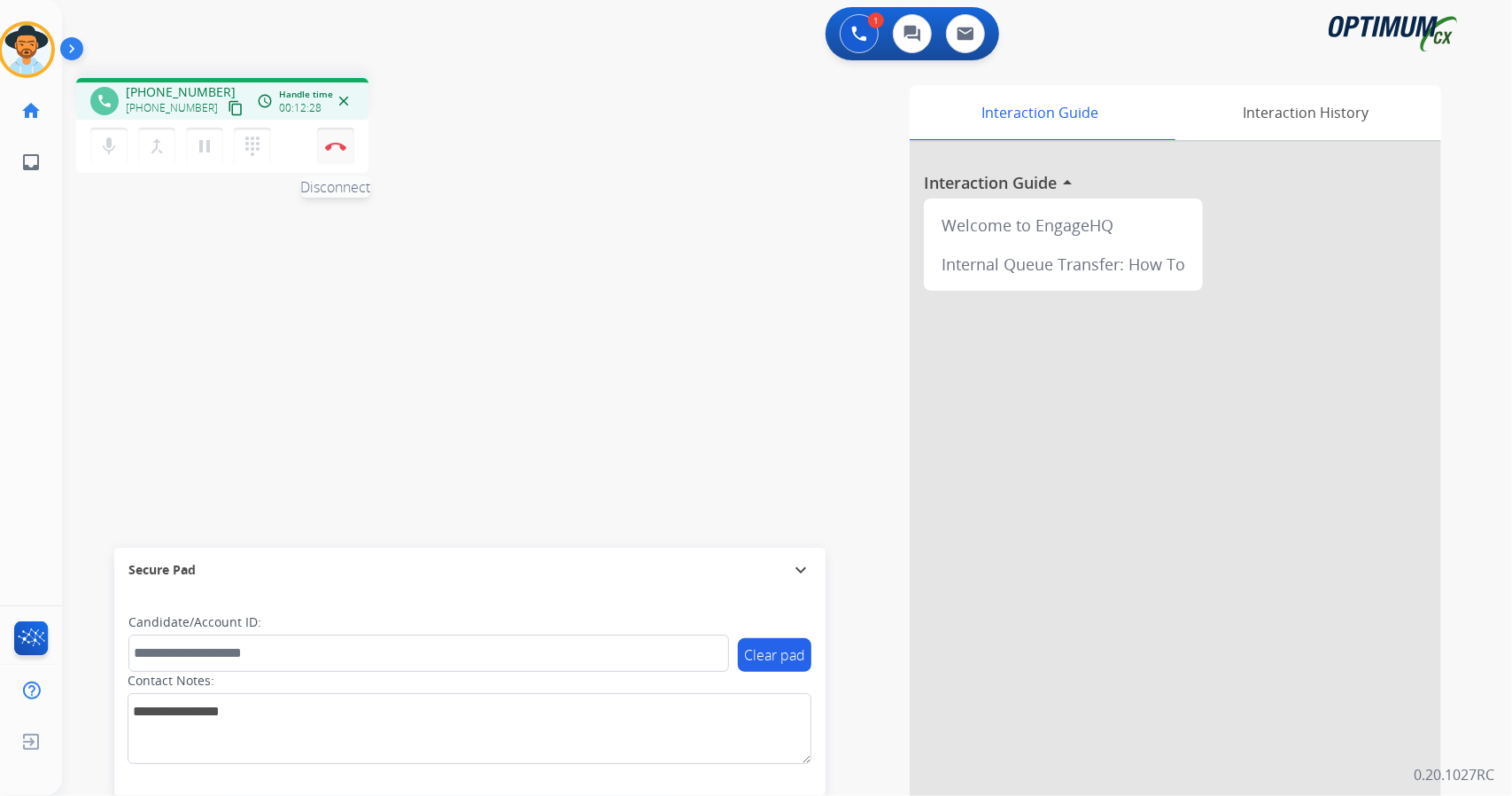
click at [330, 146] on img at bounding box center [335, 146] width 21 height 9
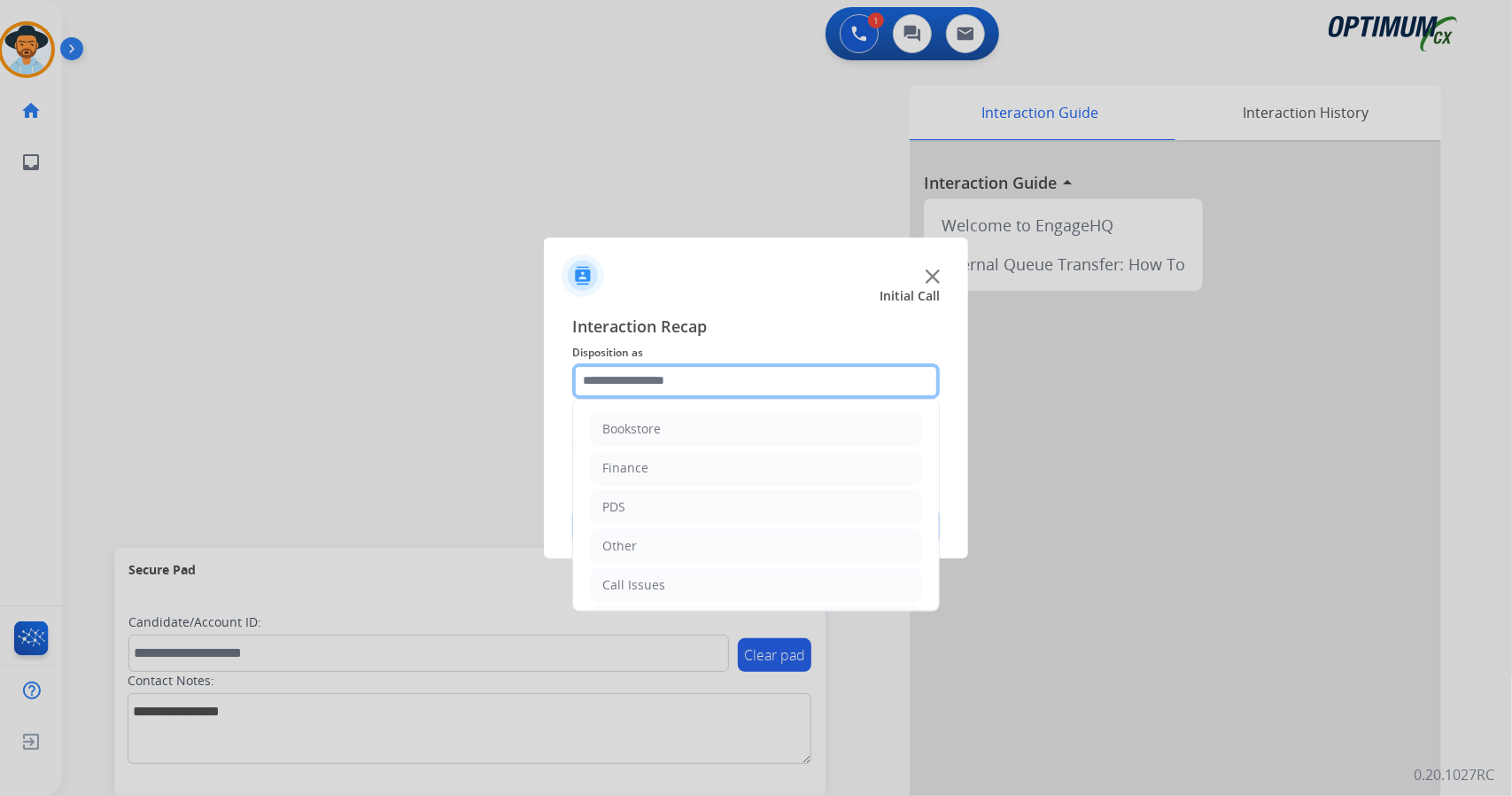
click at [693, 377] on input "text" at bounding box center [756, 381] width 368 height 35
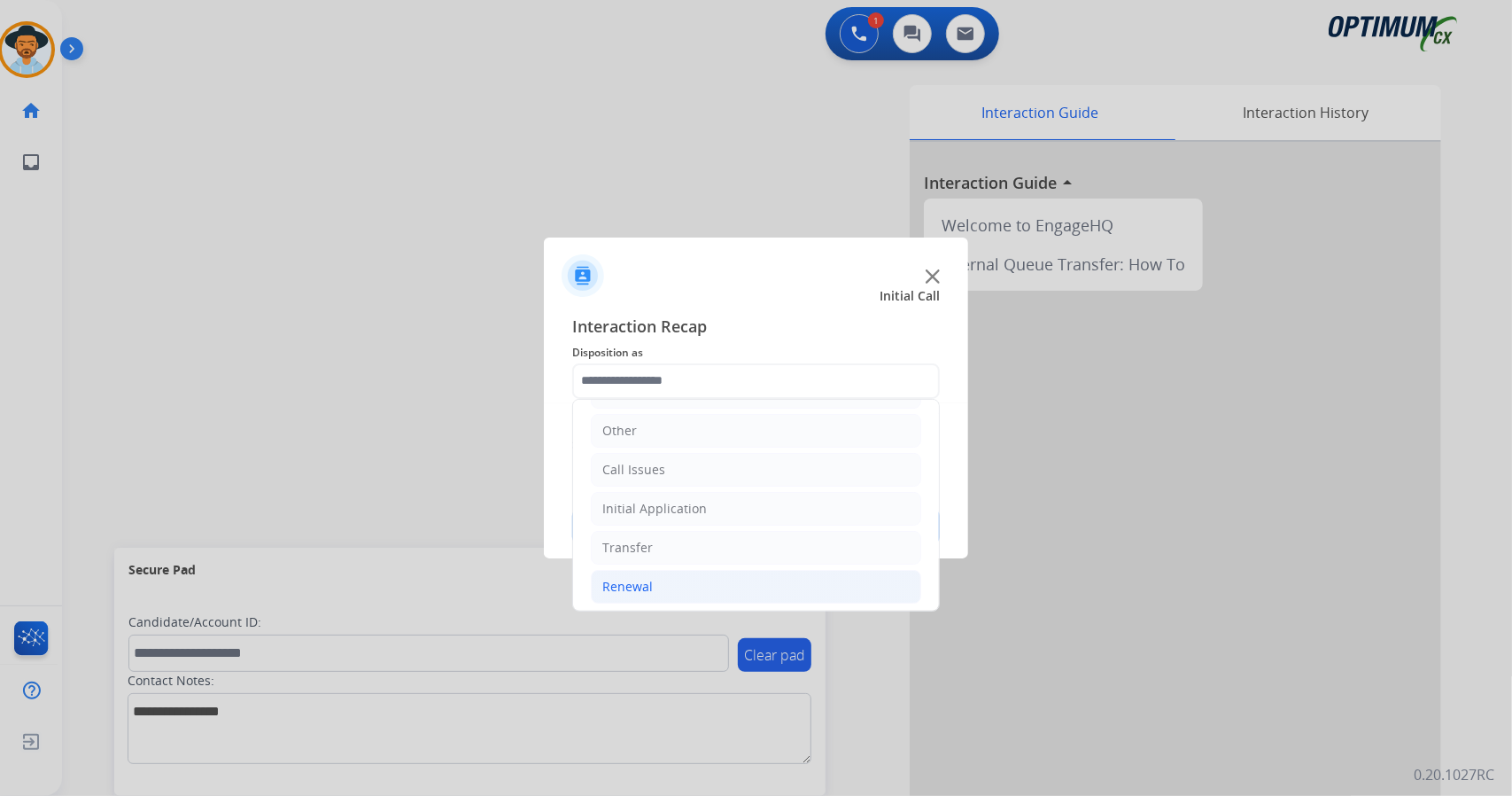
click at [716, 574] on li "Renewal" at bounding box center [756, 586] width 331 height 34
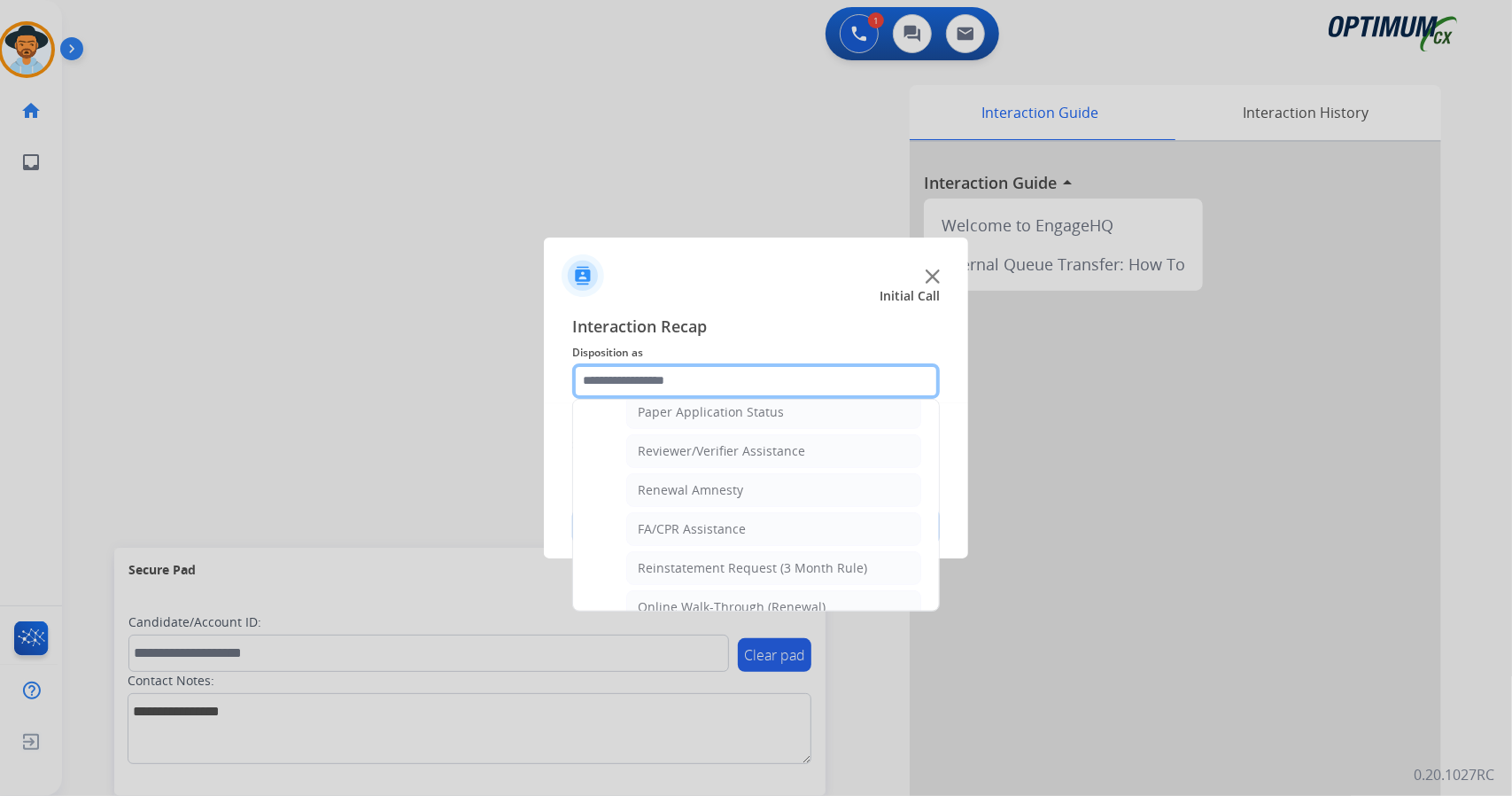
scroll to position [670, 0]
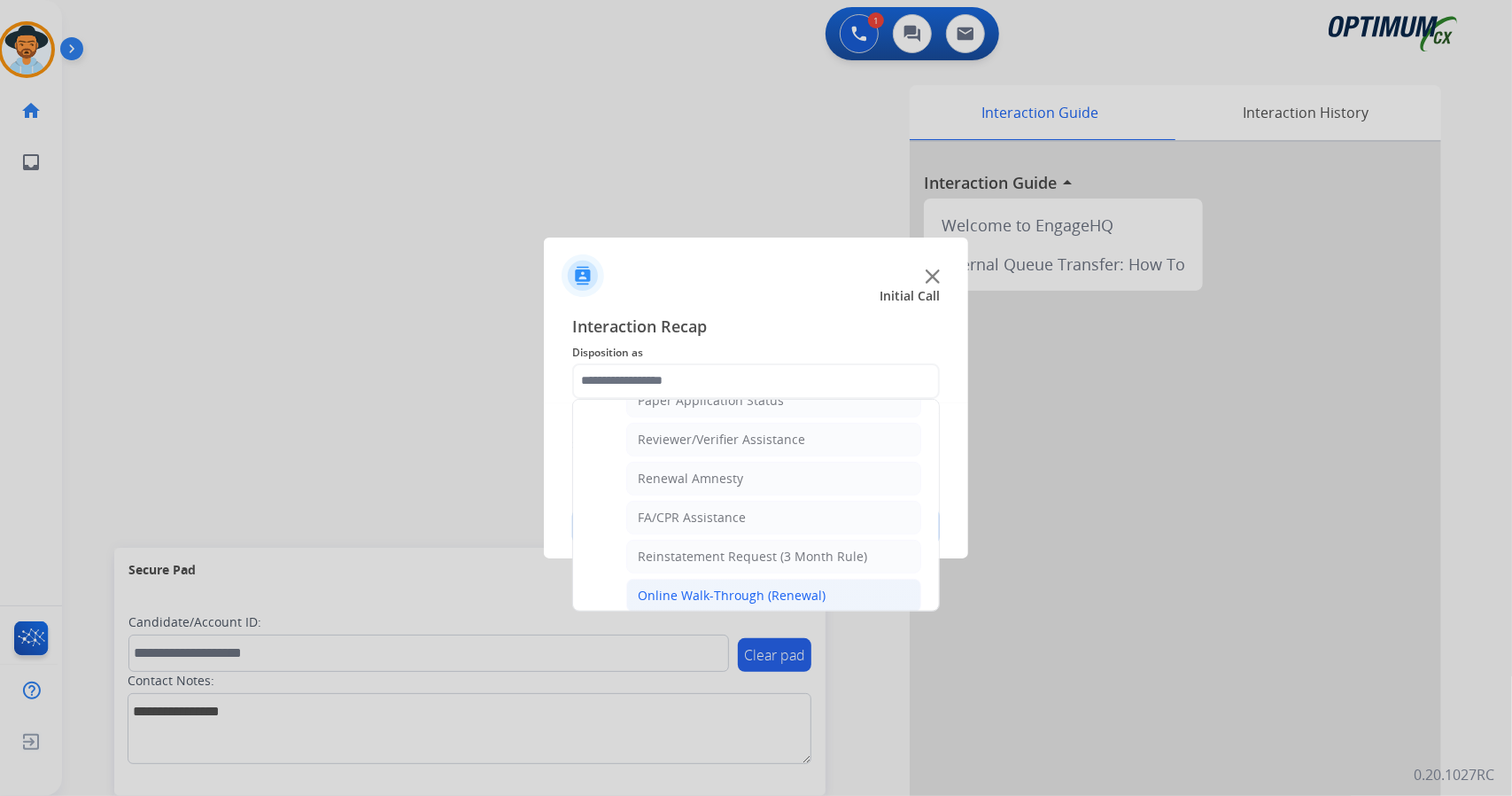
click at [723, 586] on div "Online Walk-Through (Renewal)" at bounding box center [732, 595] width 188 height 18
type input "**********"
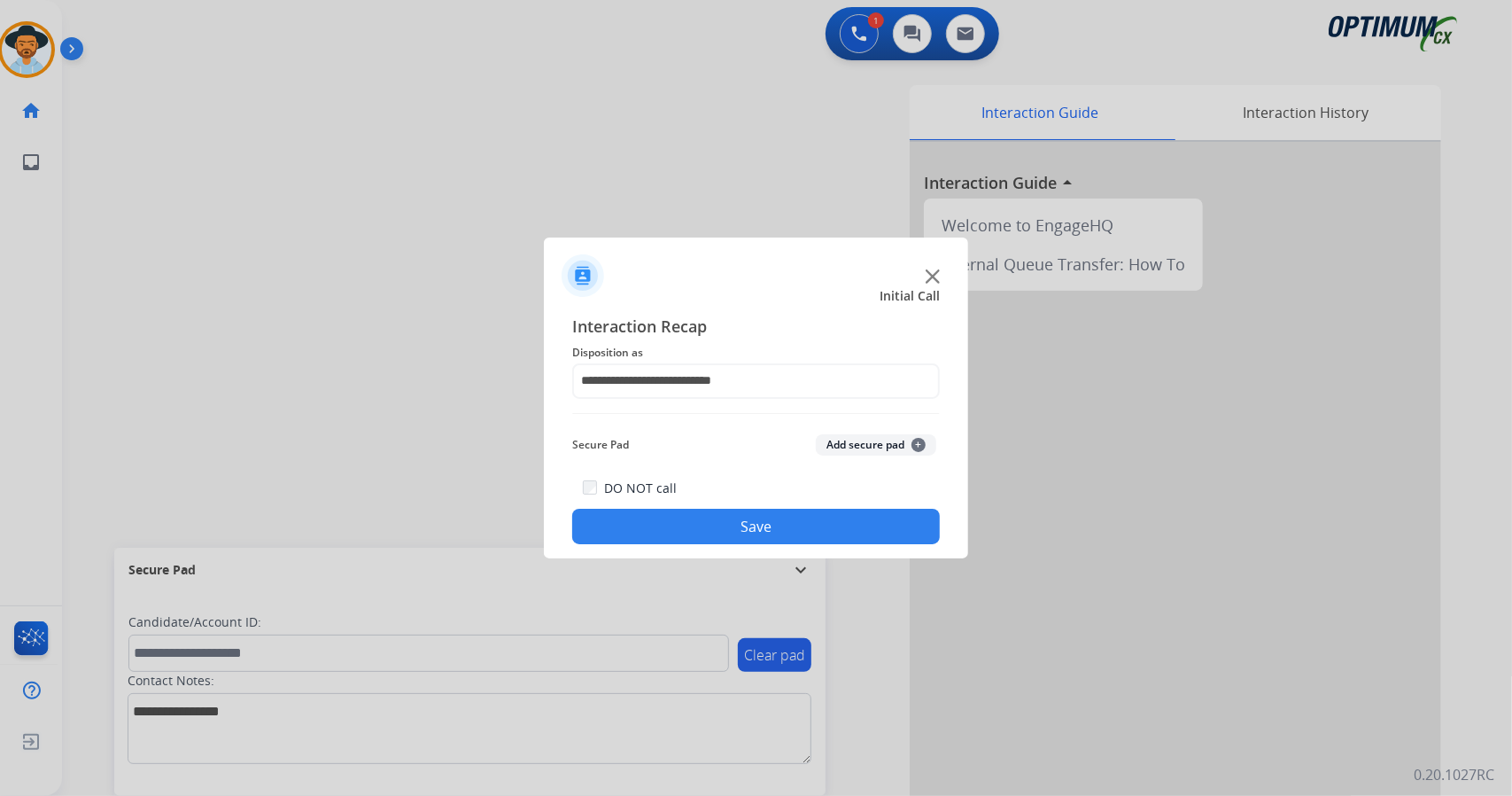
click at [693, 522] on button "Save" at bounding box center [756, 527] width 368 height 35
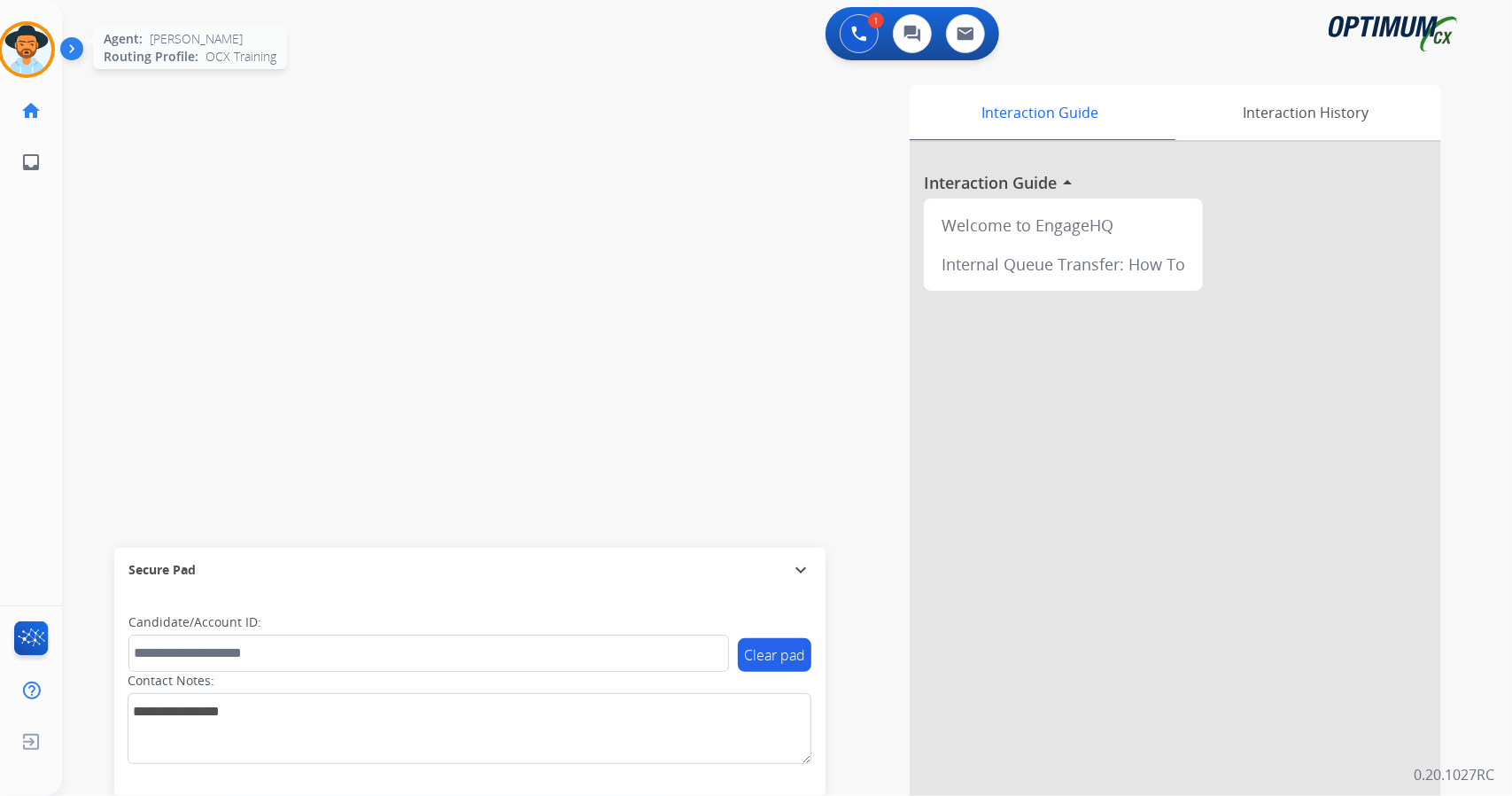
click at [25, 69] on img at bounding box center [26, 49] width 49 height 49
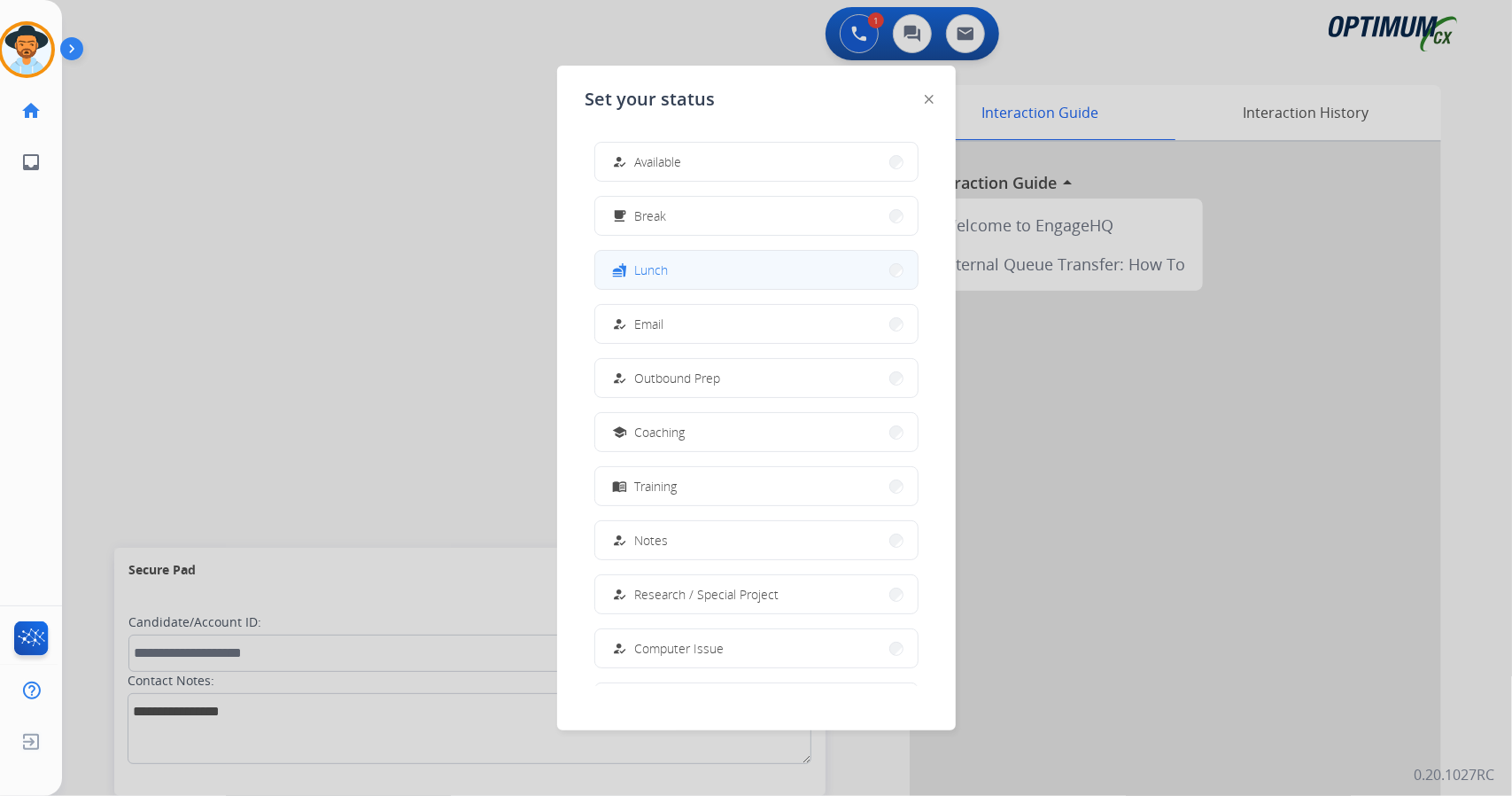
click at [693, 274] on button "fastfood Lunch" at bounding box center [756, 269] width 322 height 38
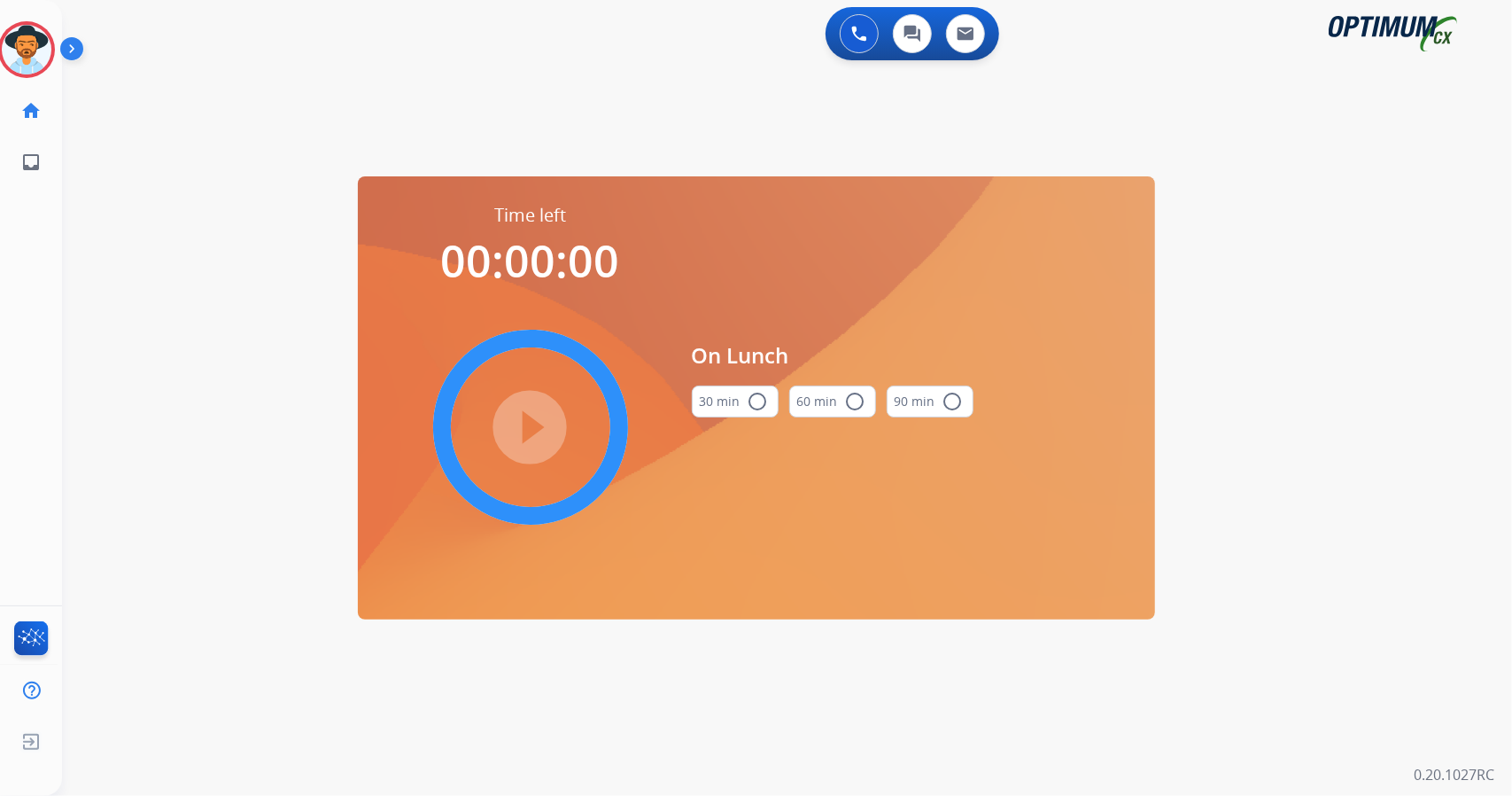
click at [1404, 412] on div "0 Voice Interactions 0 Chat Interactions 0 Email Interactions swap_horiz Break …" at bounding box center [787, 398] width 1451 height 796
click at [725, 404] on button "30 min radio_button_unchecked" at bounding box center [735, 402] width 87 height 32
click at [541, 423] on mat-icon "play_circle_filled" at bounding box center [530, 427] width 21 height 21
